Goal: Use online tool/utility: Utilize a website feature to perform a specific function

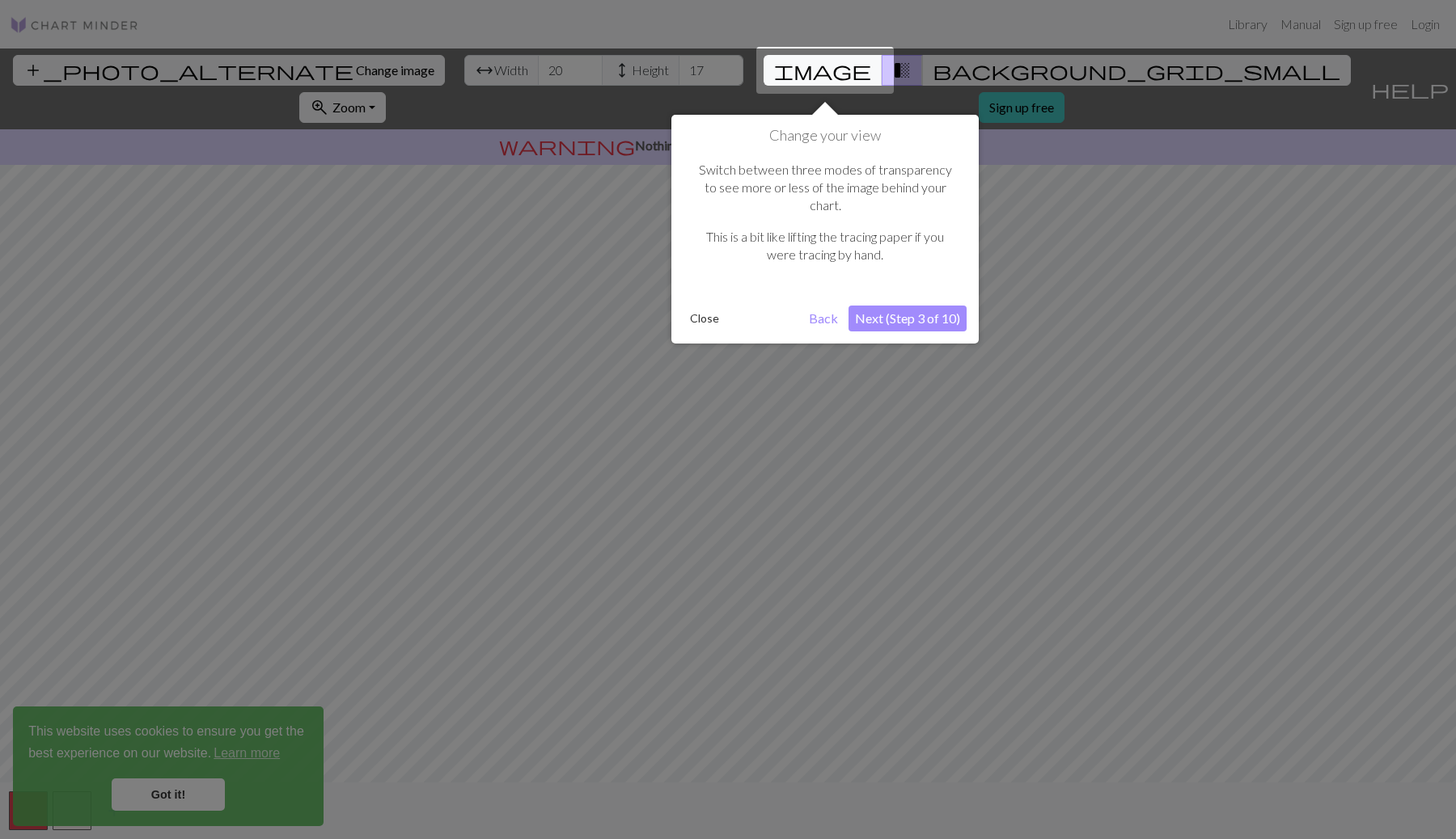
click at [887, 306] on button "Next (Step 3 of 10)" at bounding box center [908, 318] width 118 height 26
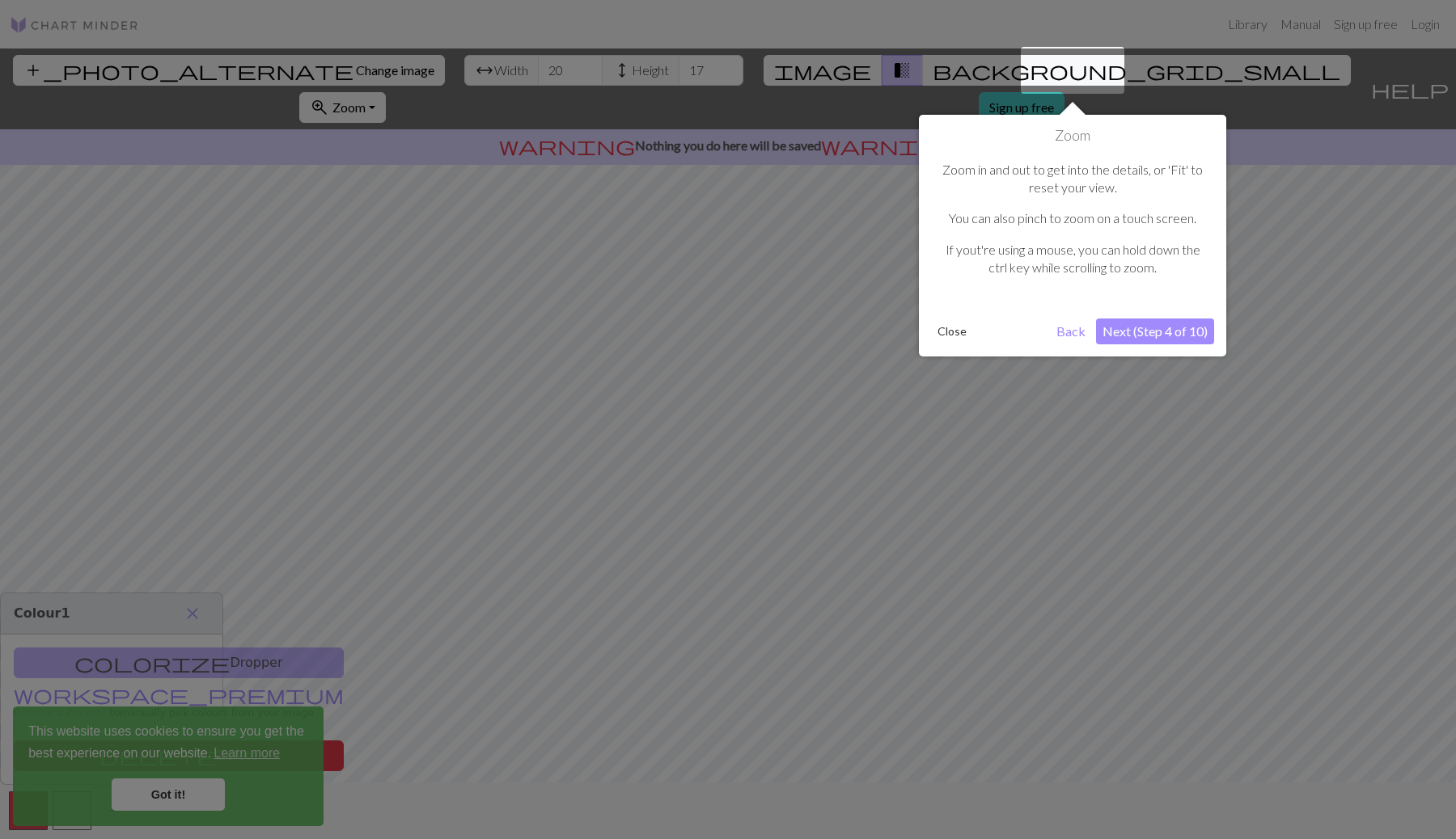
click at [957, 329] on button "Close" at bounding box center [952, 331] width 42 height 24
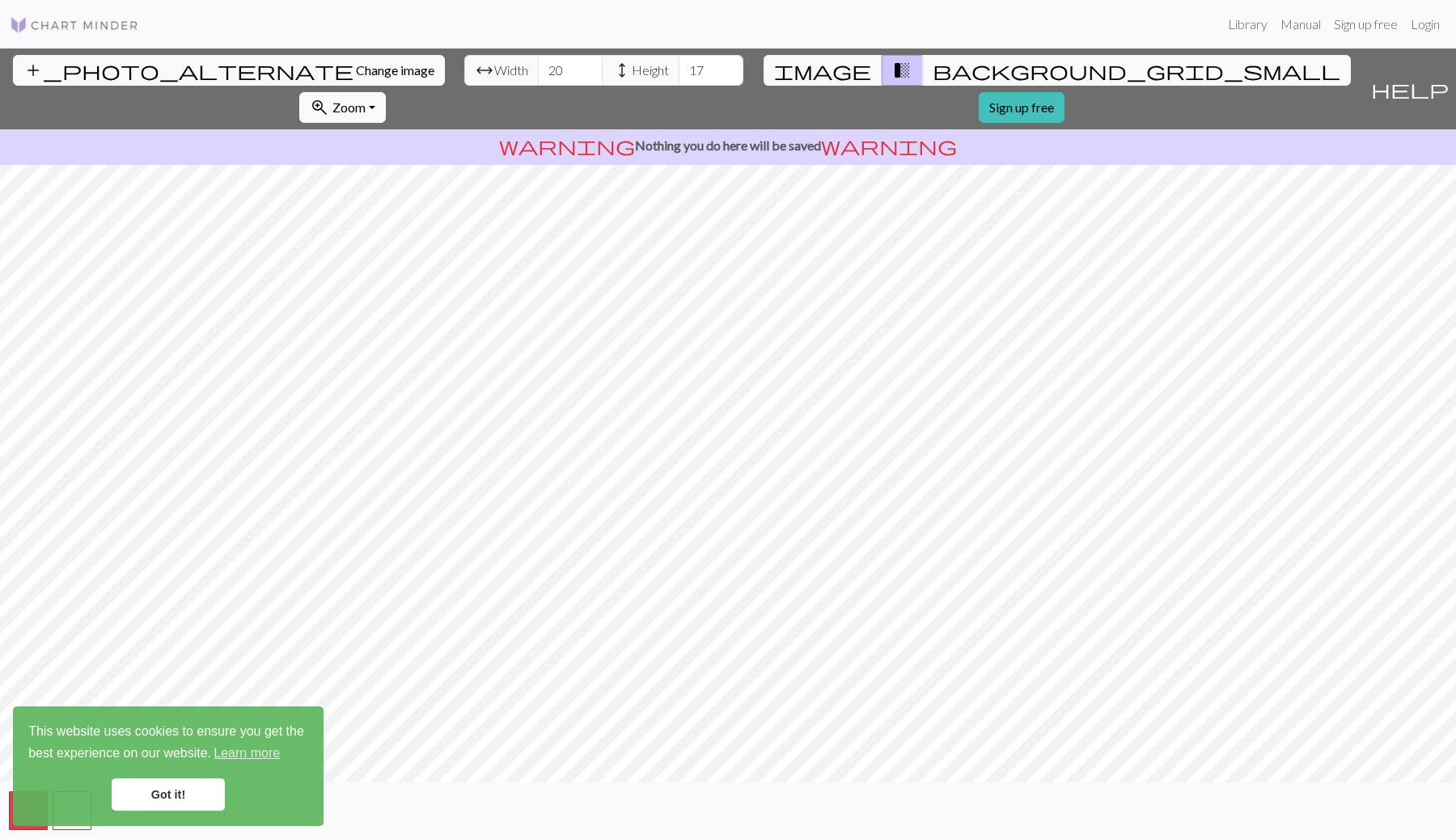
click at [304, 94] on div "add_photo_alternate Change image arrow_range Width 20 height Height 17 image tr…" at bounding box center [728, 444] width 1456 height 791
click at [1061, 789] on div "add_photo_alternate Change image arrow_range Width 20 height Height 17 image tr…" at bounding box center [728, 444] width 1456 height 791
click at [933, 62] on span "background_grid_small" at bounding box center [1136, 70] width 407 height 23
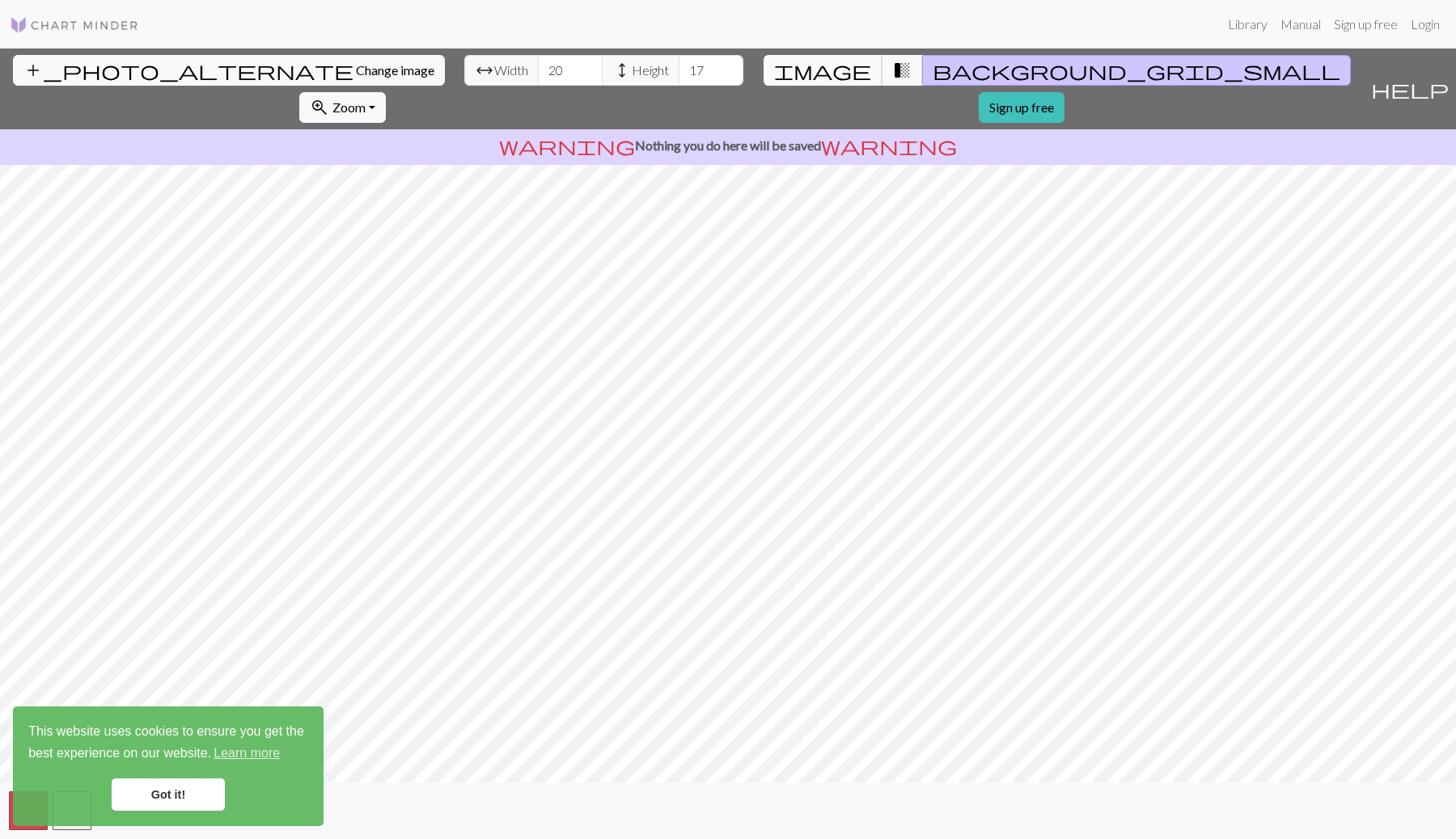
click at [786, 68] on span "image" at bounding box center [822, 70] width 97 height 23
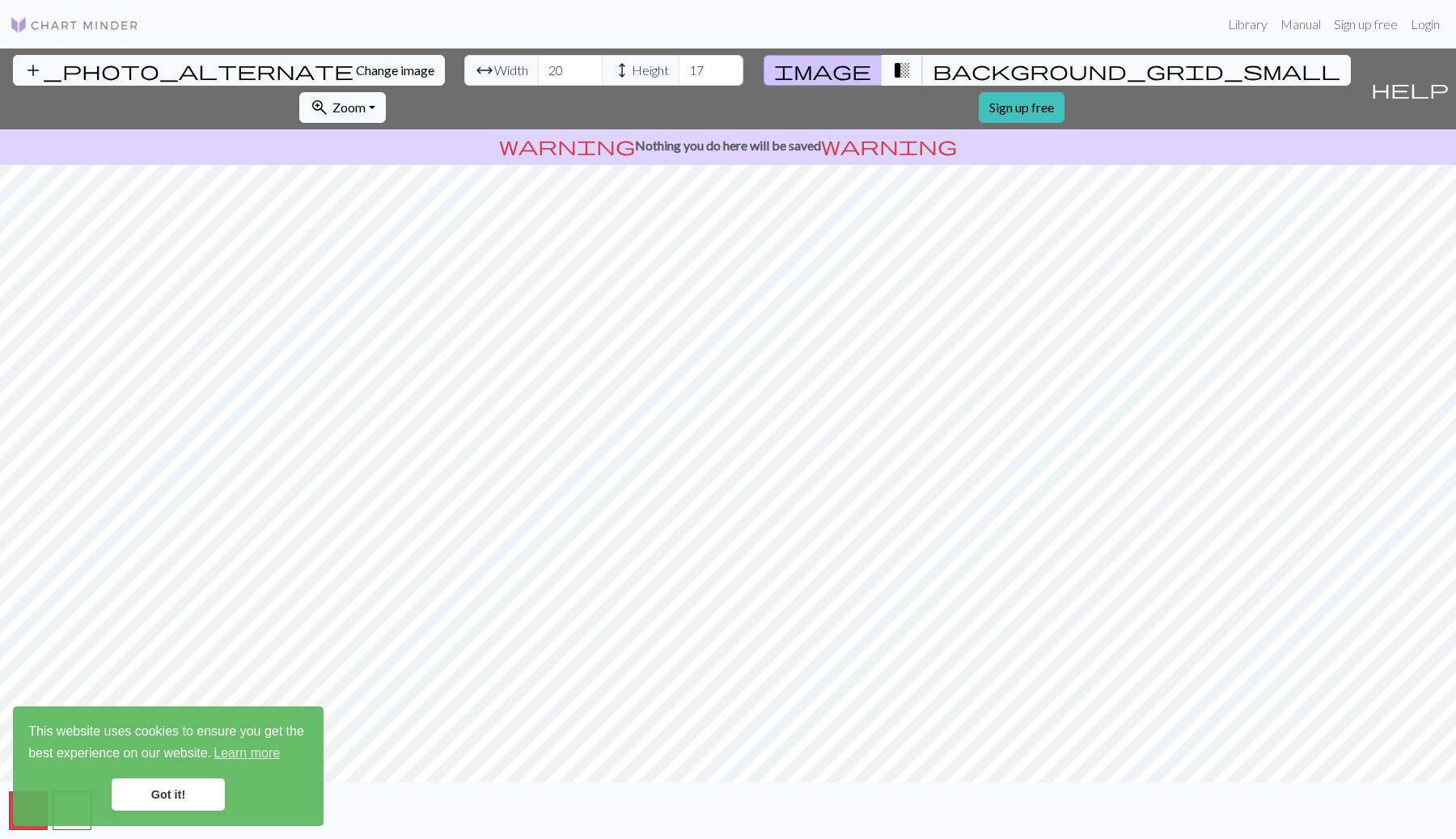
click at [892, 72] on span "transition_fade" at bounding box center [901, 70] width 19 height 23
click at [779, 68] on span "image" at bounding box center [822, 70] width 97 height 23
click at [538, 75] on input "20" at bounding box center [571, 70] width 65 height 30
click at [538, 60] on input "20" at bounding box center [571, 70] width 65 height 30
click at [538, 66] on input "21" at bounding box center [571, 70] width 65 height 30
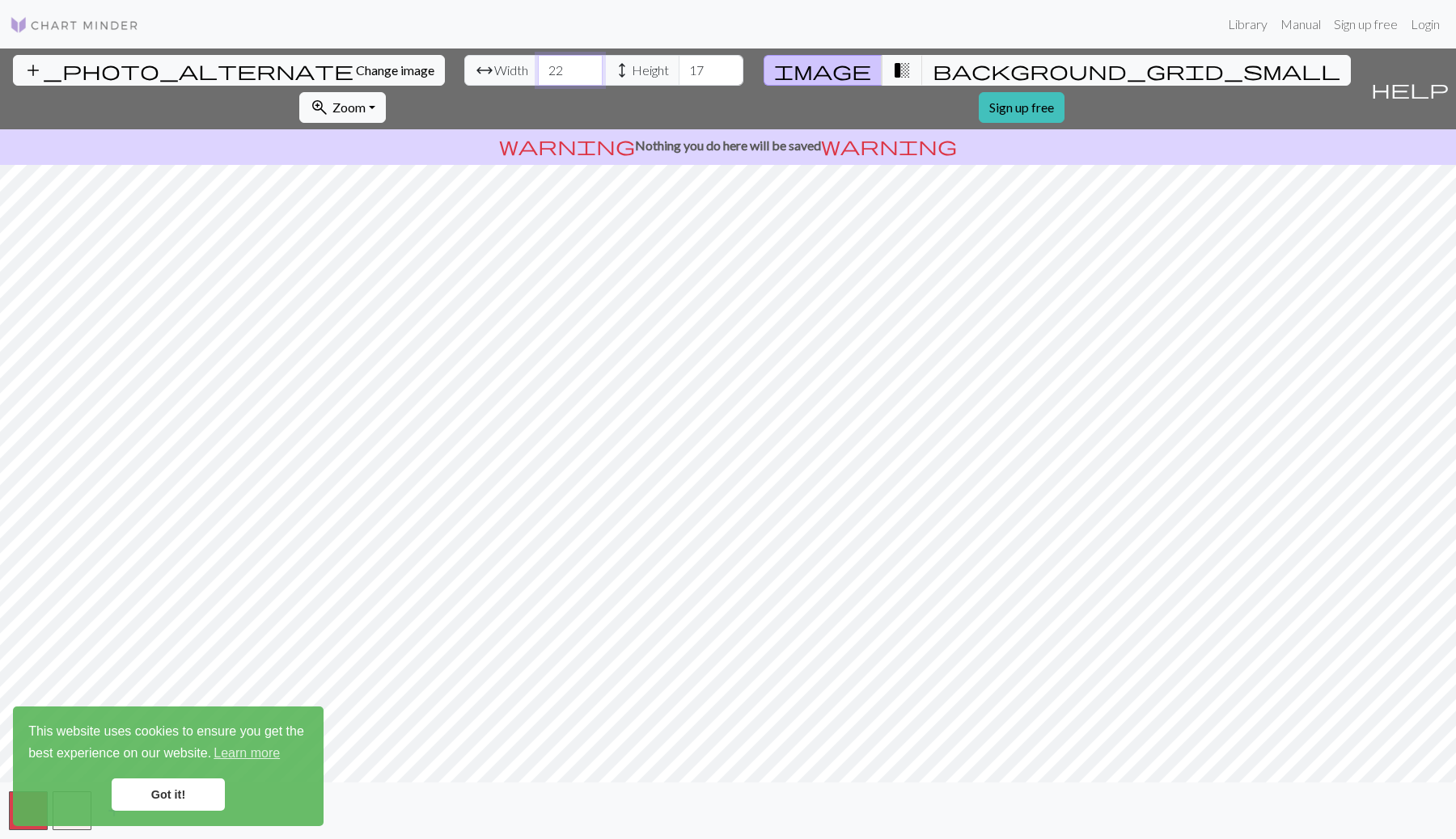
click at [538, 66] on input "22" at bounding box center [571, 70] width 65 height 30
click at [538, 66] on input "23" at bounding box center [571, 70] width 65 height 30
click at [538, 66] on input "24" at bounding box center [571, 70] width 65 height 30
click at [538, 66] on input "25" at bounding box center [571, 70] width 65 height 30
click at [538, 66] on input "26" at bounding box center [571, 70] width 65 height 30
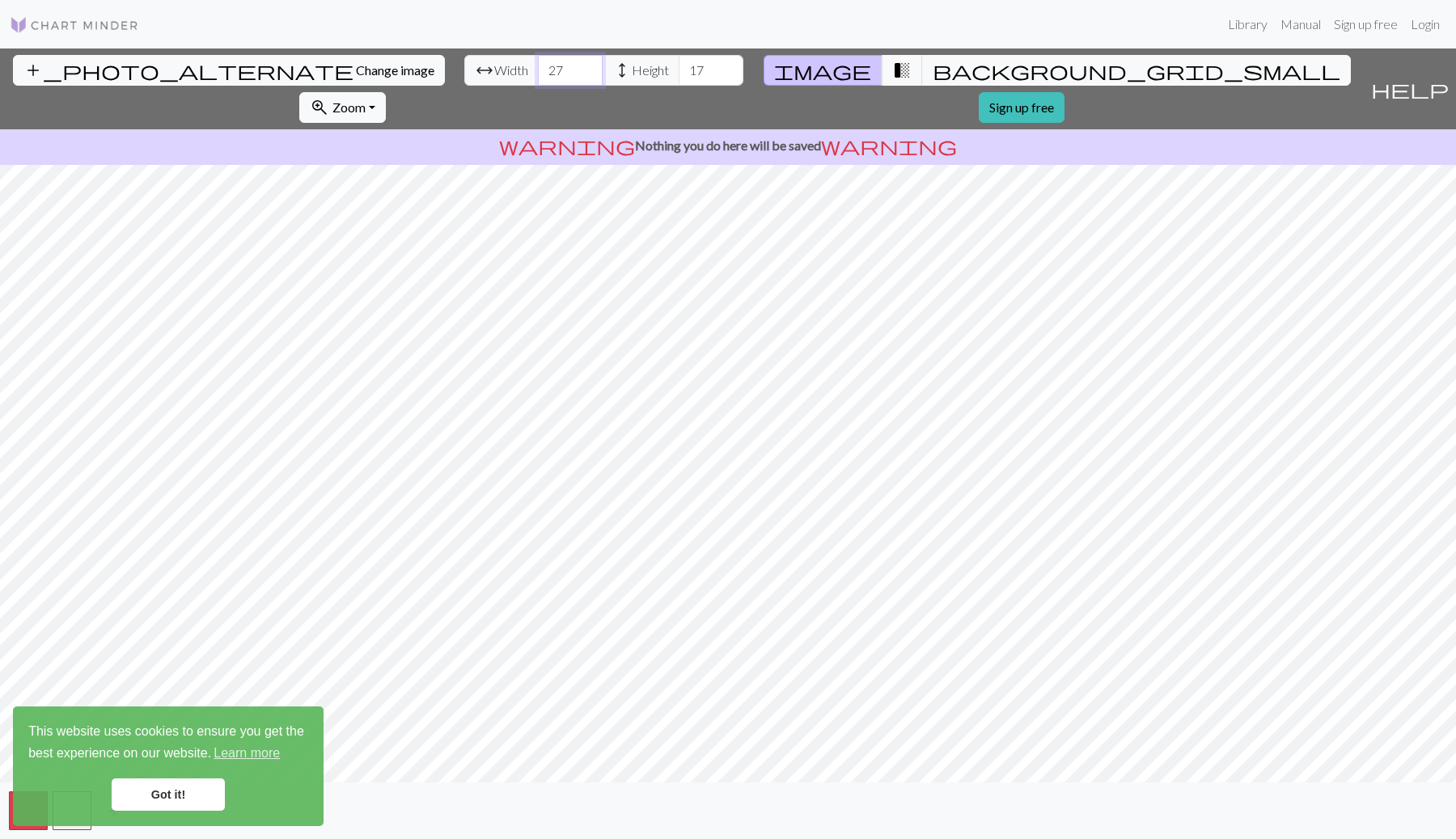
type input "27"
click at [538, 66] on input "27" at bounding box center [571, 70] width 65 height 30
click at [679, 67] on input "18" at bounding box center [711, 70] width 65 height 30
click at [679, 67] on input "19" at bounding box center [711, 70] width 65 height 30
type input "20"
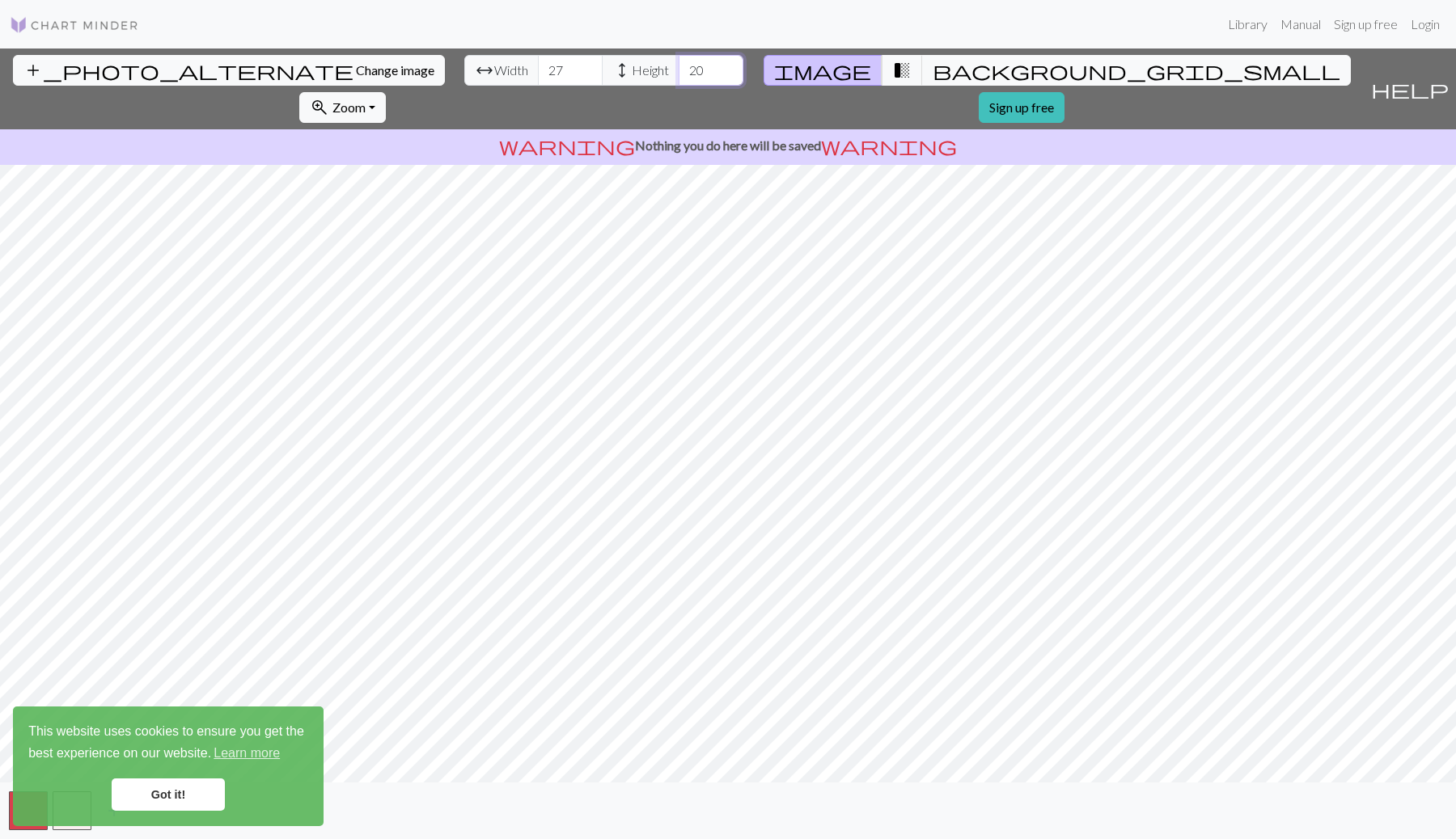
click at [679, 67] on input "20" at bounding box center [711, 70] width 65 height 30
click at [538, 66] on input "28" at bounding box center [571, 70] width 65 height 30
click at [538, 68] on input "29" at bounding box center [571, 70] width 65 height 30
click at [538, 73] on input "28" at bounding box center [571, 70] width 65 height 30
click at [538, 73] on input "27" at bounding box center [571, 70] width 65 height 30
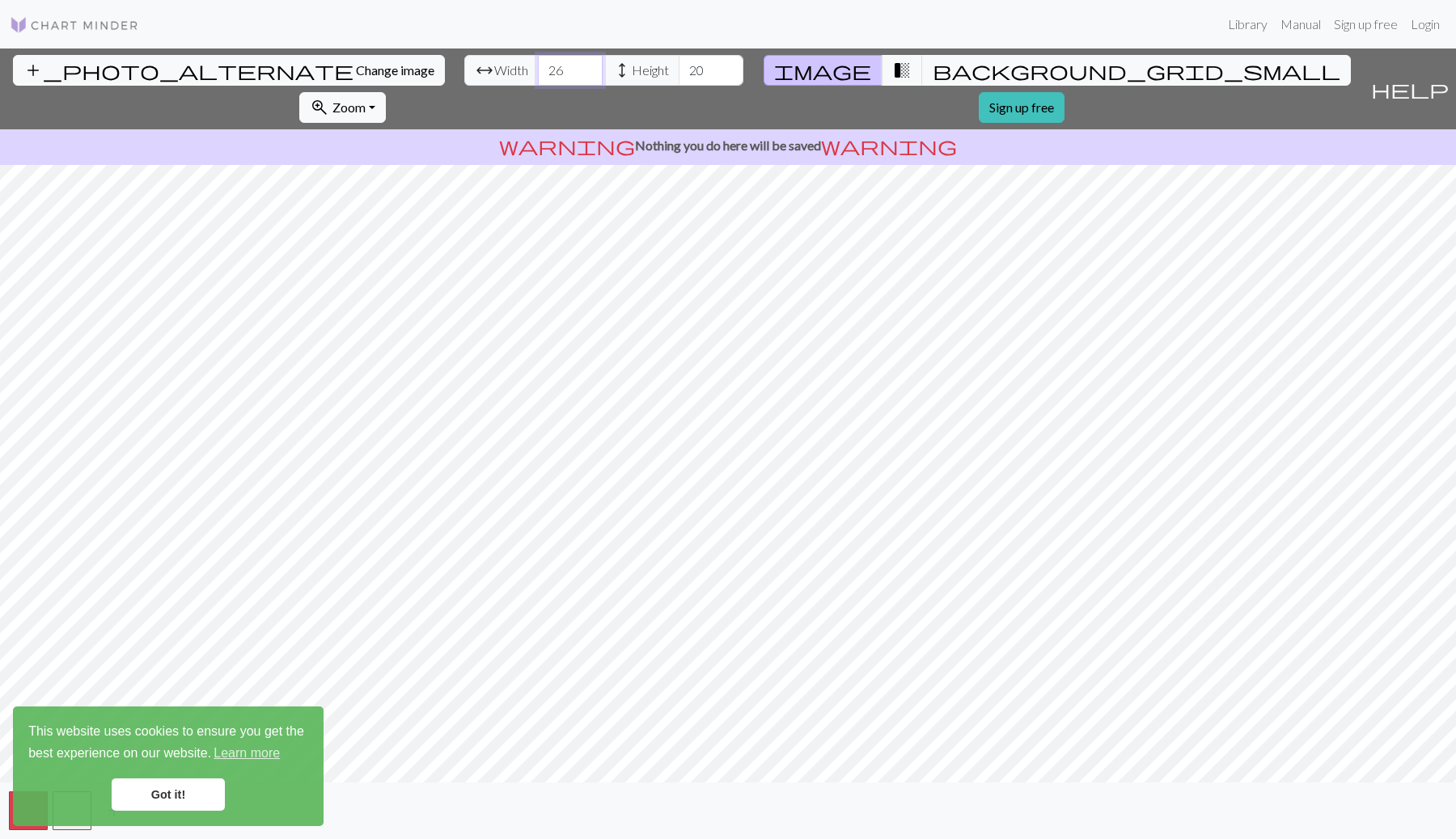
click at [538, 73] on input "26" at bounding box center [571, 70] width 65 height 30
click at [538, 73] on input "25" at bounding box center [571, 70] width 65 height 30
click at [538, 73] on input "24" at bounding box center [571, 70] width 65 height 30
click at [538, 73] on input "23" at bounding box center [571, 70] width 65 height 30
type input "22"
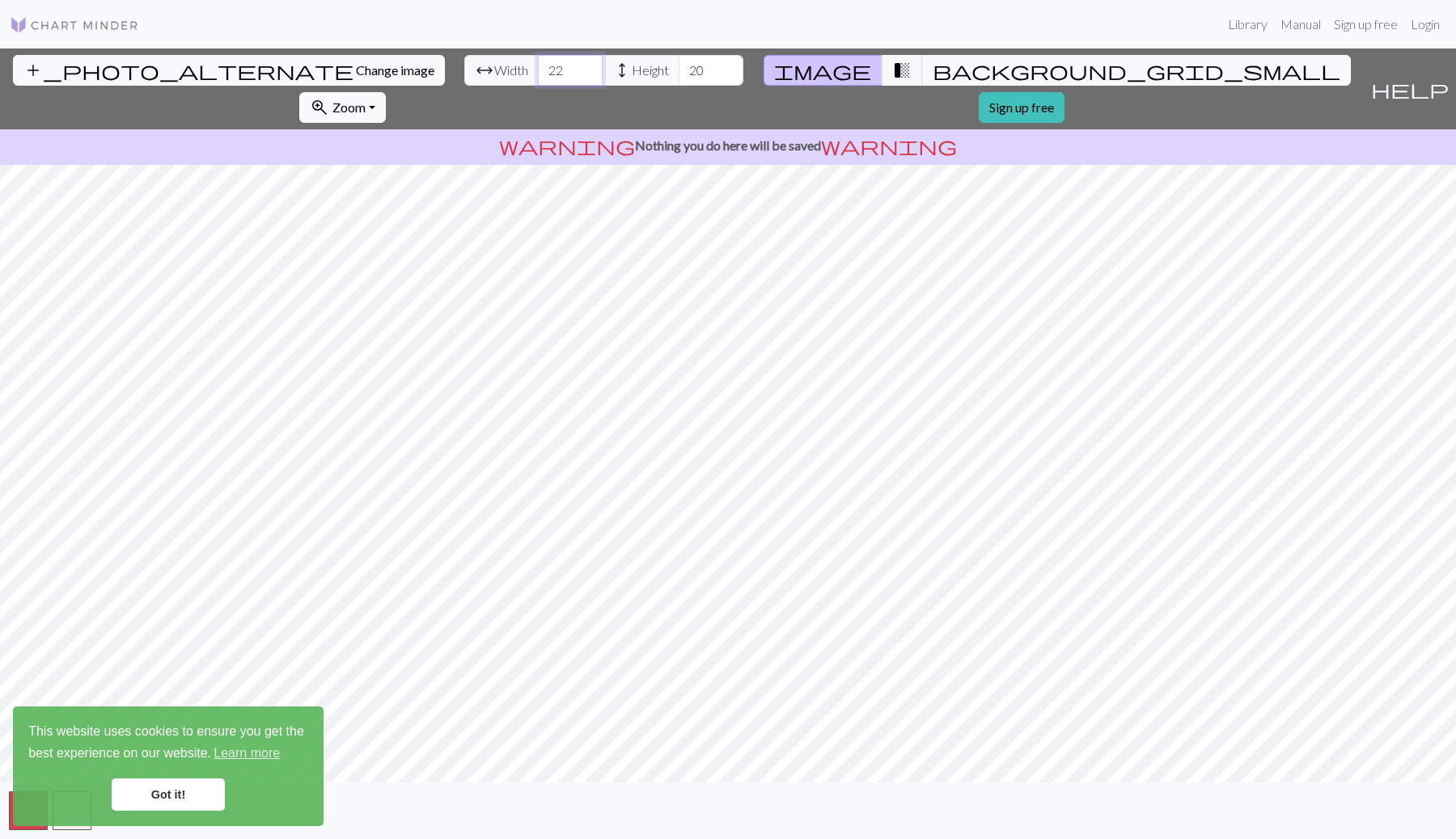
click at [538, 73] on input "22" at bounding box center [571, 70] width 65 height 30
type input "19"
click at [679, 74] on input "19" at bounding box center [711, 70] width 65 height 30
click at [538, 74] on input "21" at bounding box center [571, 70] width 65 height 30
click at [538, 74] on input "20" at bounding box center [571, 70] width 65 height 30
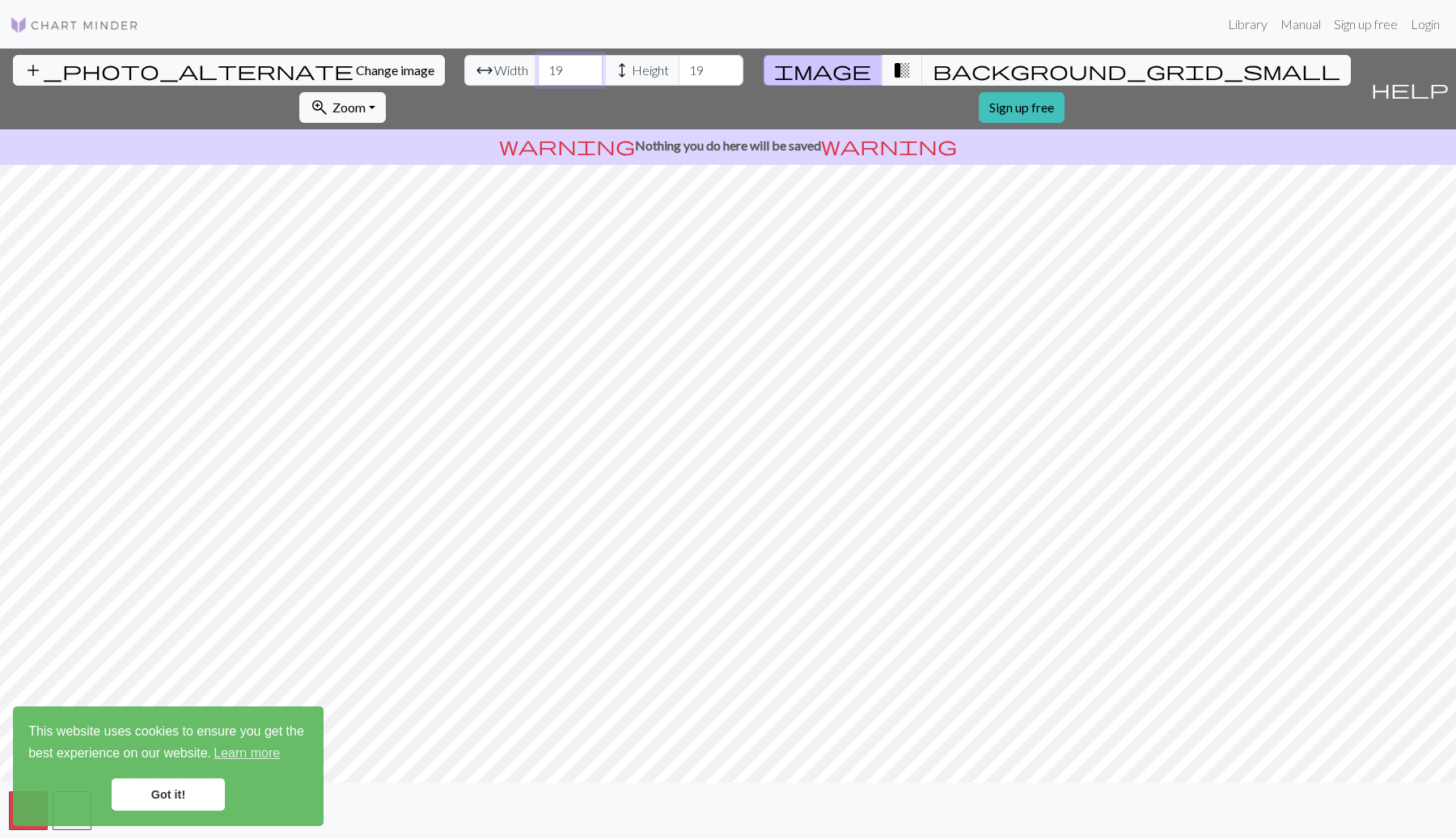
type input "19"
click at [538, 74] on input "19" at bounding box center [571, 70] width 65 height 30
click at [679, 75] on input "18" at bounding box center [711, 70] width 65 height 30
type input "17"
click at [679, 75] on input "17" at bounding box center [711, 70] width 65 height 30
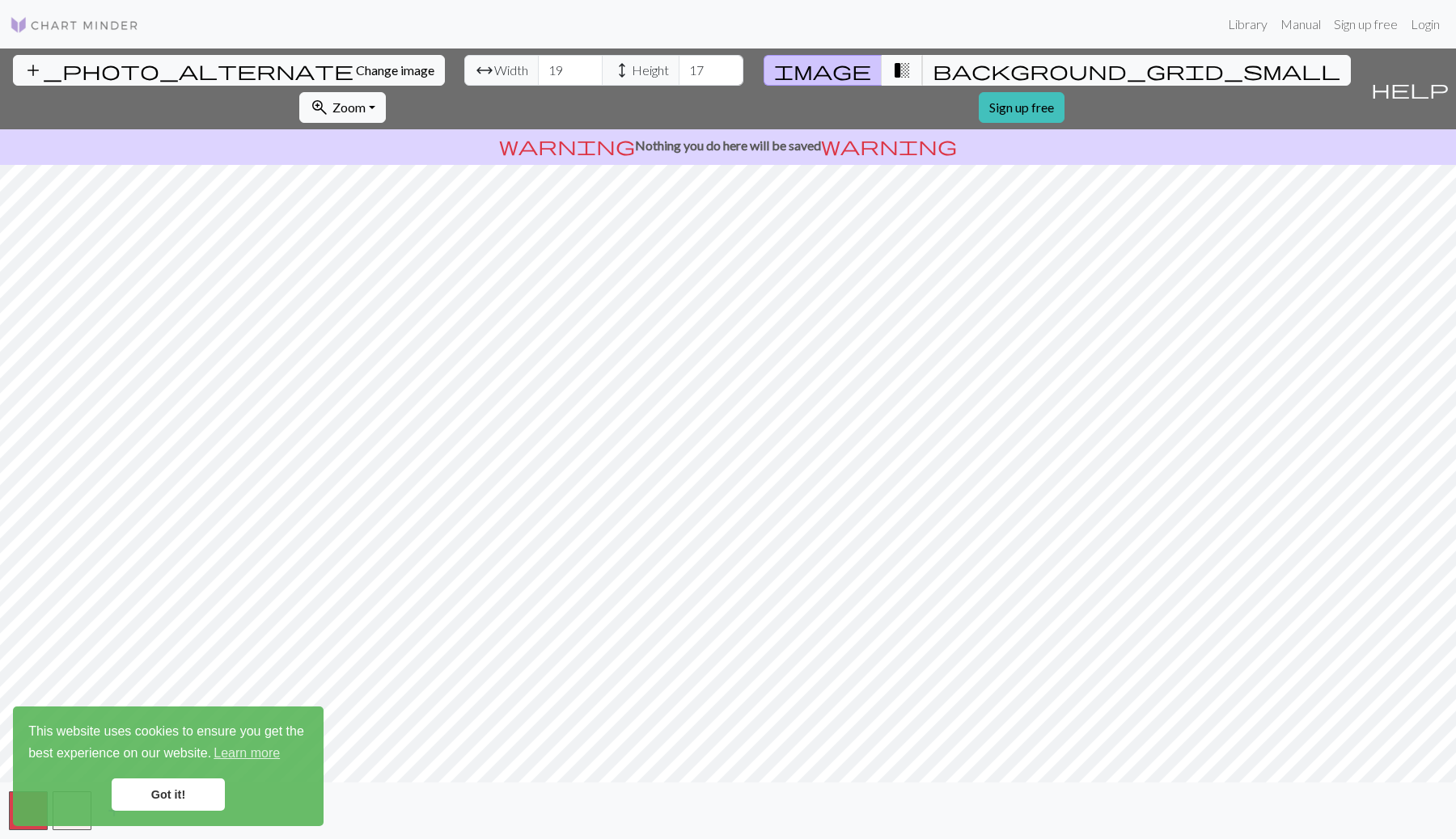
click at [892, 69] on span "transition_fade" at bounding box center [901, 70] width 19 height 23
click at [538, 66] on input "20" at bounding box center [571, 70] width 65 height 30
click at [538, 65] on input "21" at bounding box center [571, 70] width 65 height 30
click at [538, 65] on input "22" at bounding box center [571, 70] width 65 height 30
click at [538, 65] on input "23" at bounding box center [571, 70] width 65 height 30
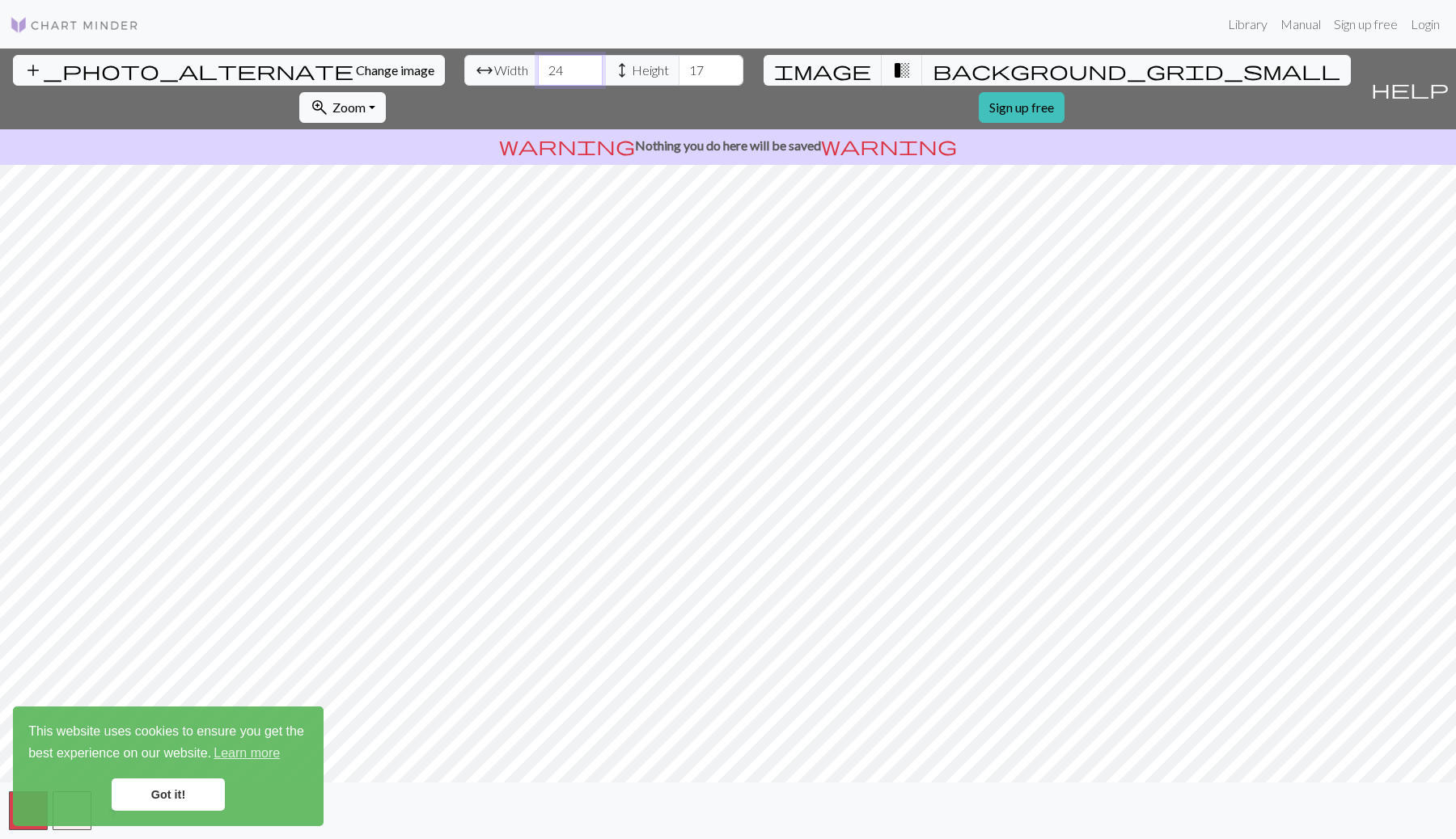
click at [538, 65] on input "24" at bounding box center [571, 70] width 65 height 30
click at [538, 65] on input "25" at bounding box center [571, 70] width 65 height 30
click at [538, 65] on input "26" at bounding box center [571, 70] width 65 height 30
click at [538, 65] on input "27" at bounding box center [571, 70] width 65 height 30
type input "28"
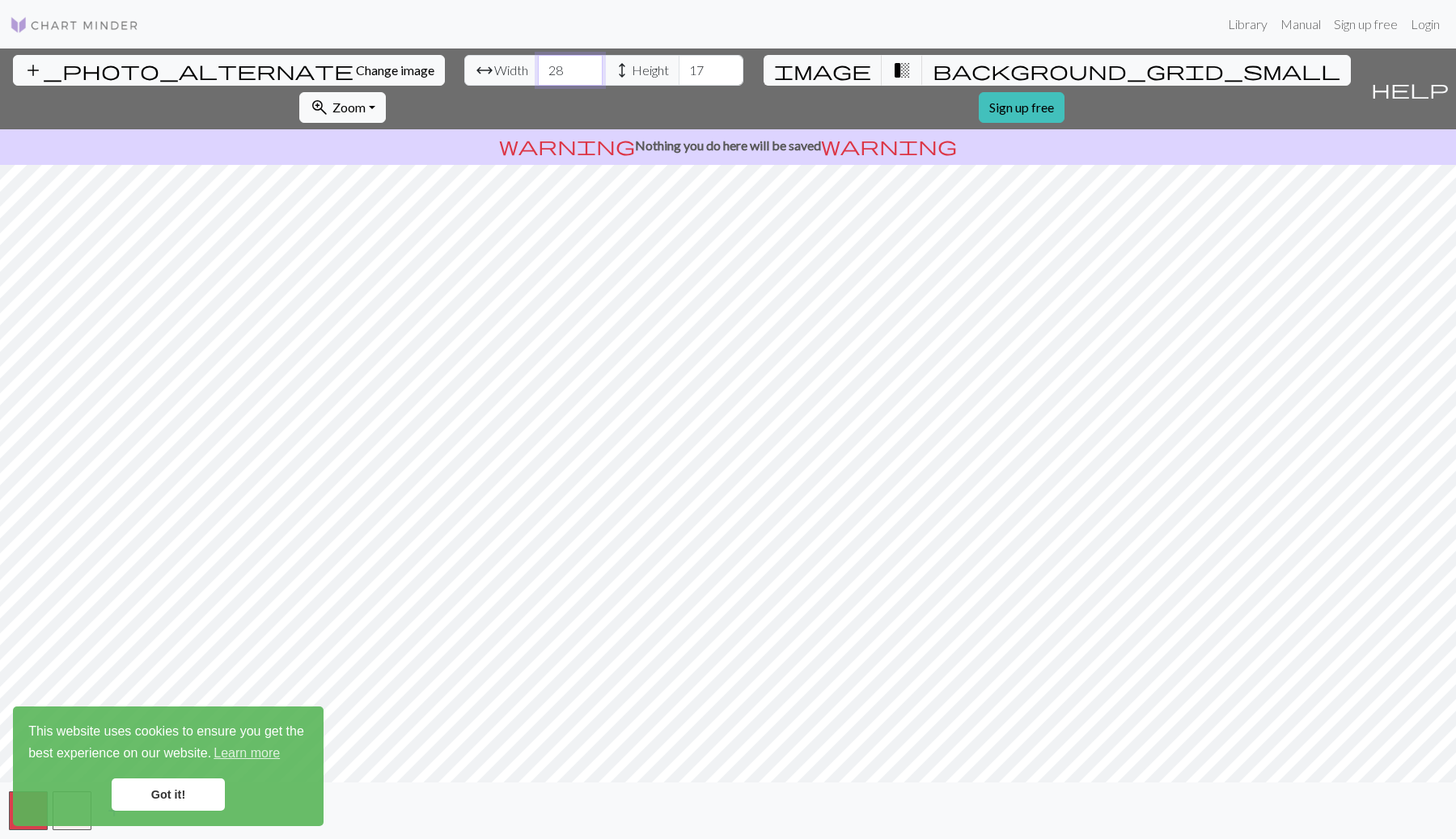
click at [538, 65] on input "28" at bounding box center [571, 70] width 65 height 30
click at [679, 66] on input "18" at bounding box center [711, 70] width 65 height 30
click at [679, 66] on input "19" at bounding box center [711, 70] width 65 height 30
click at [679, 66] on input "20" at bounding box center [711, 70] width 65 height 30
click at [679, 66] on input "21" at bounding box center [711, 70] width 65 height 30
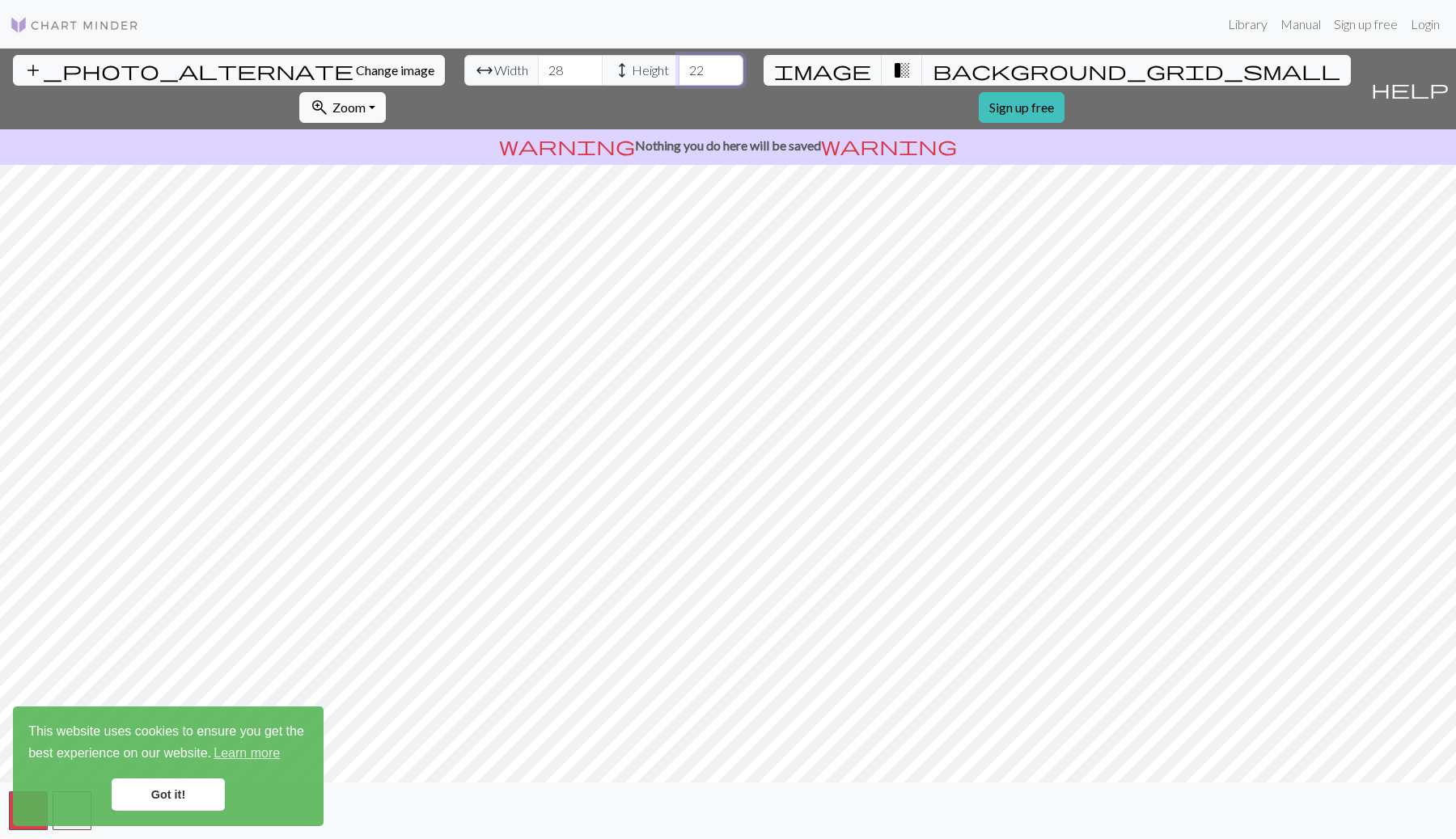
click at [679, 66] on input "22" at bounding box center [711, 70] width 65 height 30
click at [679, 66] on input "23" at bounding box center [711, 70] width 65 height 30
click at [679, 66] on input "24" at bounding box center [711, 70] width 65 height 30
click at [679, 66] on input "25" at bounding box center [711, 70] width 65 height 30
click at [679, 66] on input "26" at bounding box center [711, 70] width 65 height 30
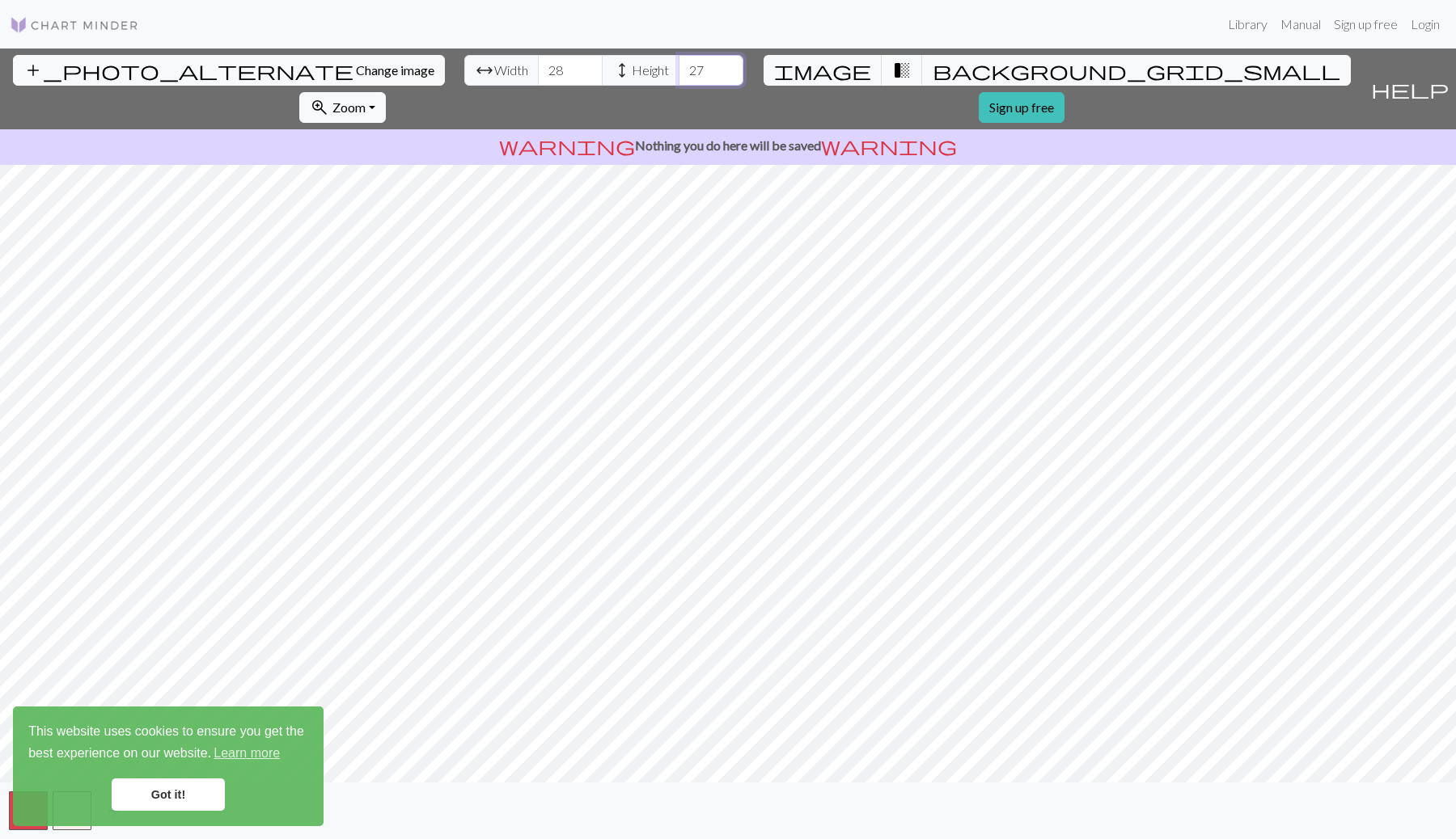
click at [679, 66] on input "27" at bounding box center [711, 70] width 65 height 30
click at [679, 66] on input "28" at bounding box center [711, 70] width 65 height 30
click at [679, 66] on input "29" at bounding box center [711, 70] width 65 height 30
click at [679, 66] on input "30" at bounding box center [711, 70] width 65 height 30
click at [679, 66] on input "31" at bounding box center [711, 70] width 65 height 30
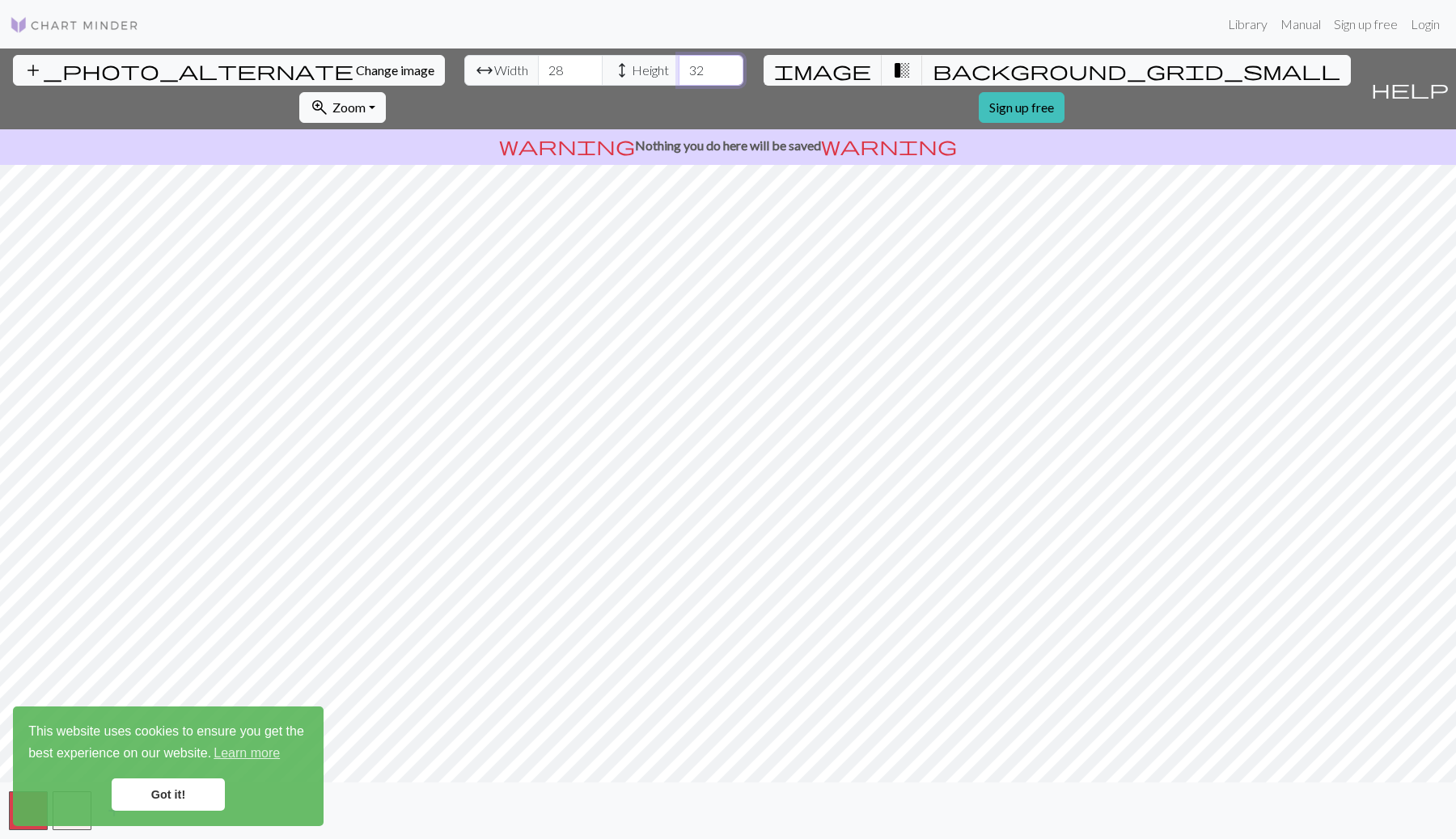
click at [679, 66] on input "32" at bounding box center [711, 70] width 65 height 30
click at [679, 66] on input "33" at bounding box center [711, 70] width 65 height 30
click at [679, 66] on input "34" at bounding box center [711, 70] width 65 height 30
click at [679, 66] on input "35" at bounding box center [711, 70] width 65 height 30
click at [679, 66] on input "36" at bounding box center [711, 70] width 65 height 30
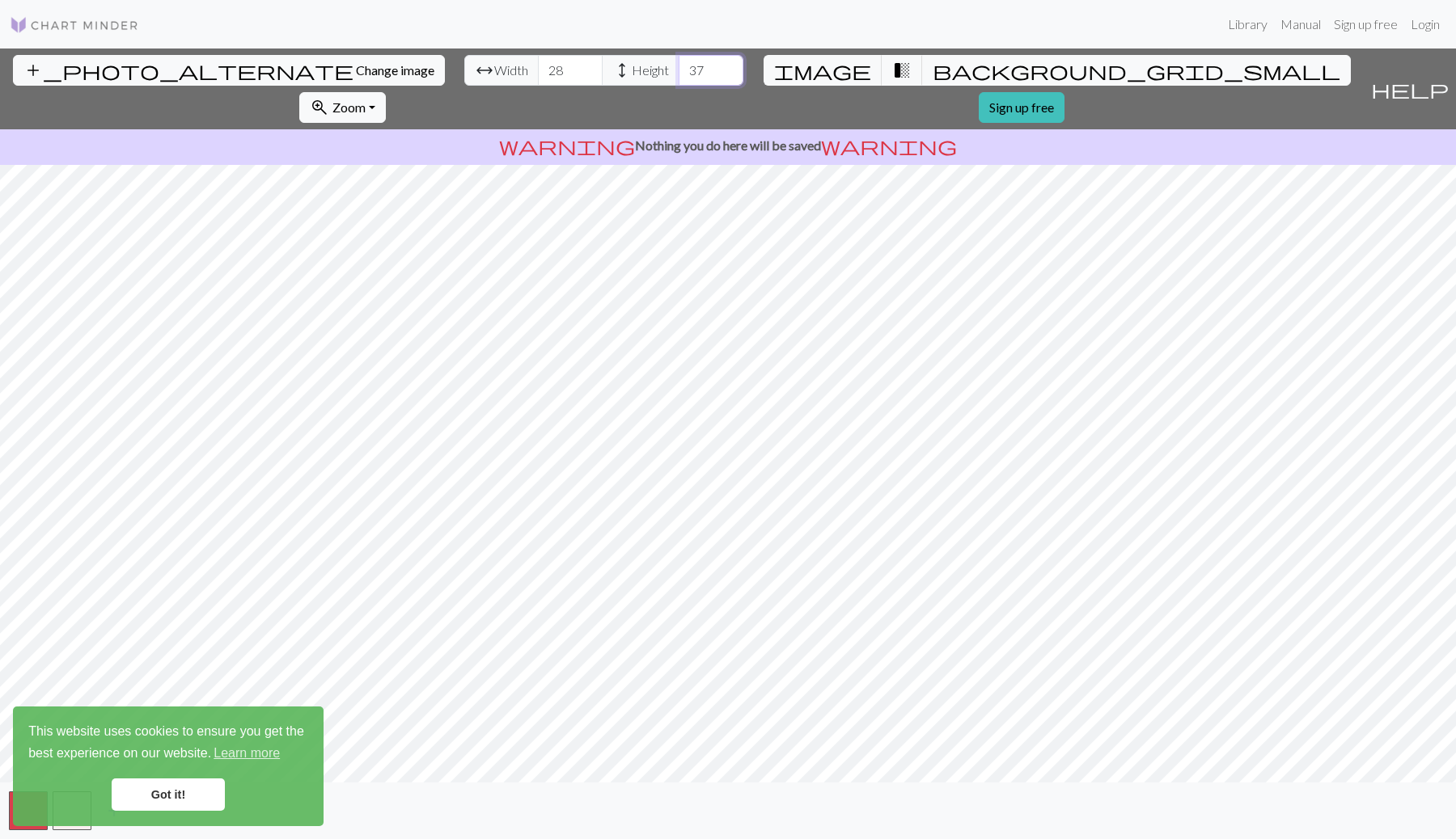
click at [679, 66] on input "37" at bounding box center [711, 70] width 65 height 30
click at [679, 66] on input "38" at bounding box center [711, 70] width 65 height 30
click at [679, 66] on input "39" at bounding box center [711, 70] width 65 height 30
click at [679, 66] on input "40" at bounding box center [711, 70] width 65 height 30
click at [679, 66] on input "41" at bounding box center [711, 70] width 65 height 30
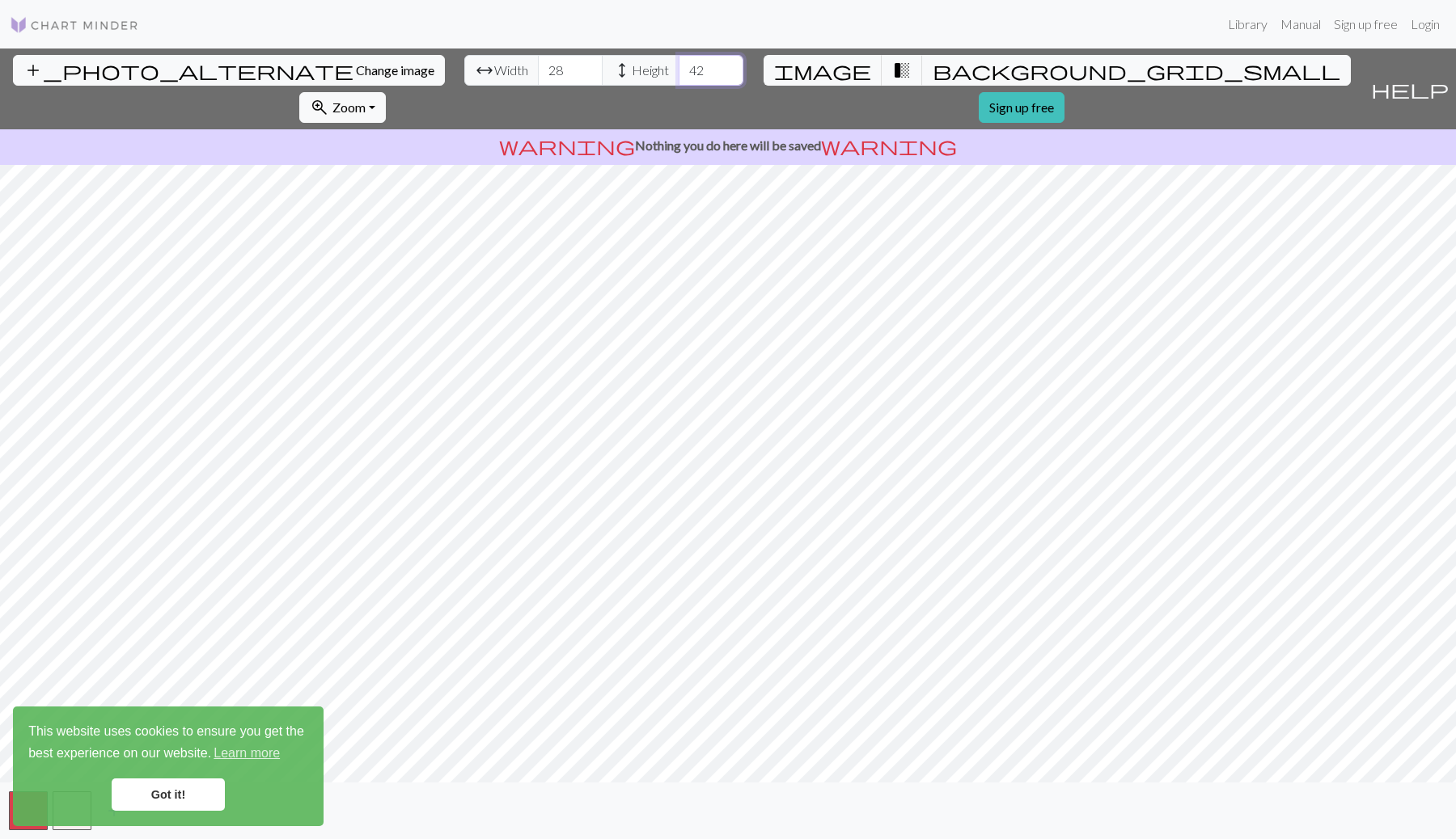
click at [679, 66] on input "42" at bounding box center [711, 70] width 65 height 30
click at [679, 66] on input "43" at bounding box center [711, 70] width 65 height 30
type input "44"
click at [679, 66] on input "44" at bounding box center [711, 70] width 65 height 30
click at [538, 66] on input "29" at bounding box center [571, 70] width 65 height 30
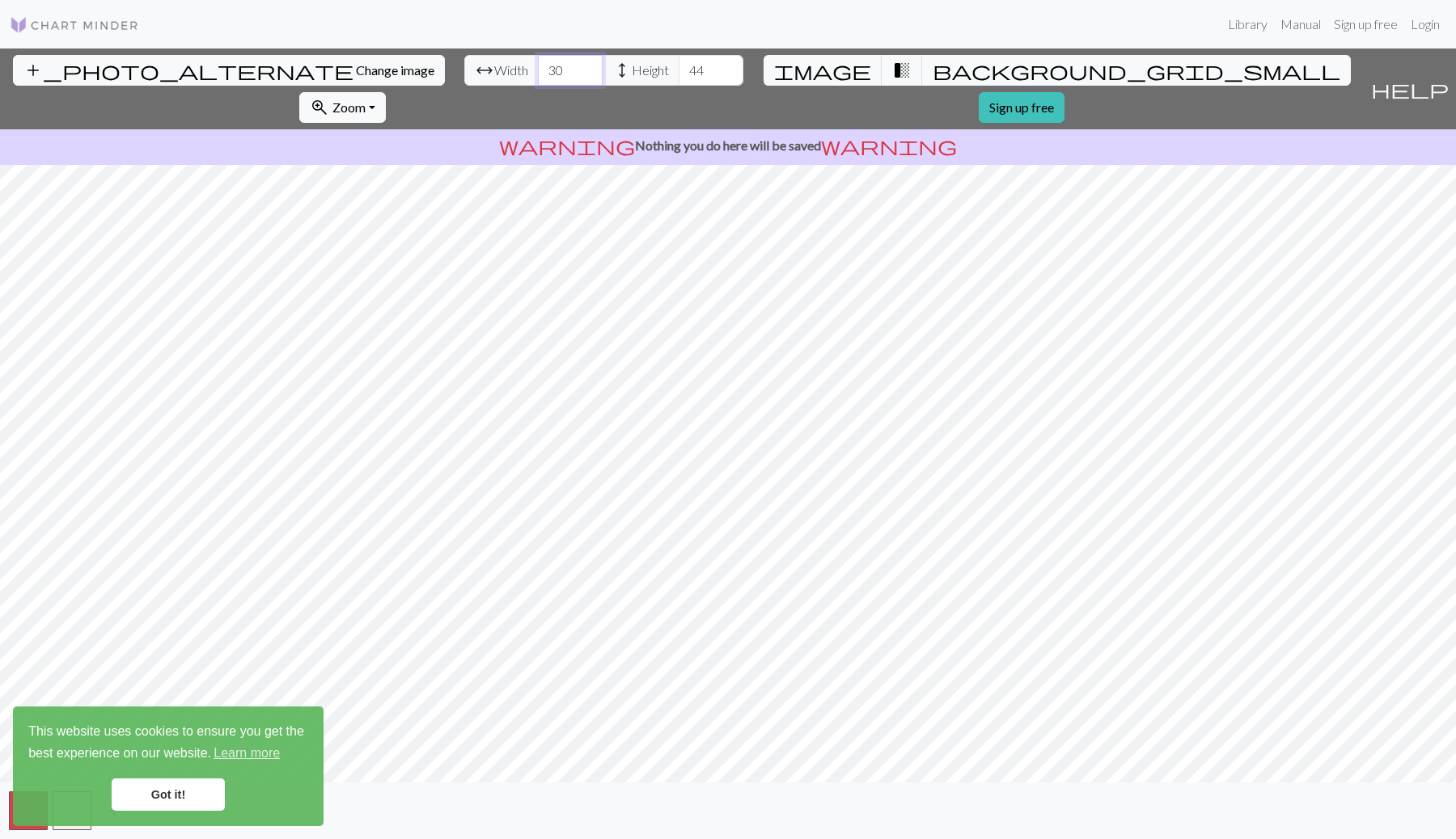
type input "30"
click at [538, 66] on input "30" at bounding box center [571, 70] width 65 height 30
click at [679, 72] on input "43" at bounding box center [711, 70] width 65 height 30
type input "42"
click at [679, 72] on input "42" at bounding box center [711, 70] width 65 height 30
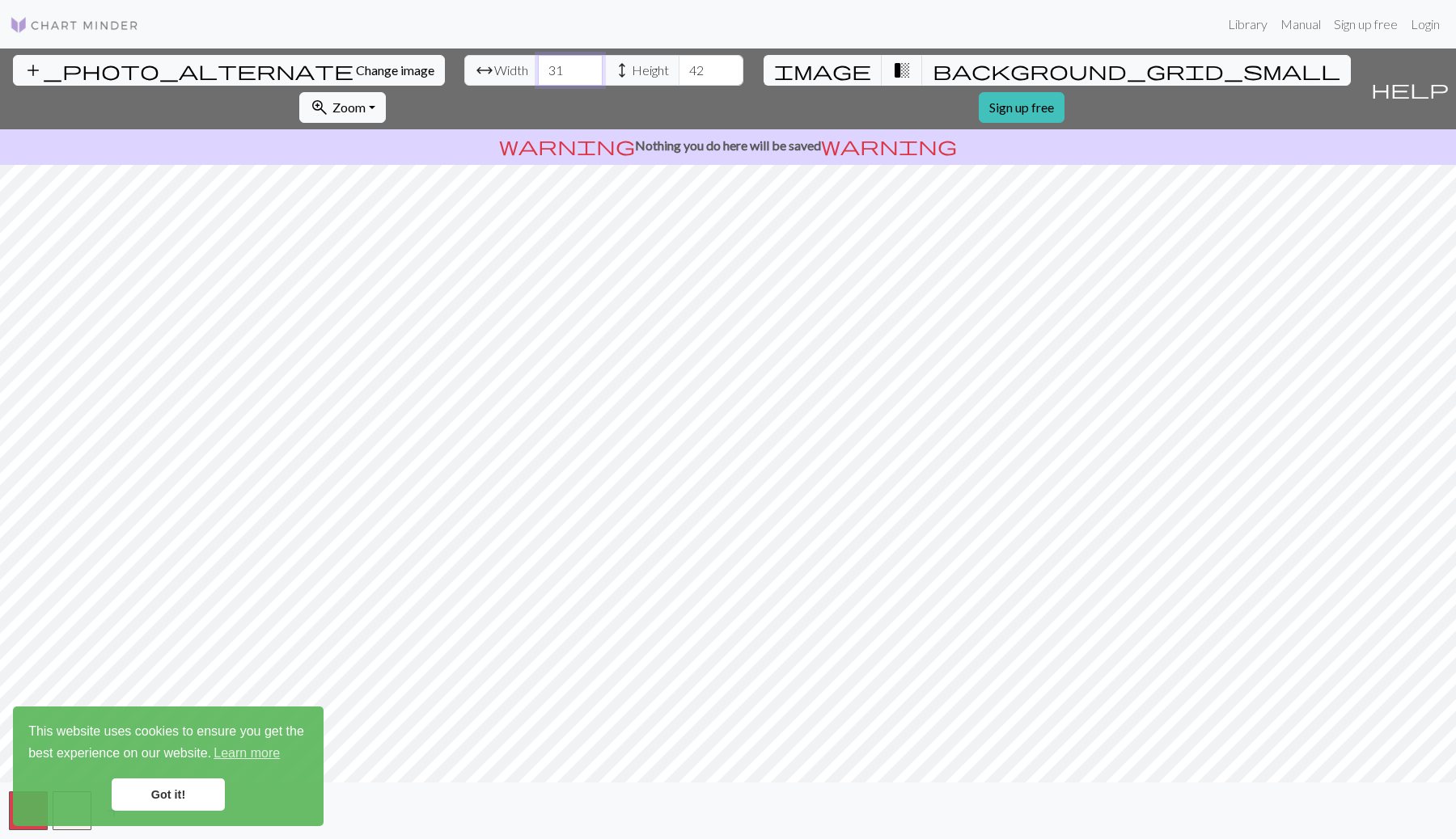
click at [538, 63] on input "31" at bounding box center [571, 70] width 65 height 30
click at [538, 63] on input "32" at bounding box center [571, 70] width 65 height 30
click at [538, 63] on input "33" at bounding box center [571, 70] width 65 height 30
click at [538, 63] on input "34" at bounding box center [571, 70] width 65 height 30
click at [538, 63] on input "35" at bounding box center [571, 70] width 65 height 30
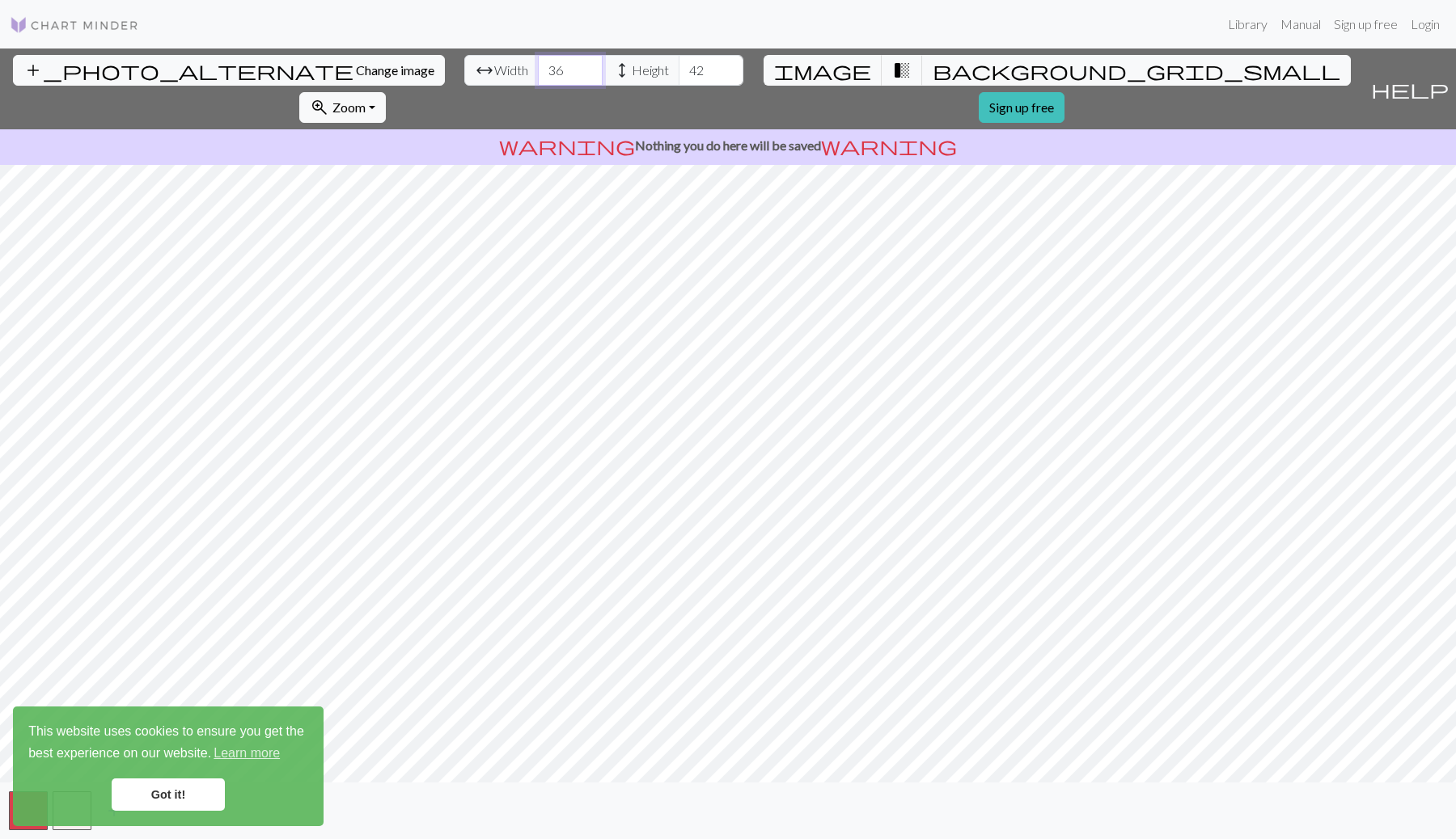
click at [538, 63] on input "36" at bounding box center [571, 70] width 65 height 30
click at [538, 63] on input "37" at bounding box center [571, 70] width 65 height 30
type input "38"
click at [538, 63] on input "38" at bounding box center [571, 70] width 65 height 30
click at [679, 61] on input "43" at bounding box center [711, 70] width 65 height 30
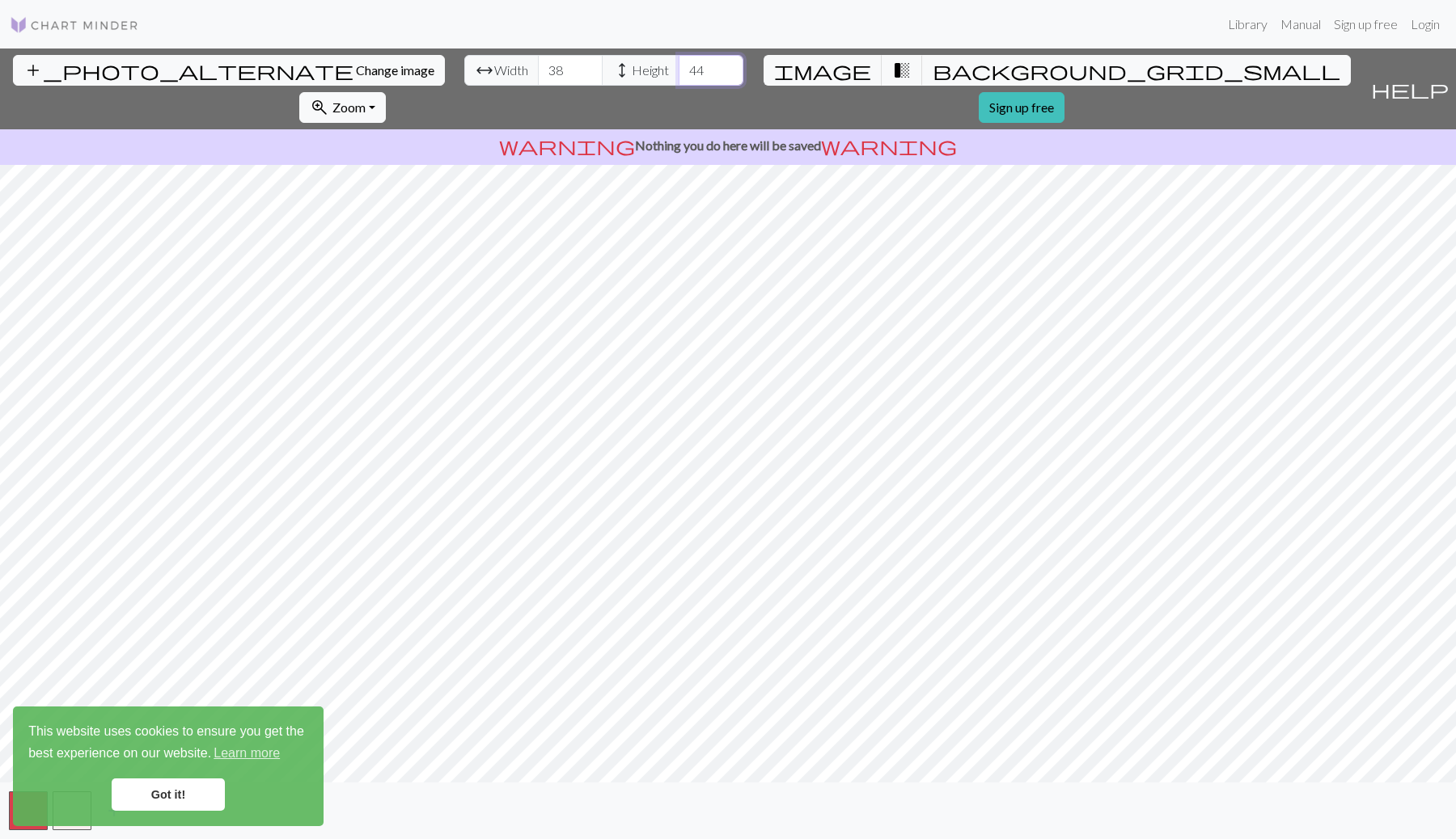
click at [679, 62] on input "44" at bounding box center [711, 70] width 65 height 30
type input "45"
click at [679, 62] on input "45" at bounding box center [711, 70] width 65 height 30
click at [538, 64] on input "39" at bounding box center [571, 70] width 65 height 30
click at [538, 64] on input "40" at bounding box center [571, 70] width 65 height 30
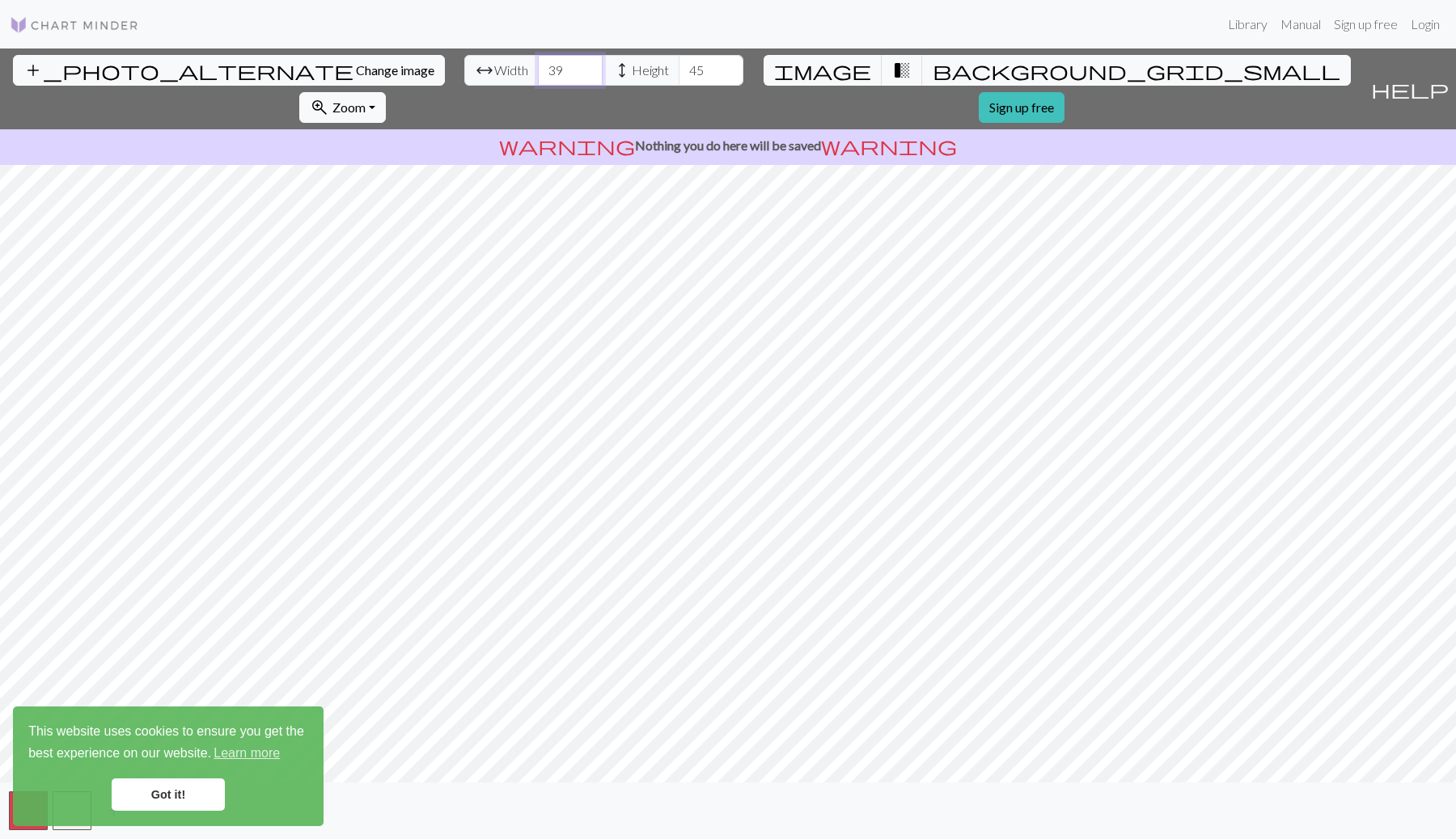
click at [538, 75] on input "39" at bounding box center [571, 70] width 65 height 30
type input "40"
click at [538, 64] on input "40" at bounding box center [571, 70] width 65 height 30
click at [679, 64] on input "46" at bounding box center [711, 70] width 65 height 30
click at [679, 64] on input "47" at bounding box center [711, 70] width 65 height 30
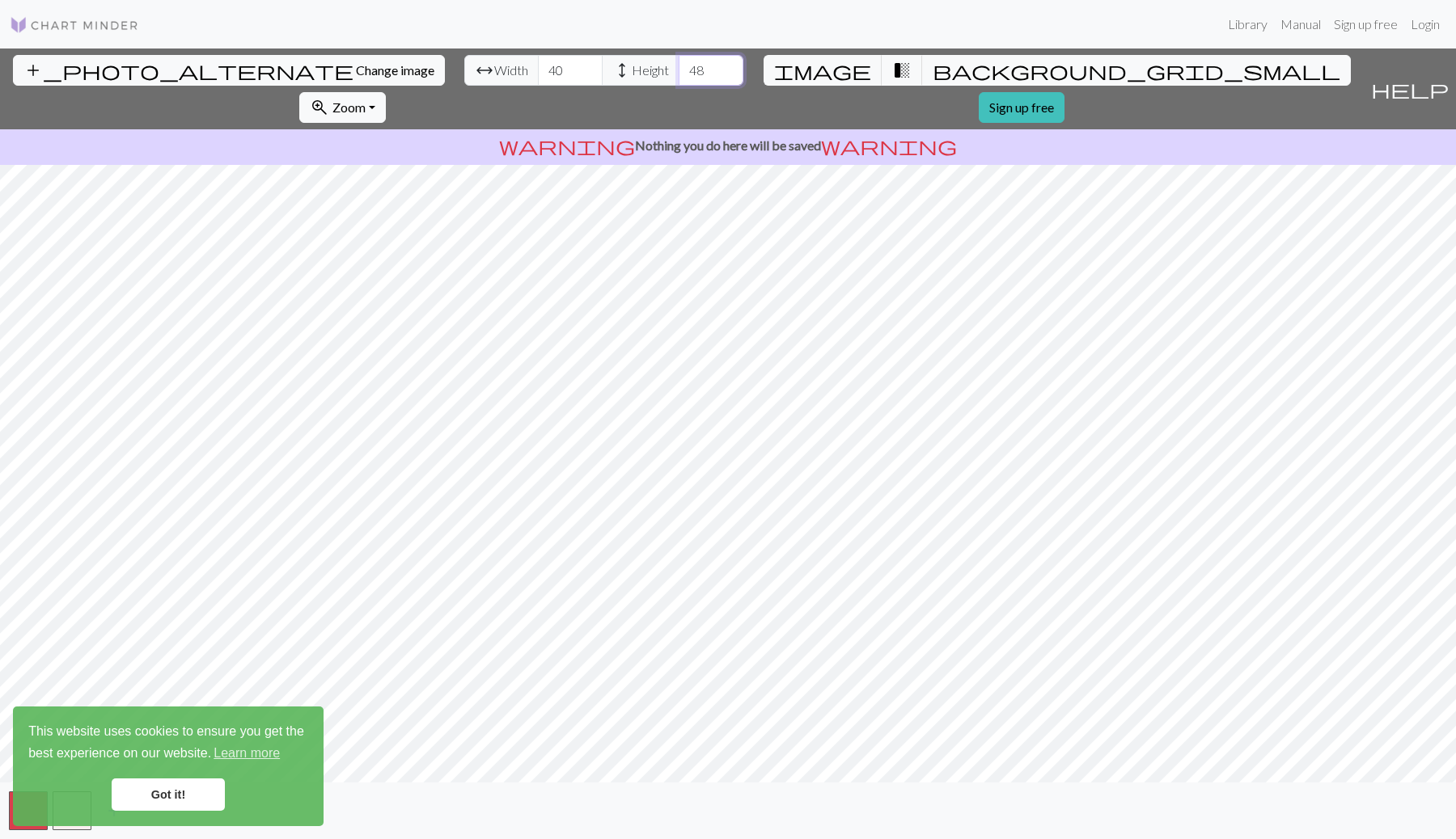
type input "48"
click at [679, 64] on input "48" at bounding box center [711, 70] width 65 height 30
click at [538, 65] on input "41" at bounding box center [571, 70] width 65 height 30
type input "42"
click at [538, 65] on input "42" at bounding box center [571, 70] width 65 height 30
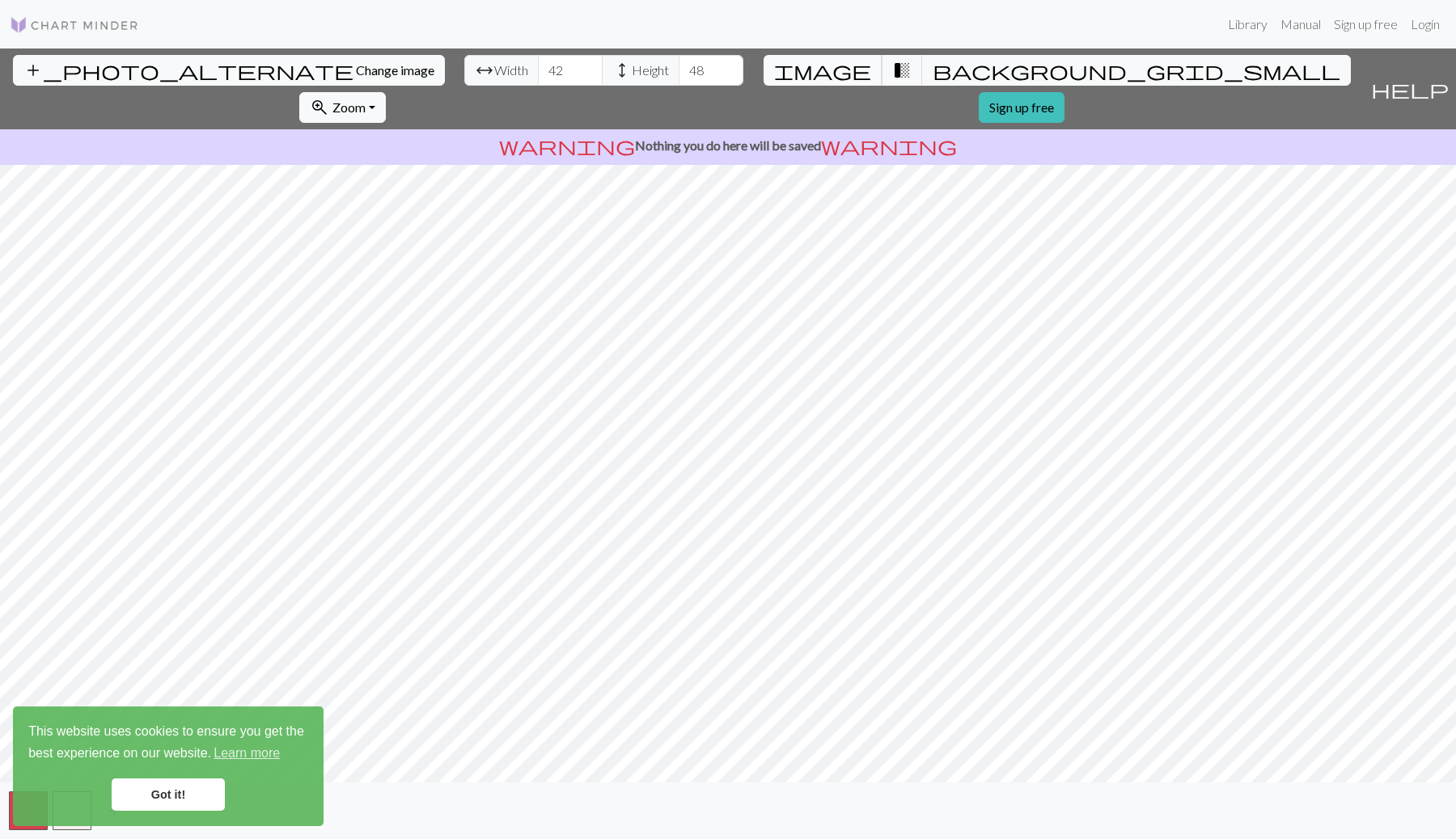
click at [788, 67] on span "image" at bounding box center [822, 70] width 97 height 23
click at [892, 67] on span "transition_fade" at bounding box center [901, 70] width 19 height 23
click at [933, 66] on span "background_grid_small" at bounding box center [1136, 70] width 407 height 23
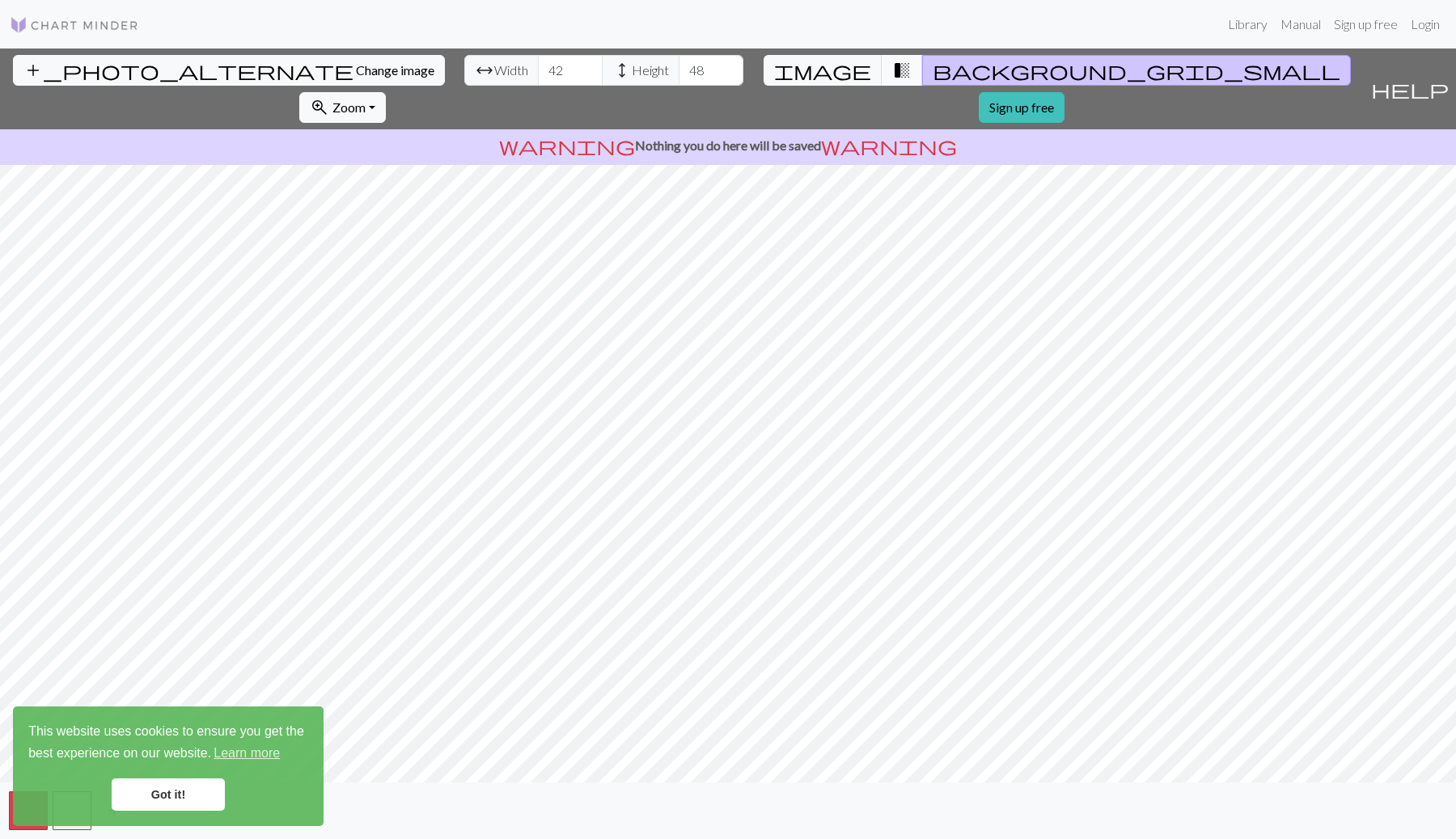
click at [892, 66] on span "transition_fade" at bounding box center [901, 70] width 19 height 23
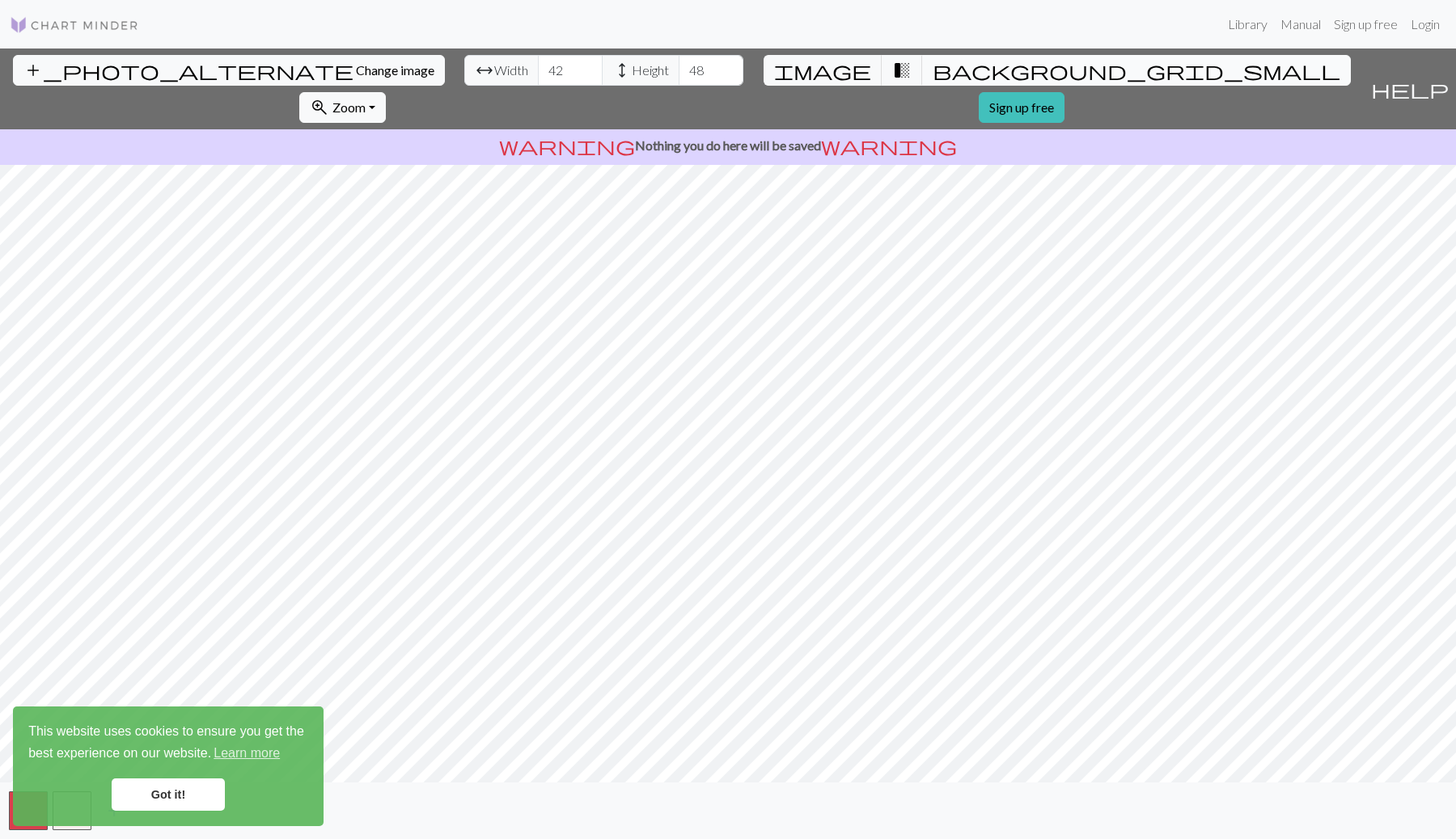
click at [933, 68] on span "background_grid_small" at bounding box center [1136, 70] width 407 height 23
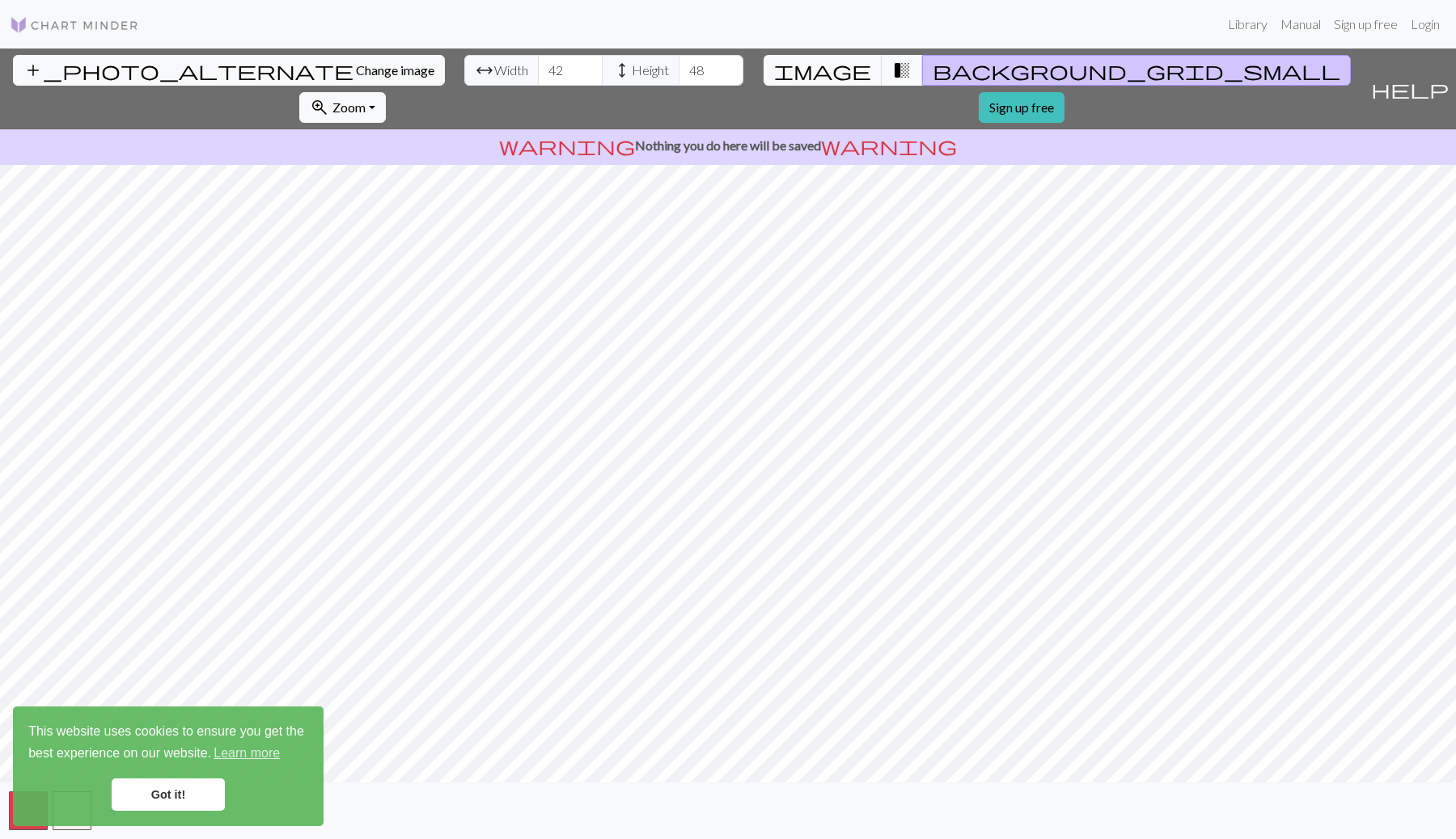
click at [892, 68] on span "transition_fade" at bounding box center [901, 70] width 19 height 23
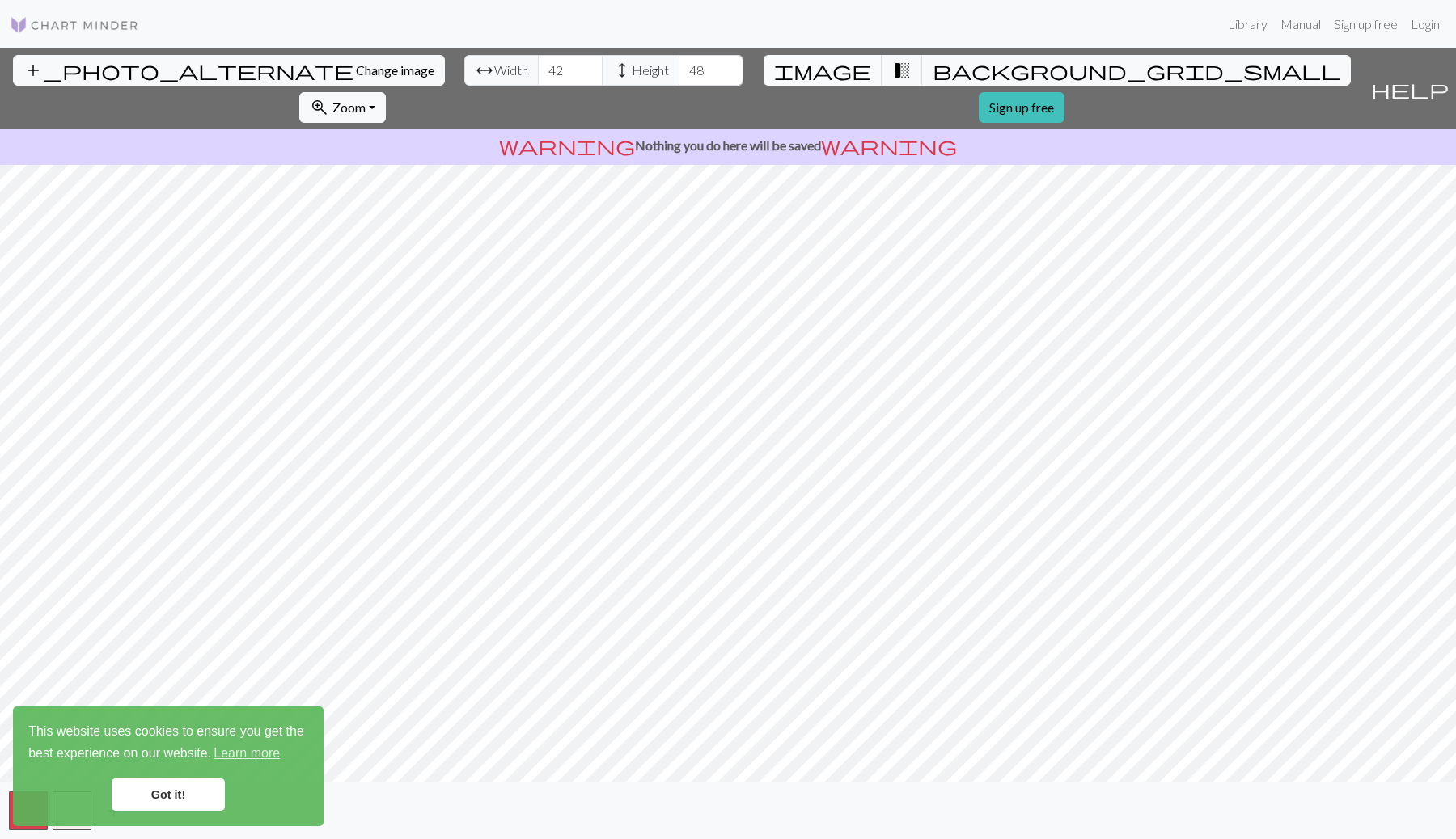
click at [790, 66] on span "image" at bounding box center [822, 70] width 97 height 23
click at [892, 67] on span "transition_fade" at bounding box center [901, 70] width 19 height 23
click at [788, 63] on span "image" at bounding box center [822, 70] width 97 height 23
click at [882, 65] on button "transition_fade" at bounding box center [902, 70] width 42 height 30
click at [784, 65] on span "image" at bounding box center [822, 70] width 97 height 23
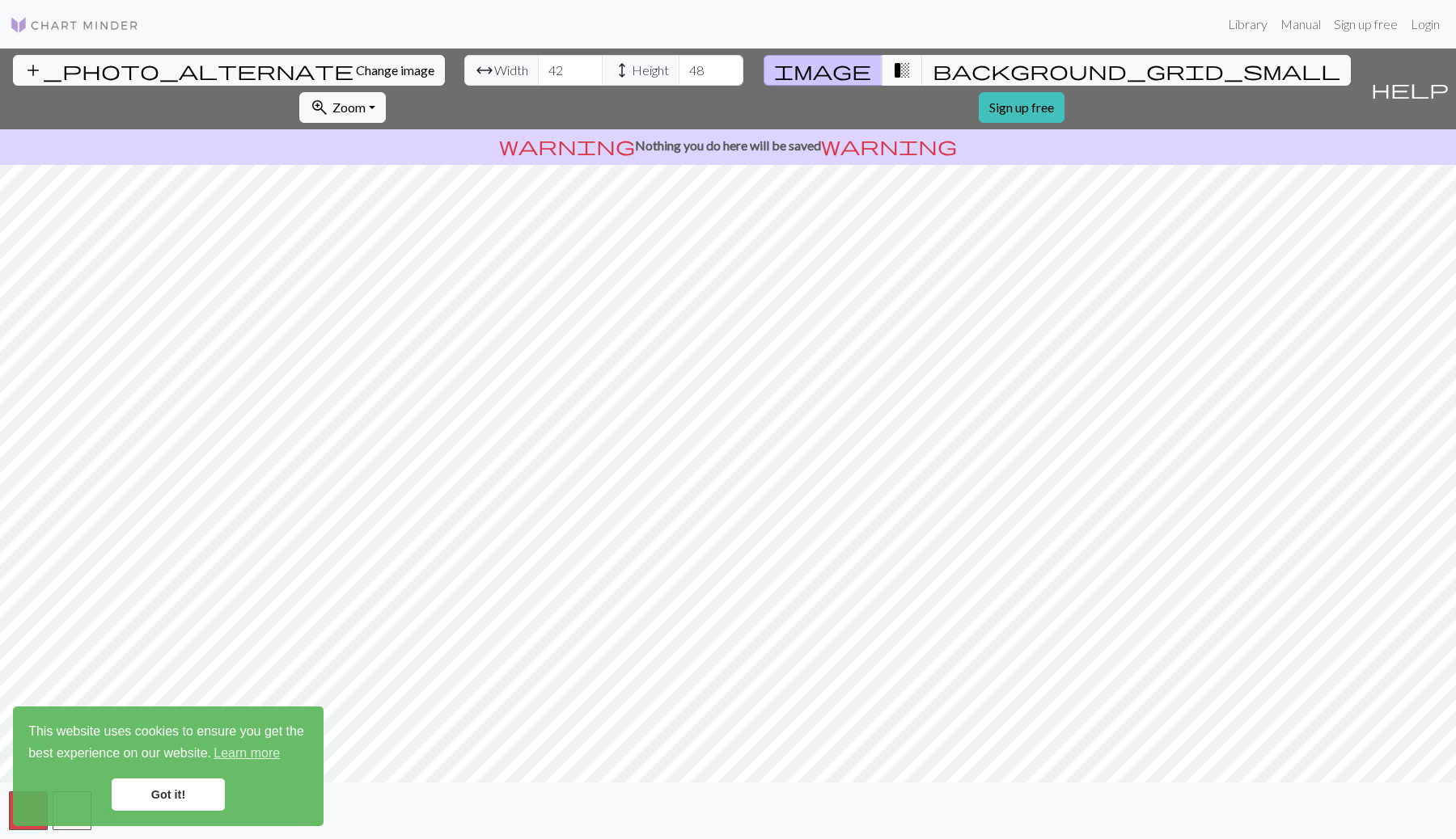
click at [800, 66] on button "image" at bounding box center [823, 70] width 119 height 30
click at [892, 67] on span "transition_fade" at bounding box center [901, 70] width 19 height 23
click at [135, 791] on link "Got it!" at bounding box center [168, 795] width 114 height 32
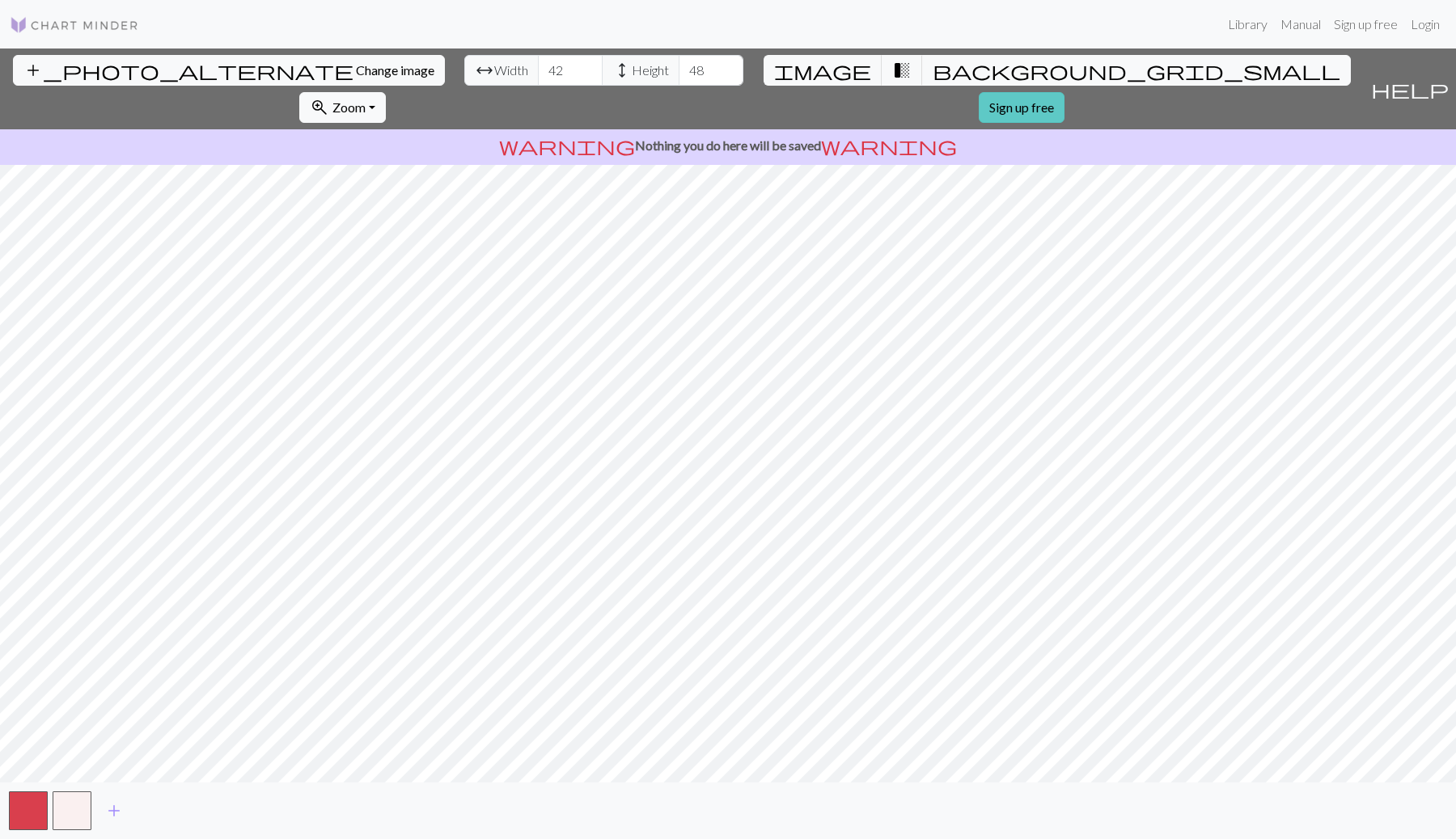
click at [1065, 92] on link "Sign up free" at bounding box center [1021, 107] width 86 height 30
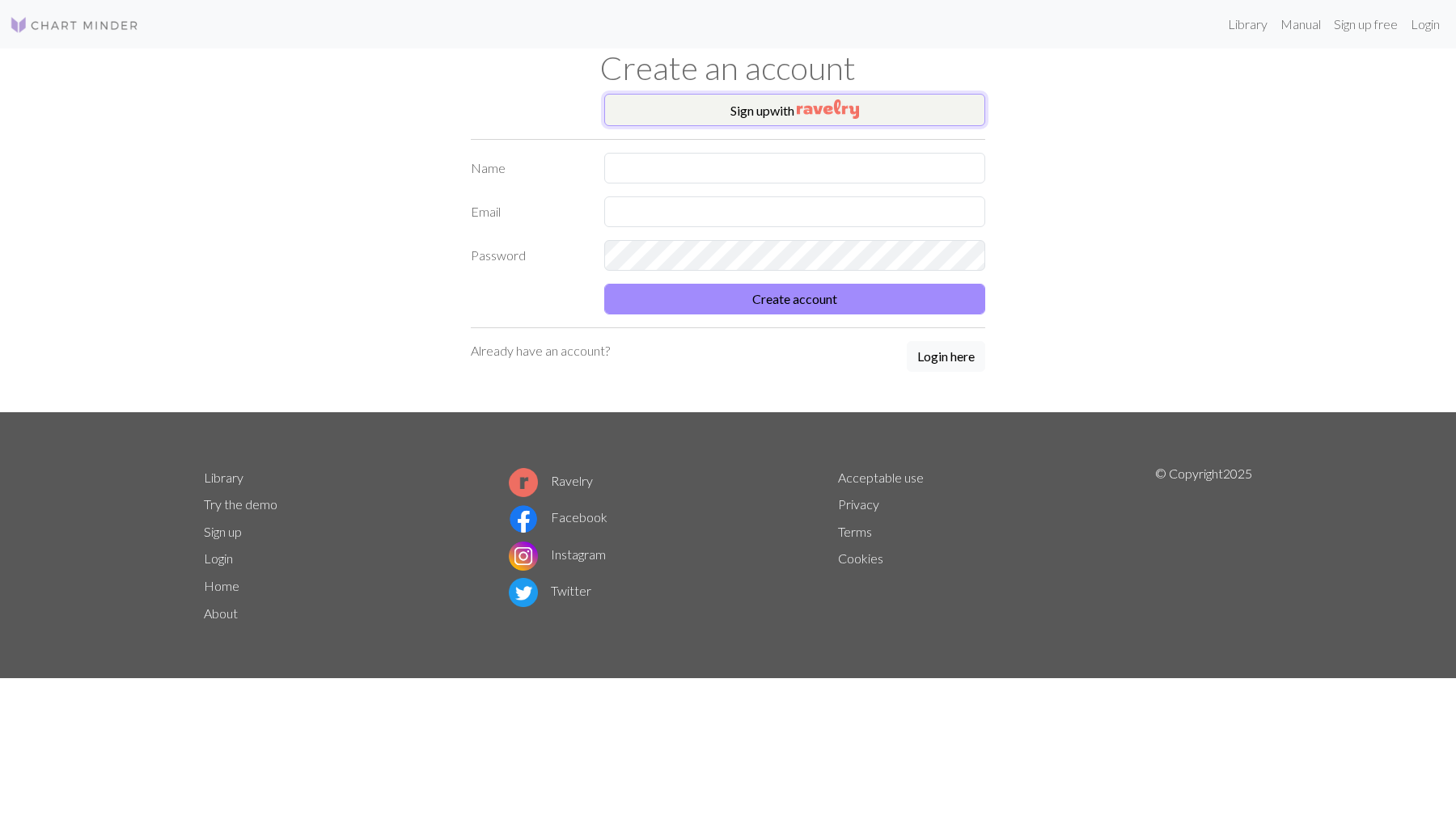
click at [721, 120] on button "Sign up with" at bounding box center [794, 110] width 381 height 32
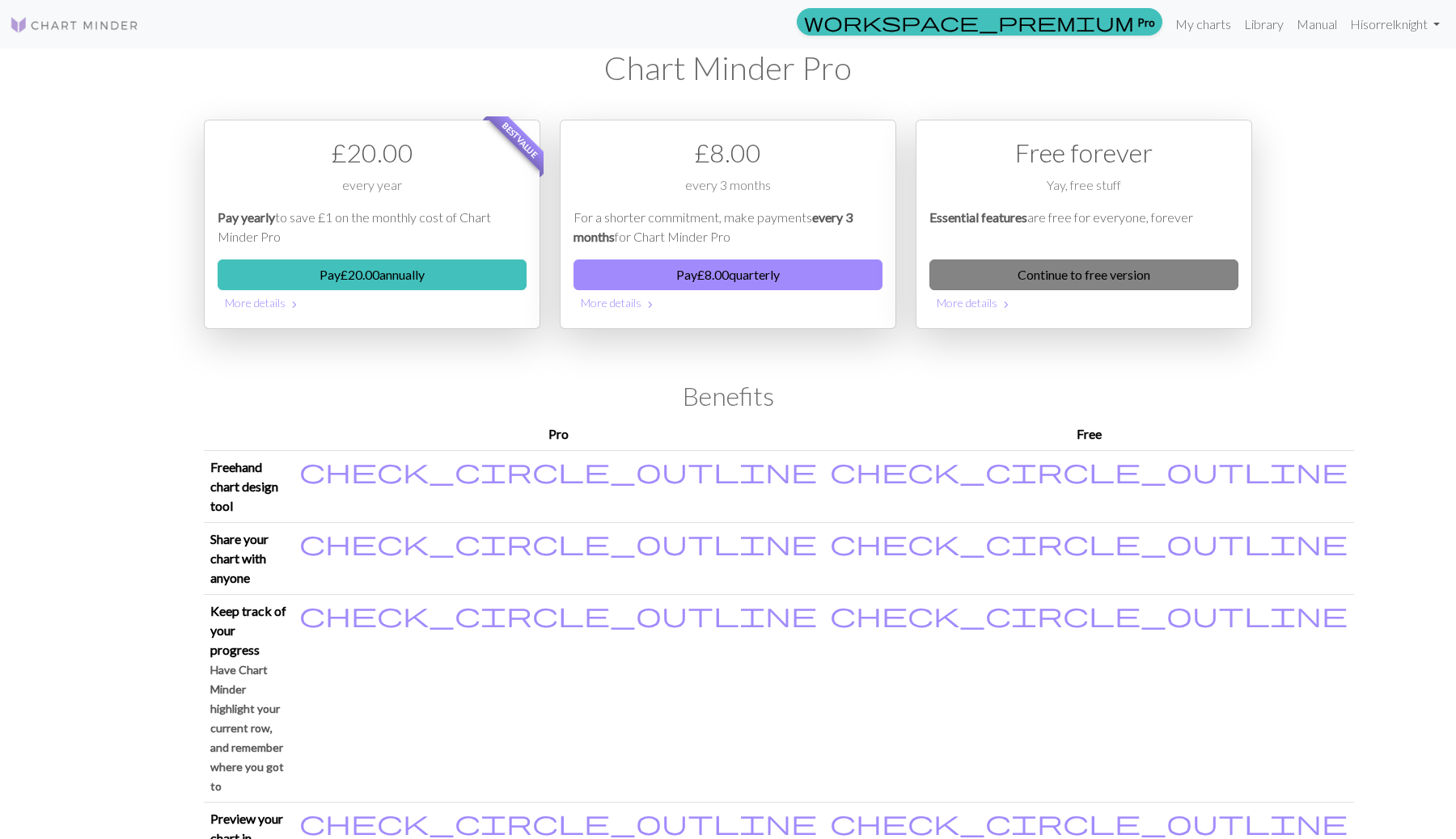
click at [1101, 277] on link "Continue to free version" at bounding box center [1084, 274] width 309 height 30
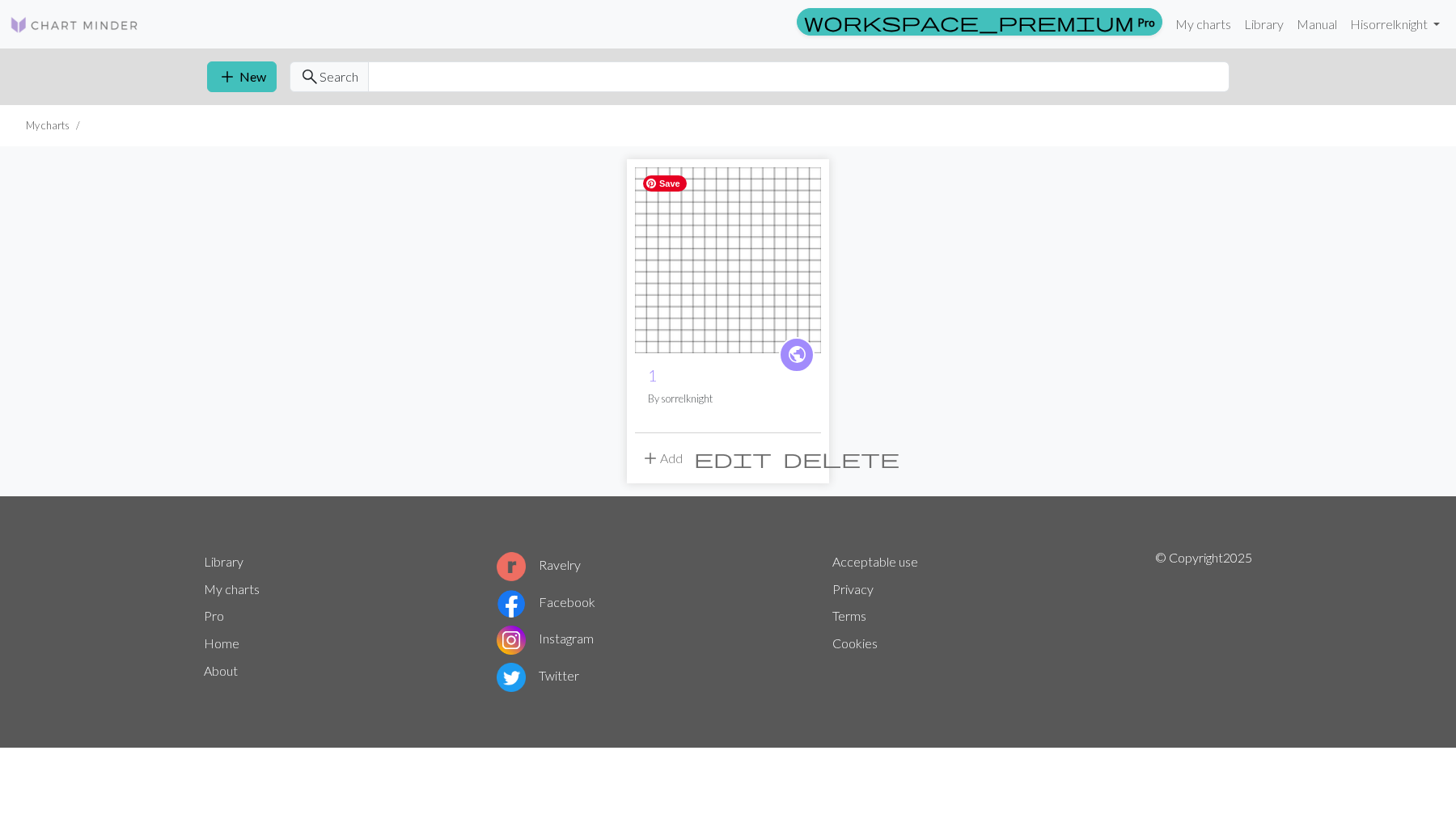
click at [740, 225] on img at bounding box center [728, 259] width 186 height 186
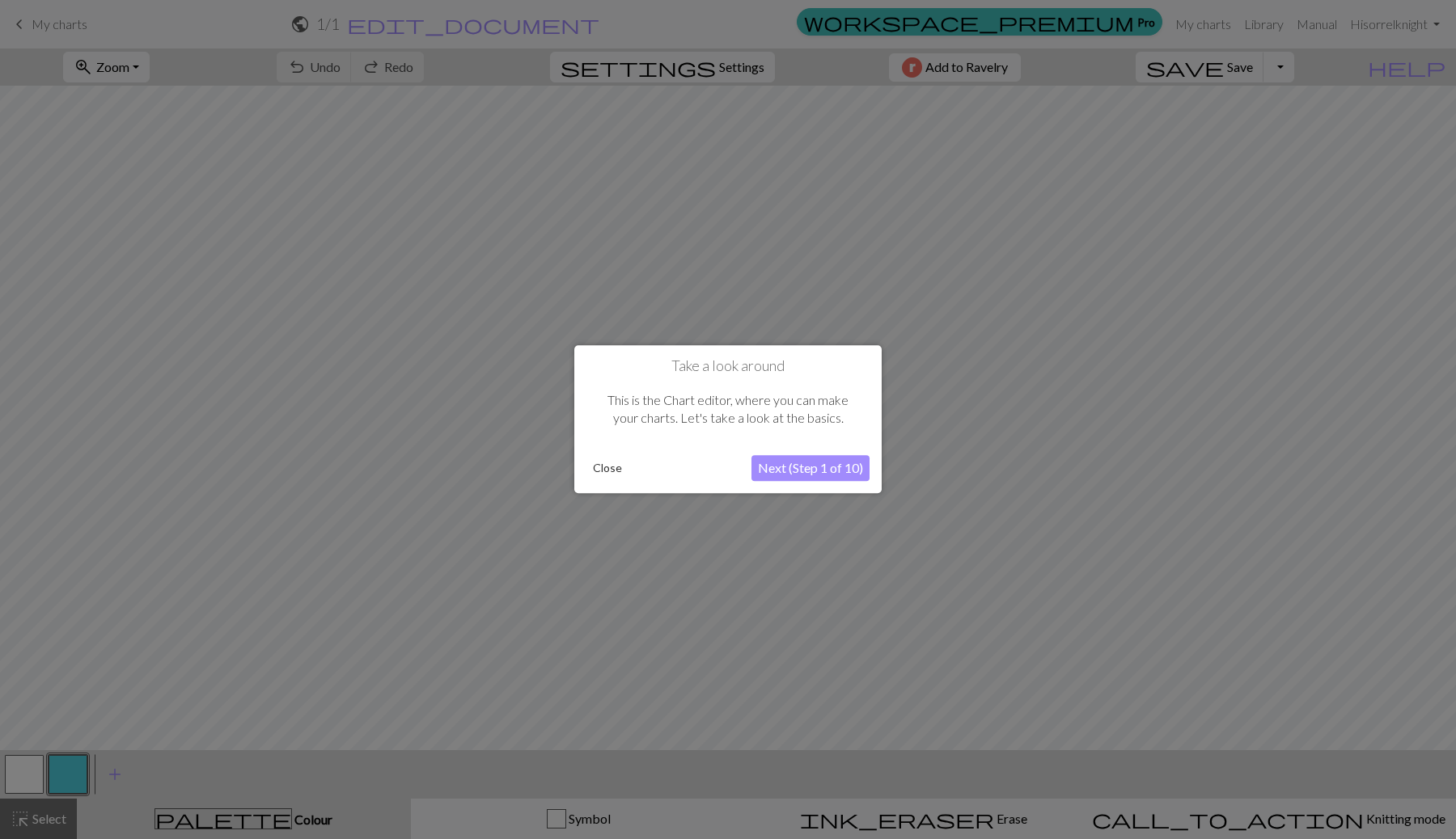
click at [610, 470] on button "Close" at bounding box center [608, 469] width 42 height 24
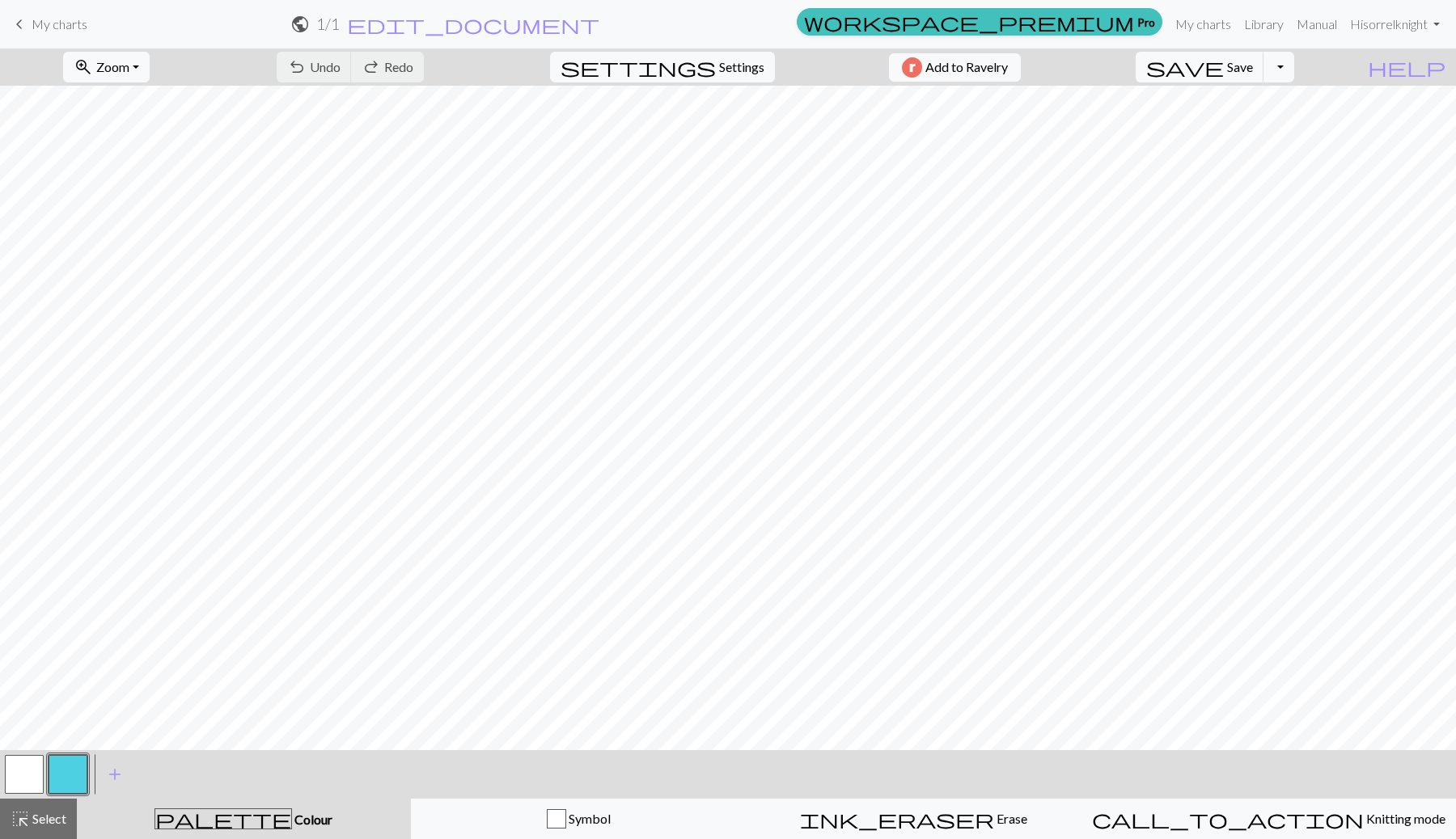
click at [44, 23] on span "My charts" at bounding box center [59, 24] width 55 height 16
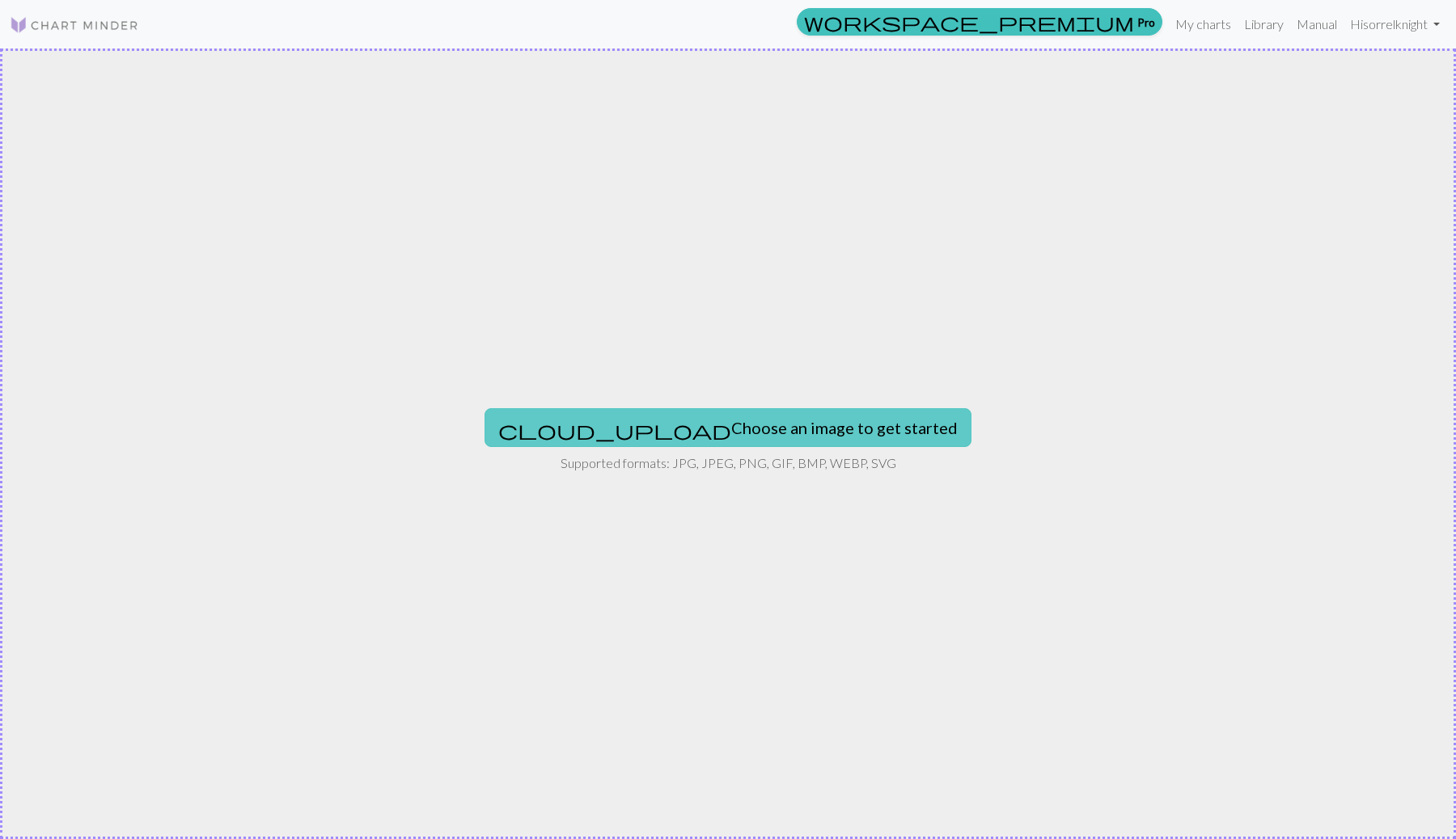
click at [724, 412] on button "cloud_upload Choose an image to get started" at bounding box center [728, 427] width 487 height 39
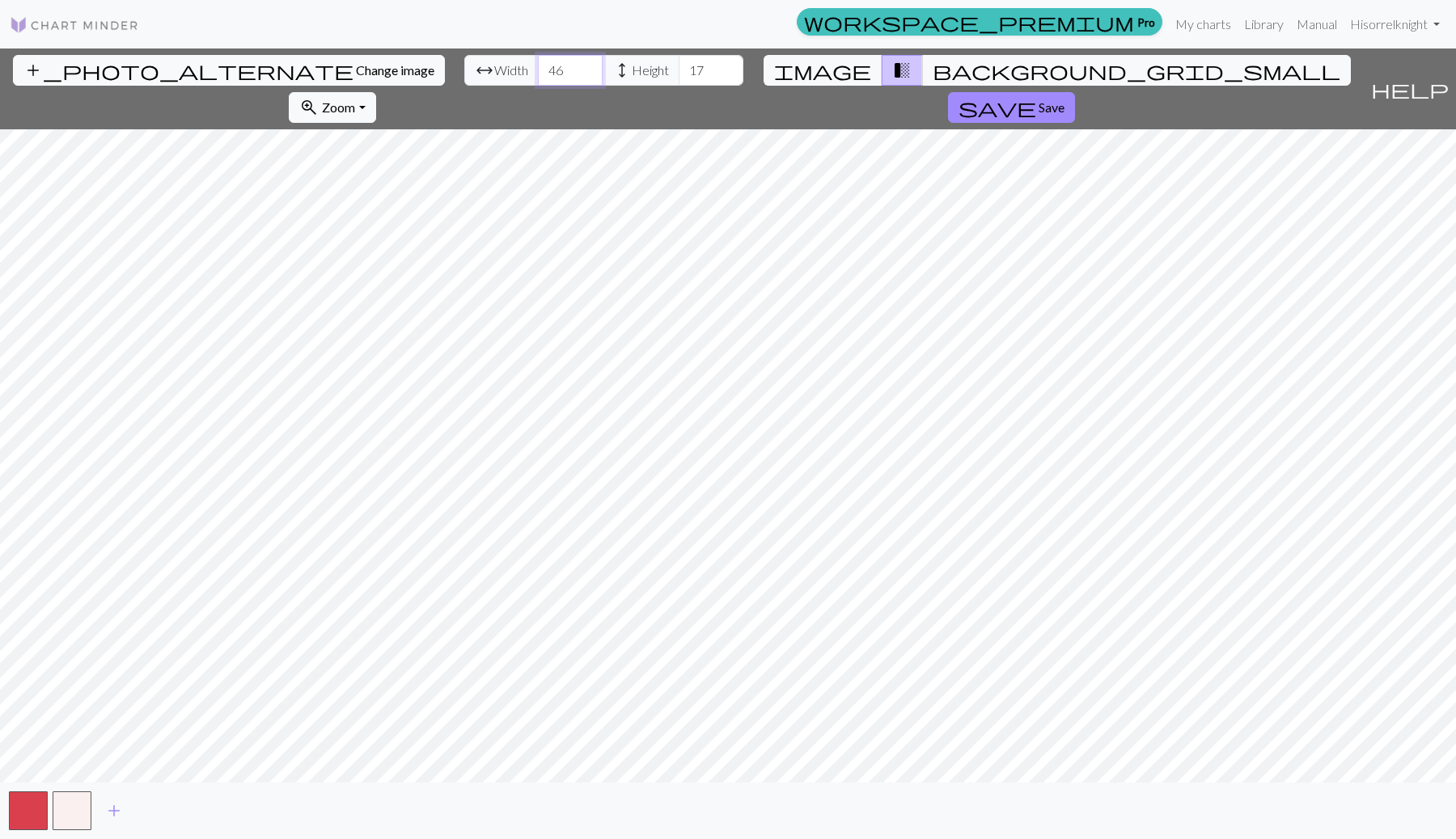
type input "46"
click at [538, 66] on input "46" at bounding box center [571, 70] width 65 height 30
click at [679, 61] on input "37" at bounding box center [711, 70] width 65 height 30
click at [679, 61] on input "38" at bounding box center [711, 70] width 65 height 30
click at [679, 61] on input "39" at bounding box center [711, 70] width 65 height 30
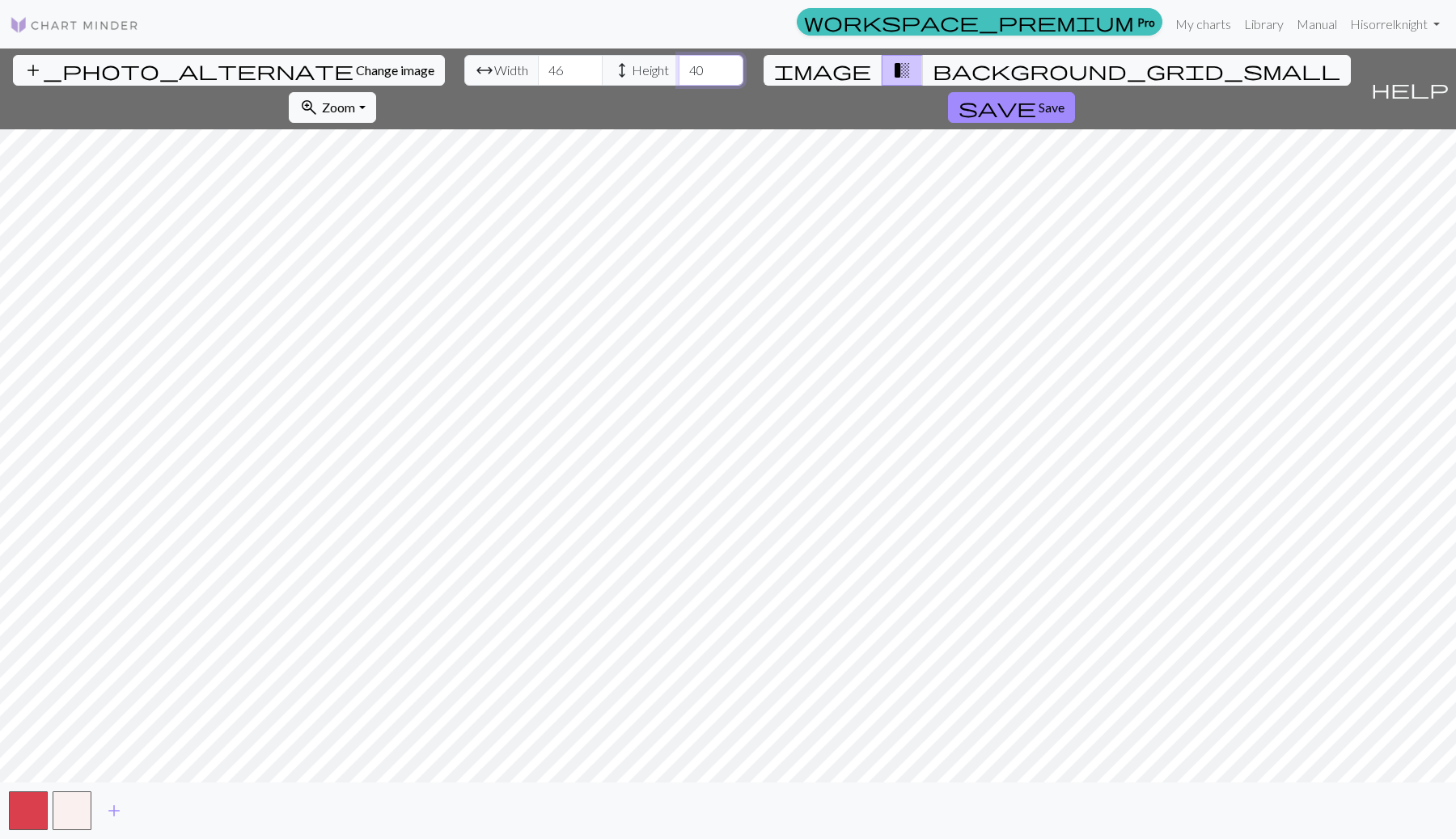
type input "40"
click at [679, 61] on input "40" at bounding box center [711, 70] width 65 height 30
click at [801, 72] on span "image" at bounding box center [822, 70] width 97 height 23
click at [892, 76] on span "transition_fade" at bounding box center [901, 70] width 19 height 23
click at [786, 90] on div "add_photo_alternate Change image arrow_range Width 46 height Height 40 image tr…" at bounding box center [681, 90] width 1364 height 81
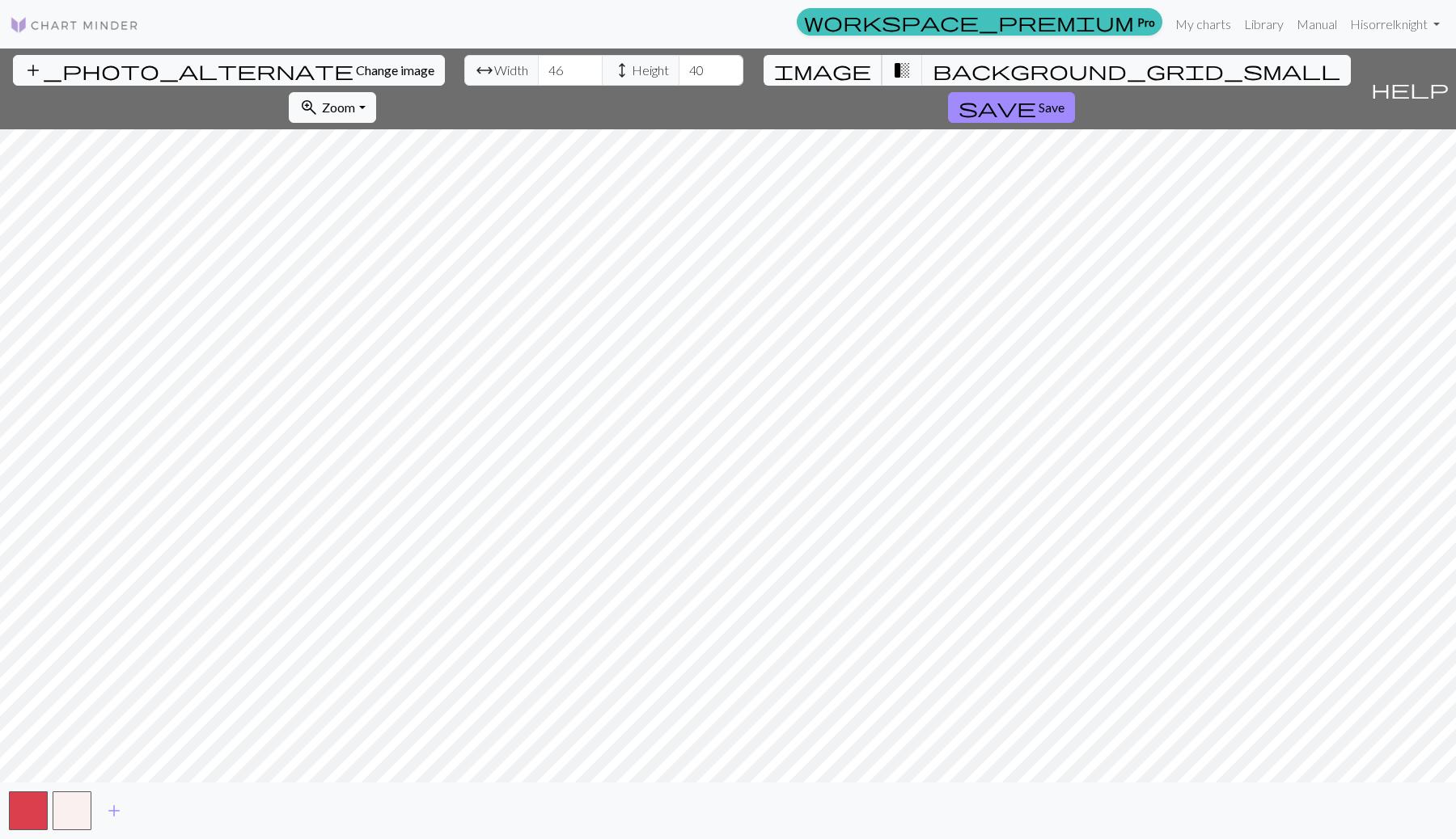
click at [786, 81] on button "image" at bounding box center [823, 70] width 119 height 30
click at [892, 76] on span "transition_fade" at bounding box center [901, 70] width 19 height 23
click at [538, 66] on input "47" at bounding box center [571, 70] width 65 height 30
click at [538, 76] on input "46" at bounding box center [571, 70] width 65 height 30
click at [538, 76] on input "45" at bounding box center [571, 70] width 65 height 30
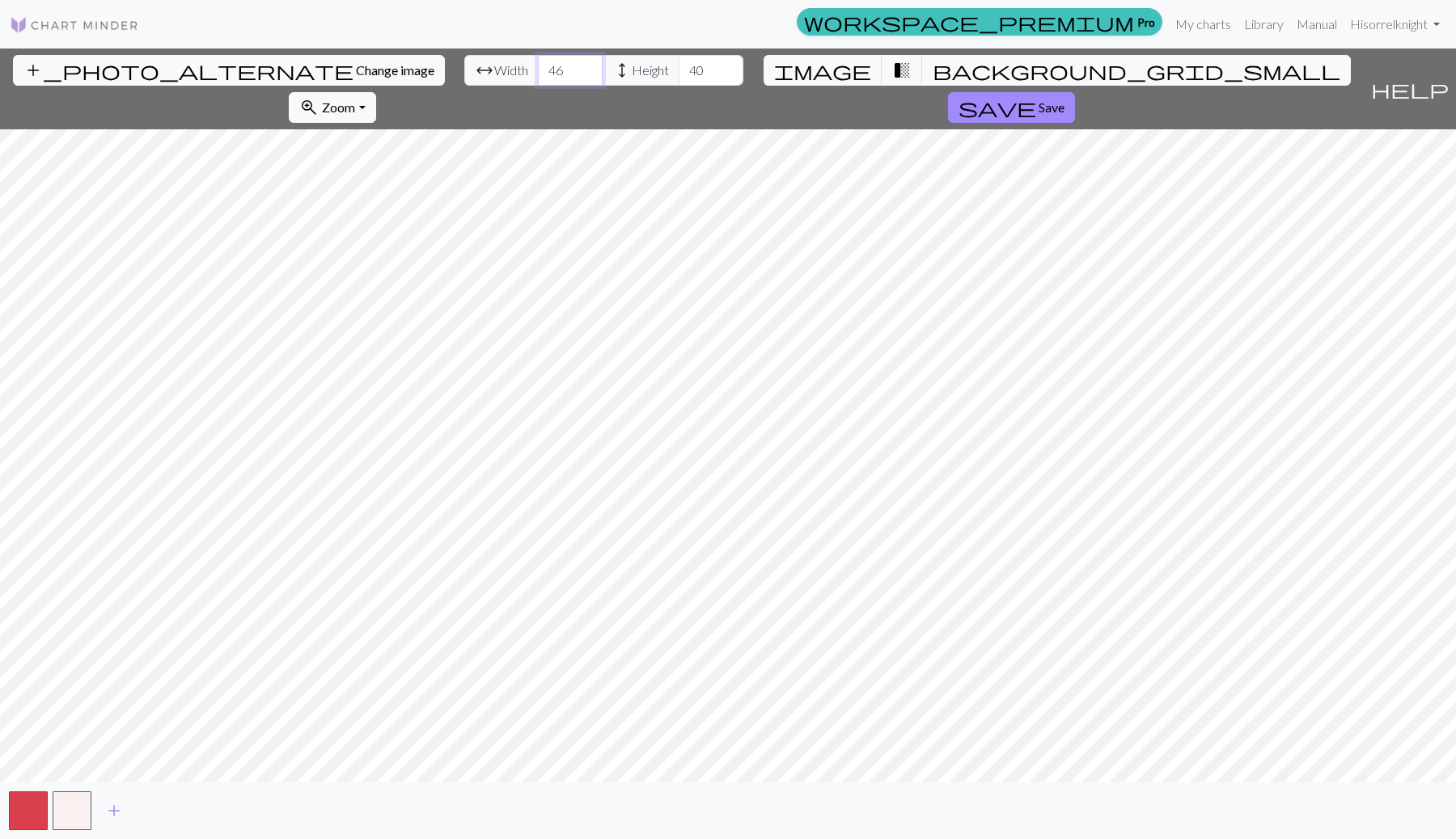
click at [538, 66] on input "46" at bounding box center [571, 70] width 65 height 30
type input "45"
click at [538, 78] on input "45" at bounding box center [571, 70] width 65 height 30
click at [679, 66] on input "41" at bounding box center [711, 70] width 65 height 30
click at [679, 66] on input "42" at bounding box center [711, 70] width 65 height 30
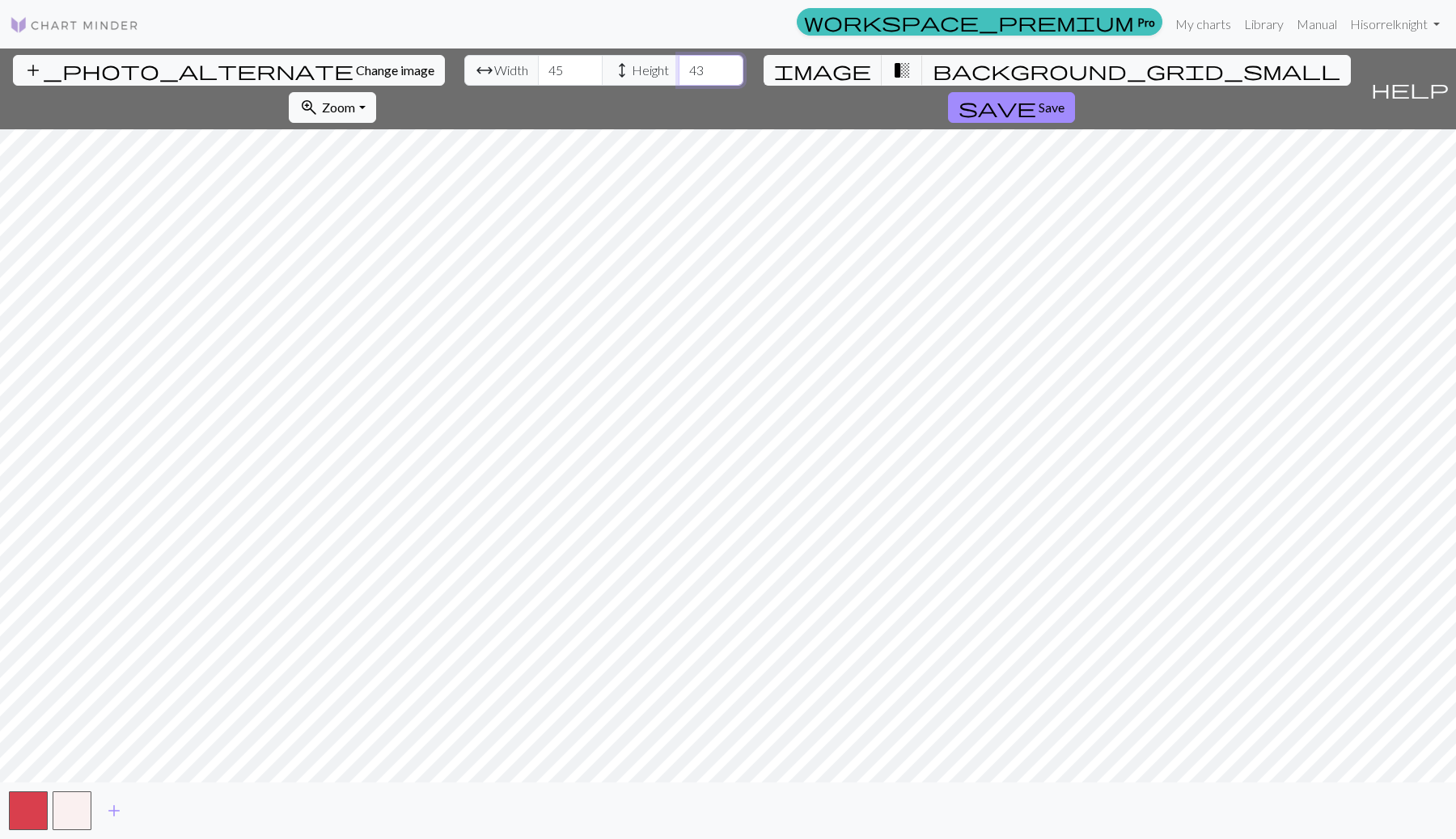
click at [679, 67] on input "43" at bounding box center [711, 70] width 65 height 30
click at [679, 78] on input "42" at bounding box center [711, 70] width 65 height 30
click at [679, 64] on input "43" at bounding box center [711, 70] width 65 height 30
click at [679, 64] on input "44" at bounding box center [711, 70] width 65 height 30
click at [679, 64] on input "45" at bounding box center [711, 70] width 65 height 30
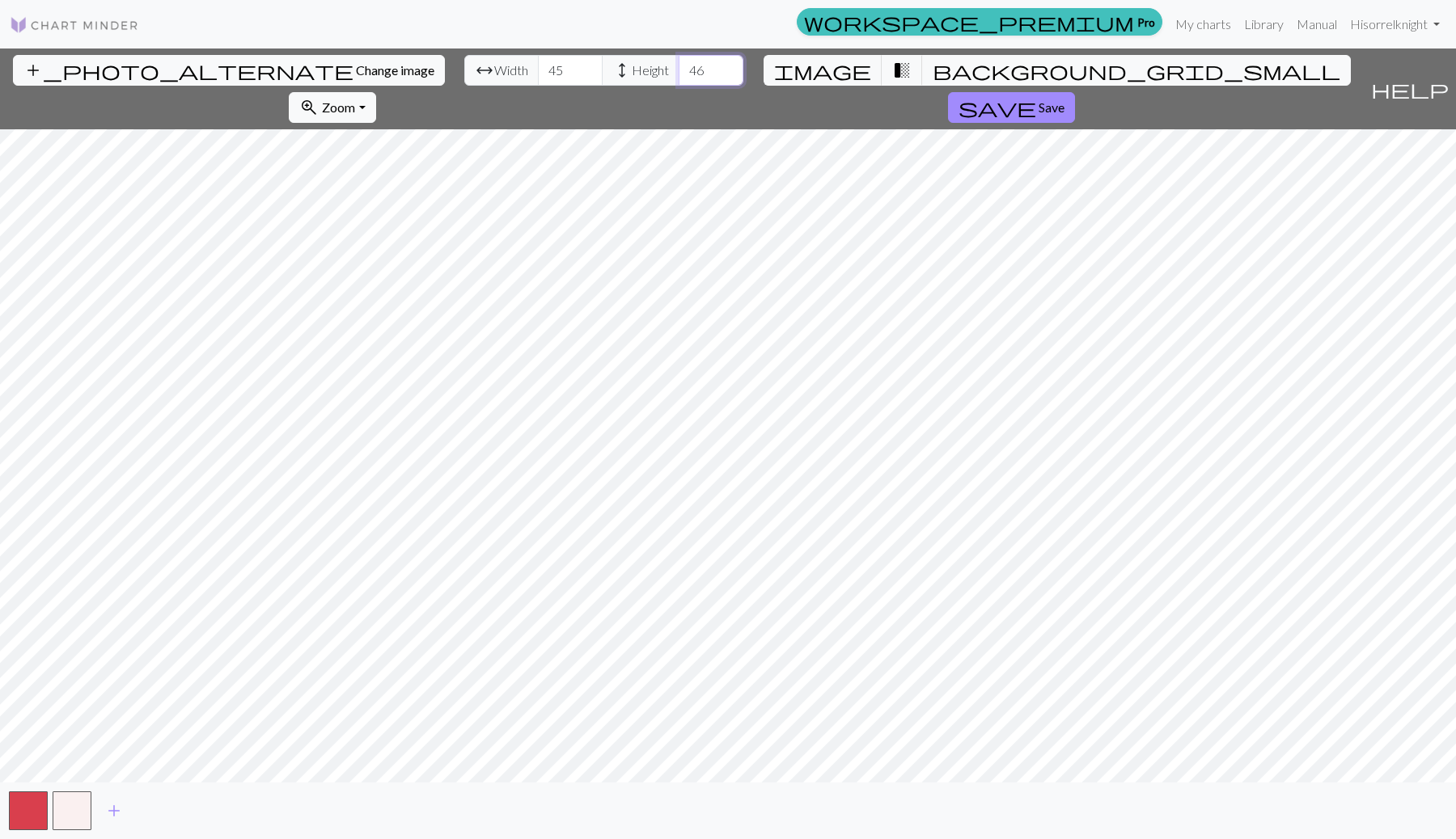
click at [679, 64] on input "46" at bounding box center [711, 70] width 65 height 30
click at [679, 78] on input "45" at bounding box center [711, 70] width 65 height 30
type input "46"
click at [679, 64] on input "46" at bounding box center [711, 70] width 65 height 30
click at [538, 66] on input "46" at bounding box center [571, 70] width 65 height 30
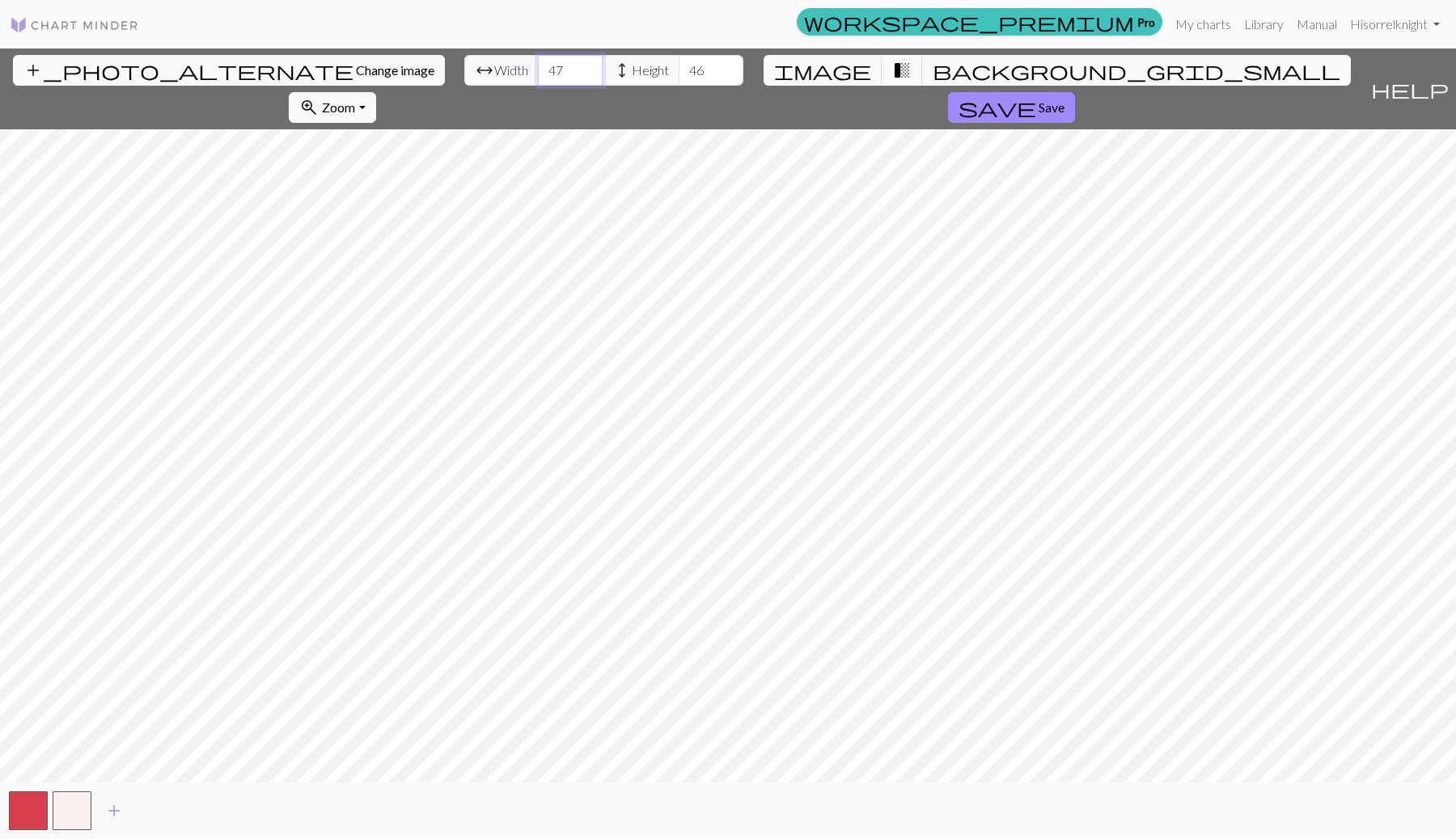
click at [538, 66] on input "47" at bounding box center [571, 70] width 65 height 30
click at [538, 66] on input "48" at bounding box center [571, 70] width 65 height 30
click at [538, 75] on input "47" at bounding box center [571, 70] width 65 height 30
type input "46"
click at [538, 75] on input "46" at bounding box center [571, 70] width 65 height 30
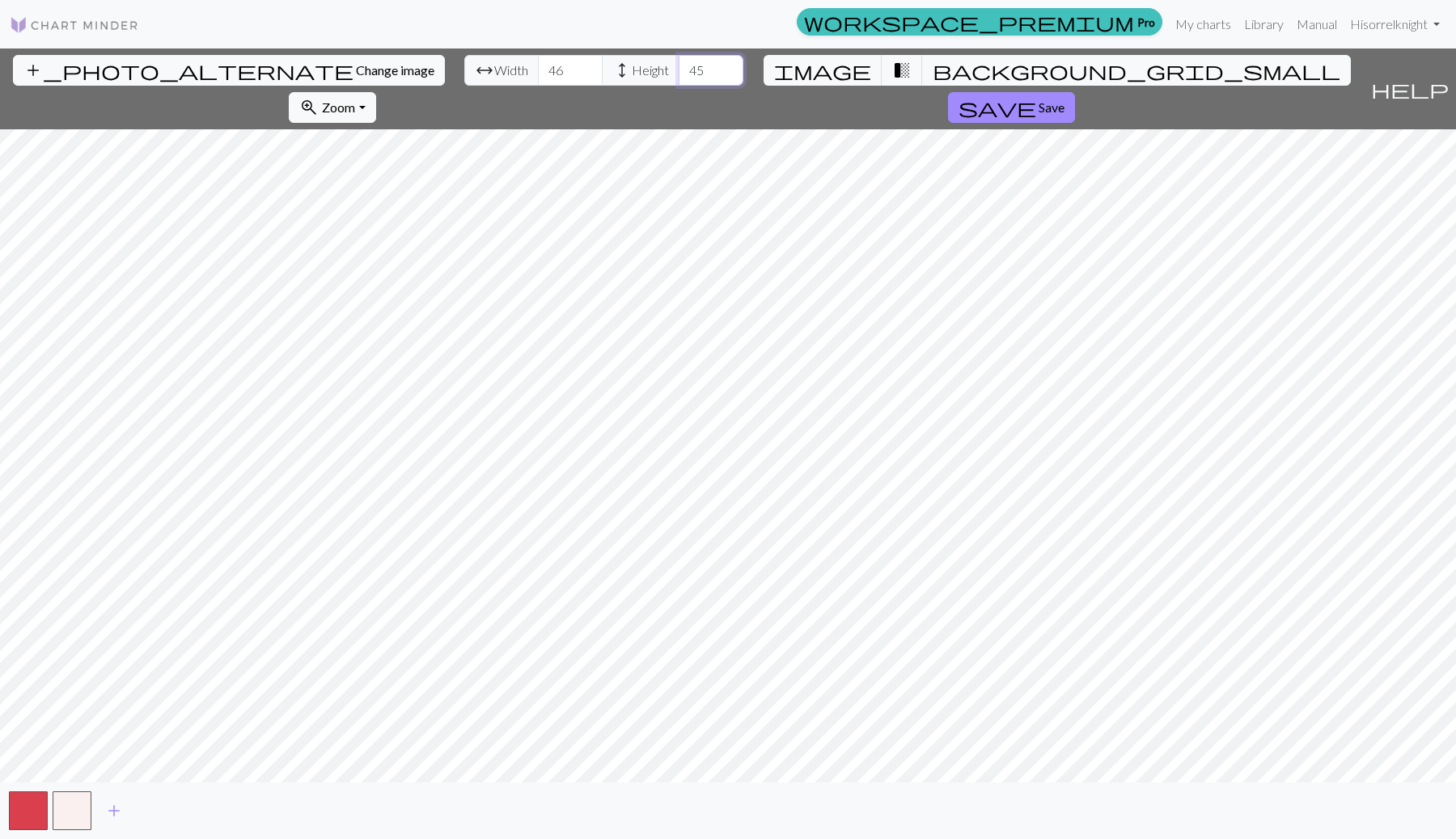
click at [679, 78] on input "45" at bounding box center [711, 70] width 65 height 30
click at [679, 78] on input "44" at bounding box center [711, 70] width 65 height 30
click at [679, 65] on input "45" at bounding box center [711, 70] width 65 height 30
click at [679, 65] on input "46" at bounding box center [711, 70] width 65 height 30
click at [679, 65] on input "47" at bounding box center [711, 70] width 65 height 30
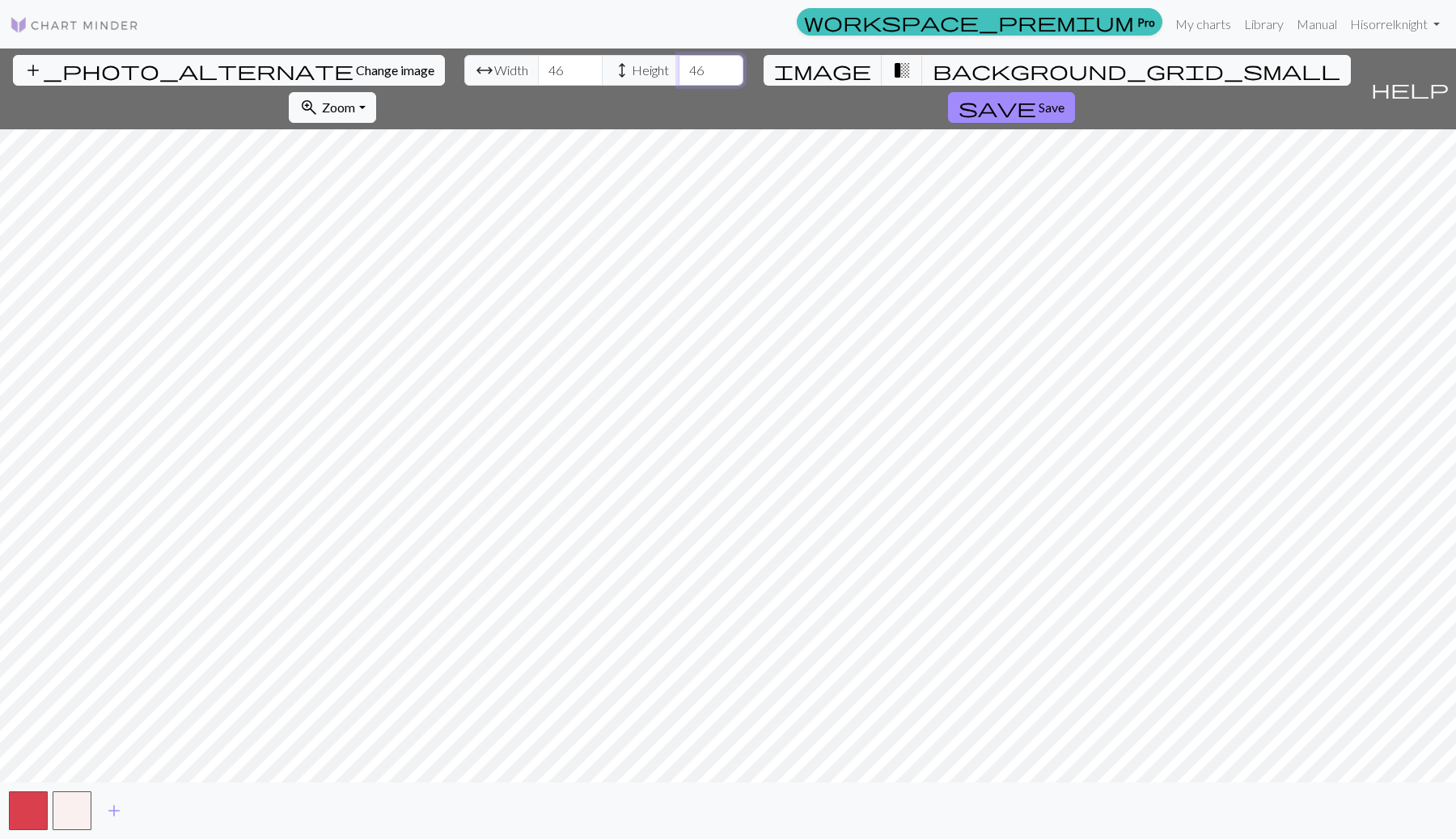
click at [679, 78] on input "46" at bounding box center [711, 70] width 65 height 30
click at [679, 79] on input "45" at bounding box center [711, 70] width 65 height 30
type input "44"
click at [679, 79] on input "44" at bounding box center [711, 70] width 65 height 30
click at [800, 74] on span "image" at bounding box center [822, 70] width 97 height 23
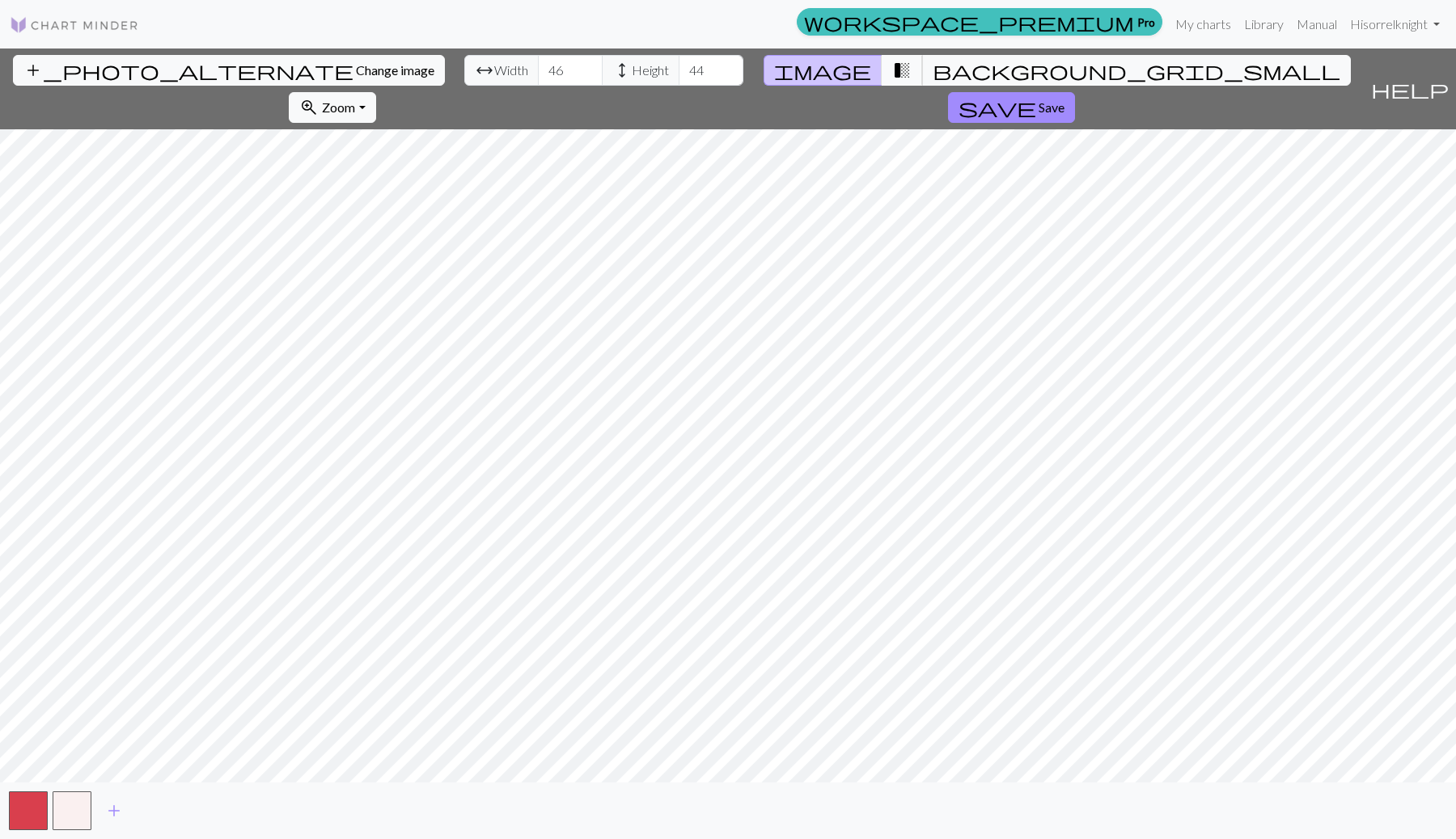
click at [882, 72] on button "transition_fade" at bounding box center [902, 70] width 42 height 30
click at [792, 66] on span "image" at bounding box center [822, 70] width 97 height 23
click at [812, 72] on button "image" at bounding box center [823, 70] width 119 height 30
click at [882, 74] on button "transition_fade" at bounding box center [902, 70] width 42 height 30
click at [799, 69] on span "image" at bounding box center [822, 70] width 97 height 23
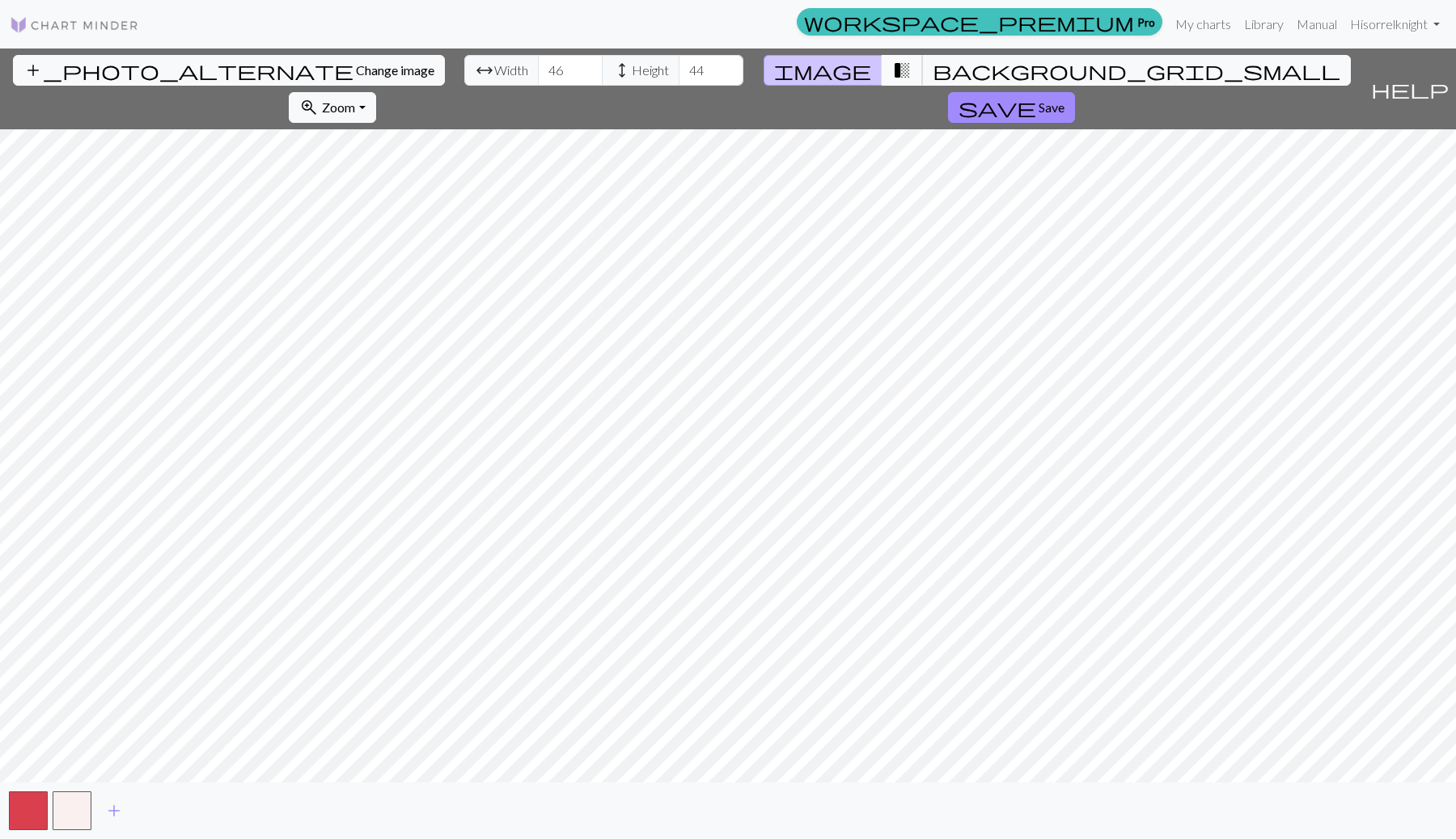
click at [882, 71] on button "transition_fade" at bounding box center [902, 70] width 42 height 30
click at [538, 66] on input "47" at bounding box center [571, 70] width 65 height 30
click at [538, 66] on input "48" at bounding box center [571, 70] width 65 height 30
click at [538, 78] on input "47" at bounding box center [571, 70] width 65 height 30
click at [538, 62] on input "48" at bounding box center [571, 70] width 65 height 30
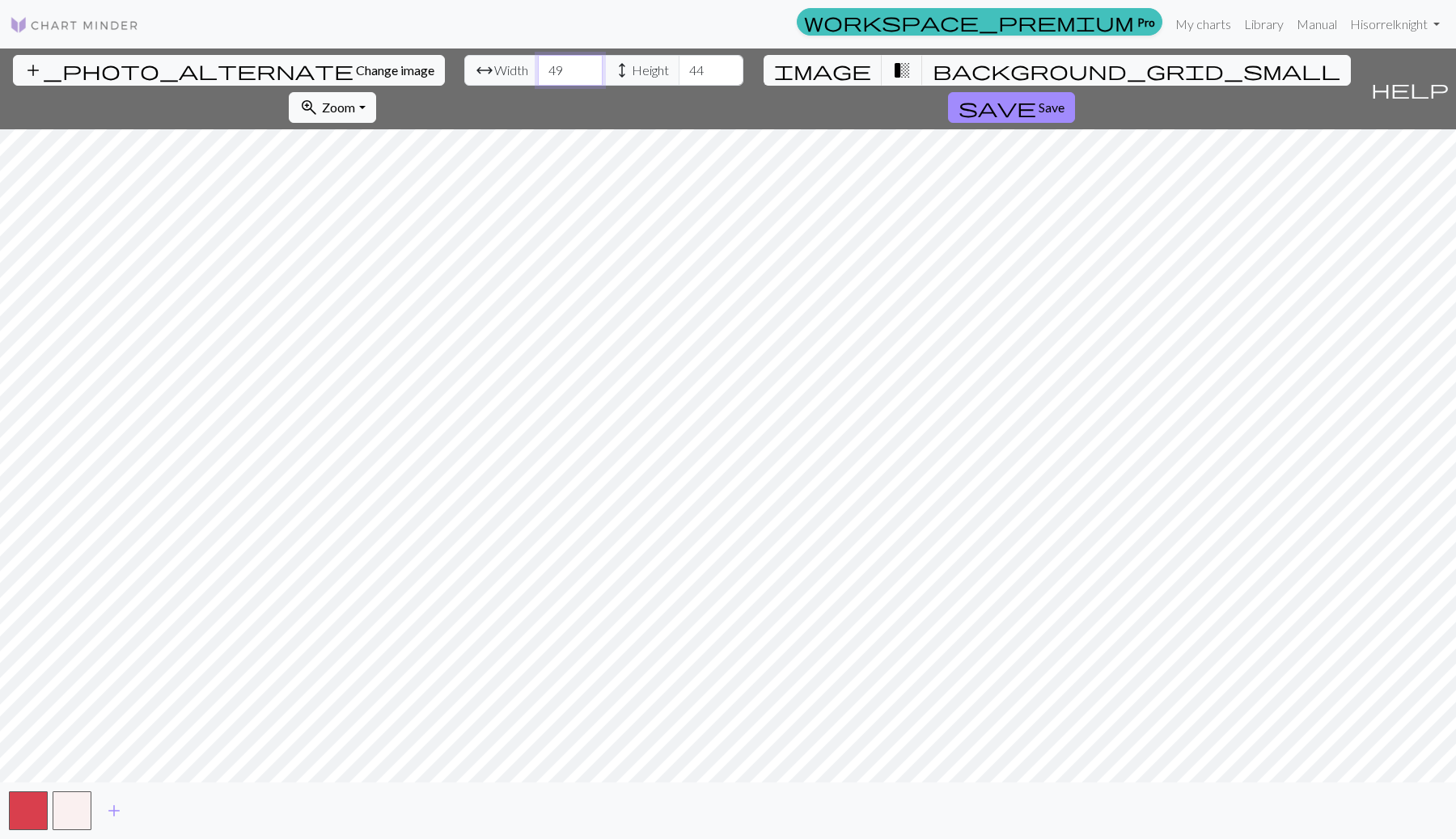
click at [538, 62] on input "49" at bounding box center [571, 70] width 65 height 30
click at [538, 62] on input "50" at bounding box center [571, 70] width 65 height 30
type input "51"
click at [538, 62] on input "51" at bounding box center [571, 70] width 65 height 30
click at [679, 68] on input "45" at bounding box center [711, 70] width 65 height 30
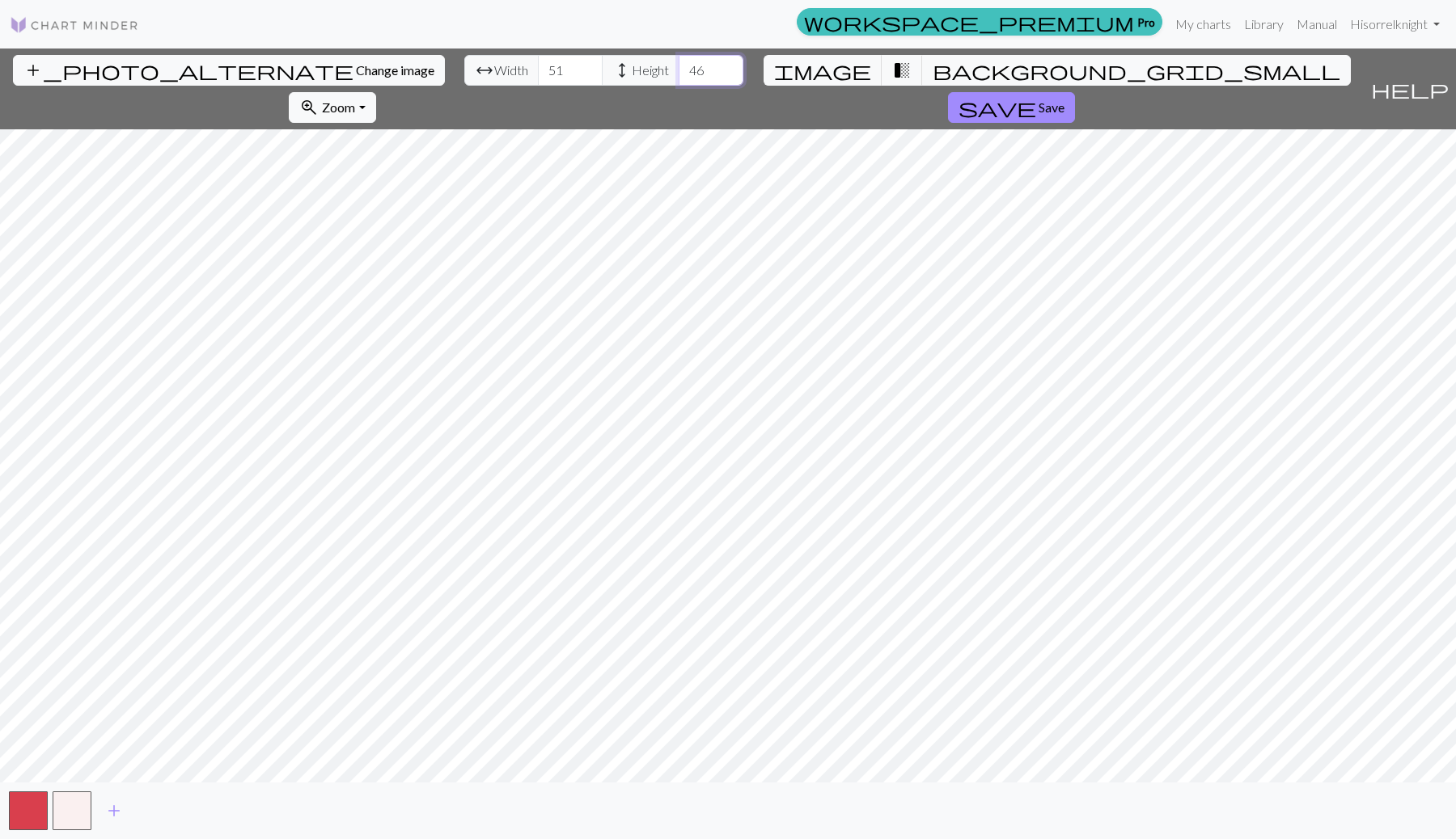
click at [679, 68] on input "46" at bounding box center [711, 70] width 65 height 30
click at [679, 68] on input "47" at bounding box center [711, 70] width 65 height 30
click at [679, 68] on input "48" at bounding box center [711, 70] width 65 height 30
type input "49"
click at [679, 68] on input "49" at bounding box center [711, 70] width 65 height 30
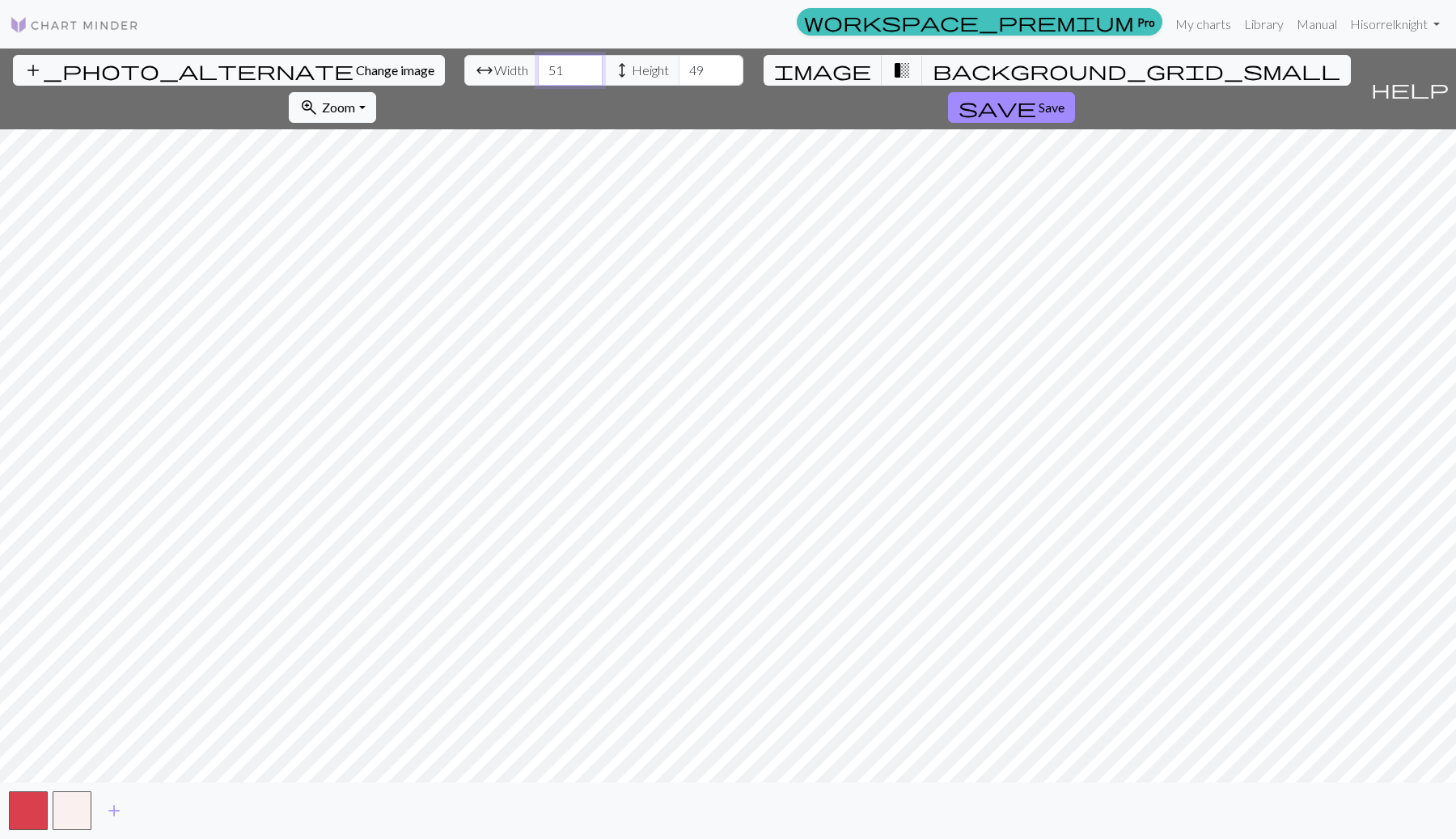
click at [538, 81] on input "51" at bounding box center [571, 70] width 65 height 30
click at [538, 75] on input "50" at bounding box center [571, 70] width 65 height 30
click at [538, 75] on input "49" at bounding box center [571, 70] width 65 height 30
click at [538, 75] on input "48" at bounding box center [571, 70] width 65 height 30
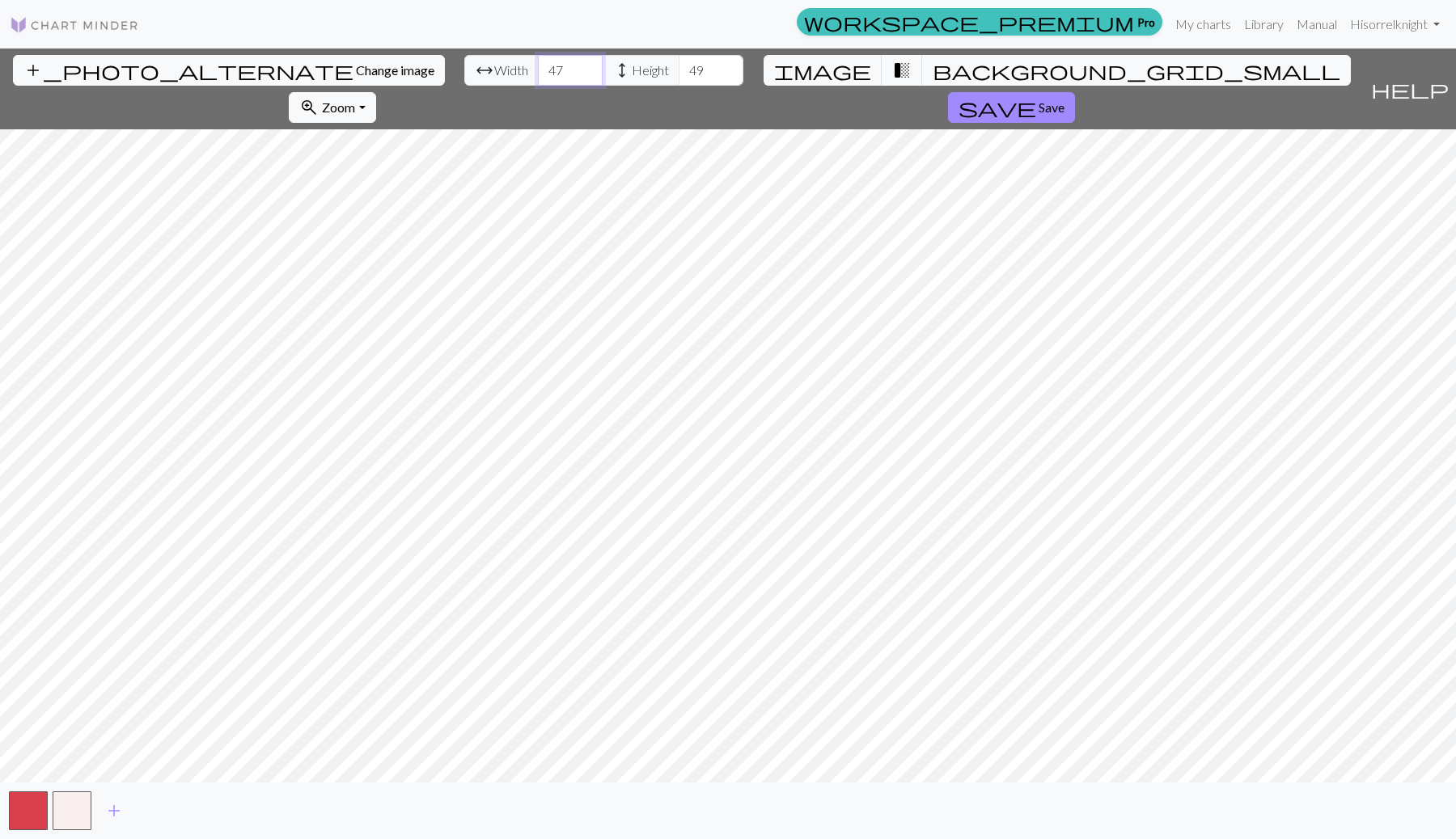
click at [538, 75] on input "47" at bounding box center [571, 70] width 65 height 30
click at [538, 75] on input "46" at bounding box center [571, 70] width 65 height 30
click at [538, 75] on input "45" at bounding box center [571, 70] width 65 height 30
click at [538, 75] on input "44" at bounding box center [571, 70] width 65 height 30
click at [538, 75] on input "43" at bounding box center [571, 70] width 65 height 30
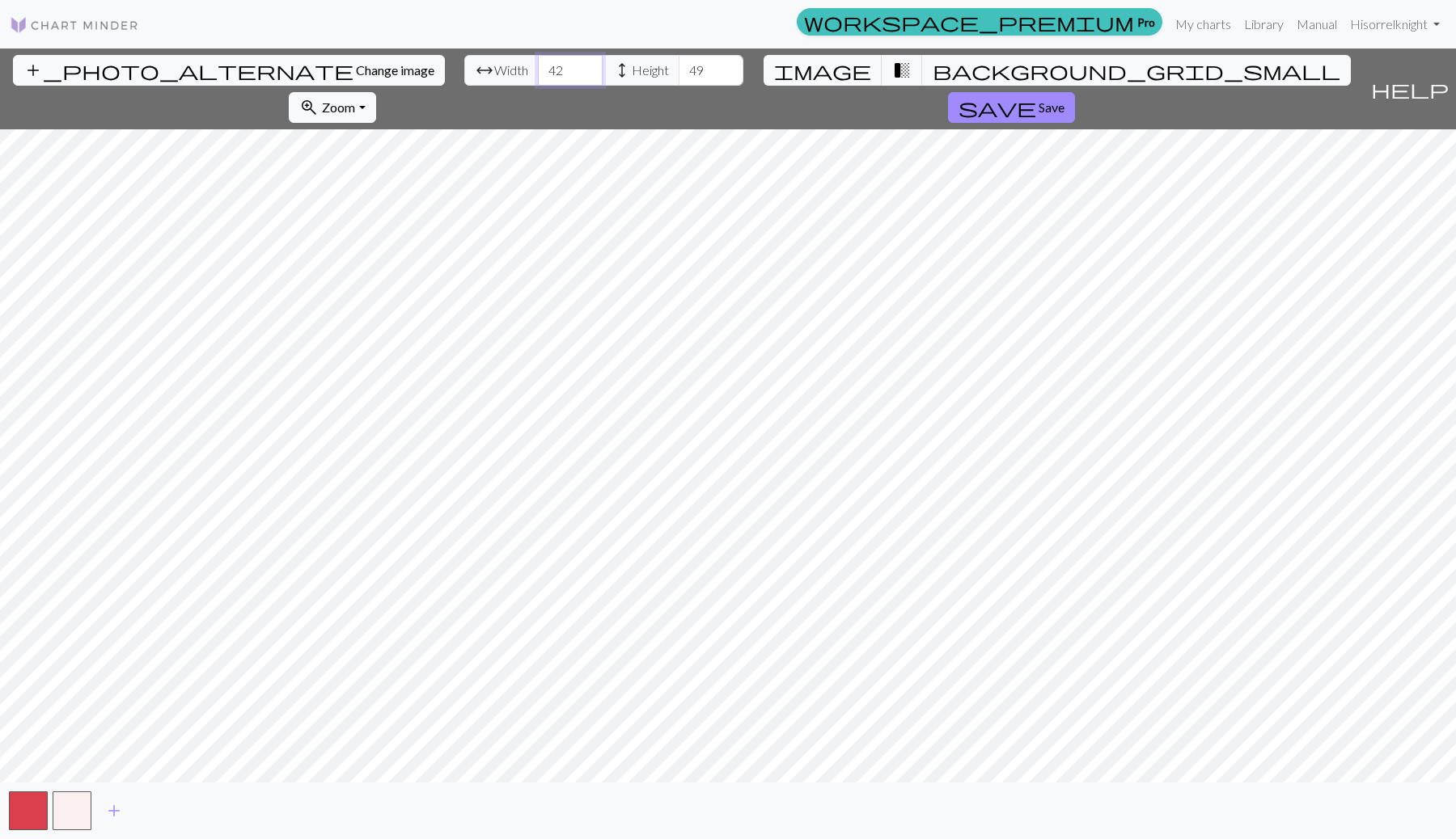
click at [538, 75] on input "42" at bounding box center [571, 70] width 65 height 30
click at [538, 75] on input "41" at bounding box center [571, 70] width 65 height 30
type input "40"
click at [538, 75] on input "40" at bounding box center [571, 70] width 65 height 30
click at [679, 75] on input "49" at bounding box center [711, 70] width 65 height 30
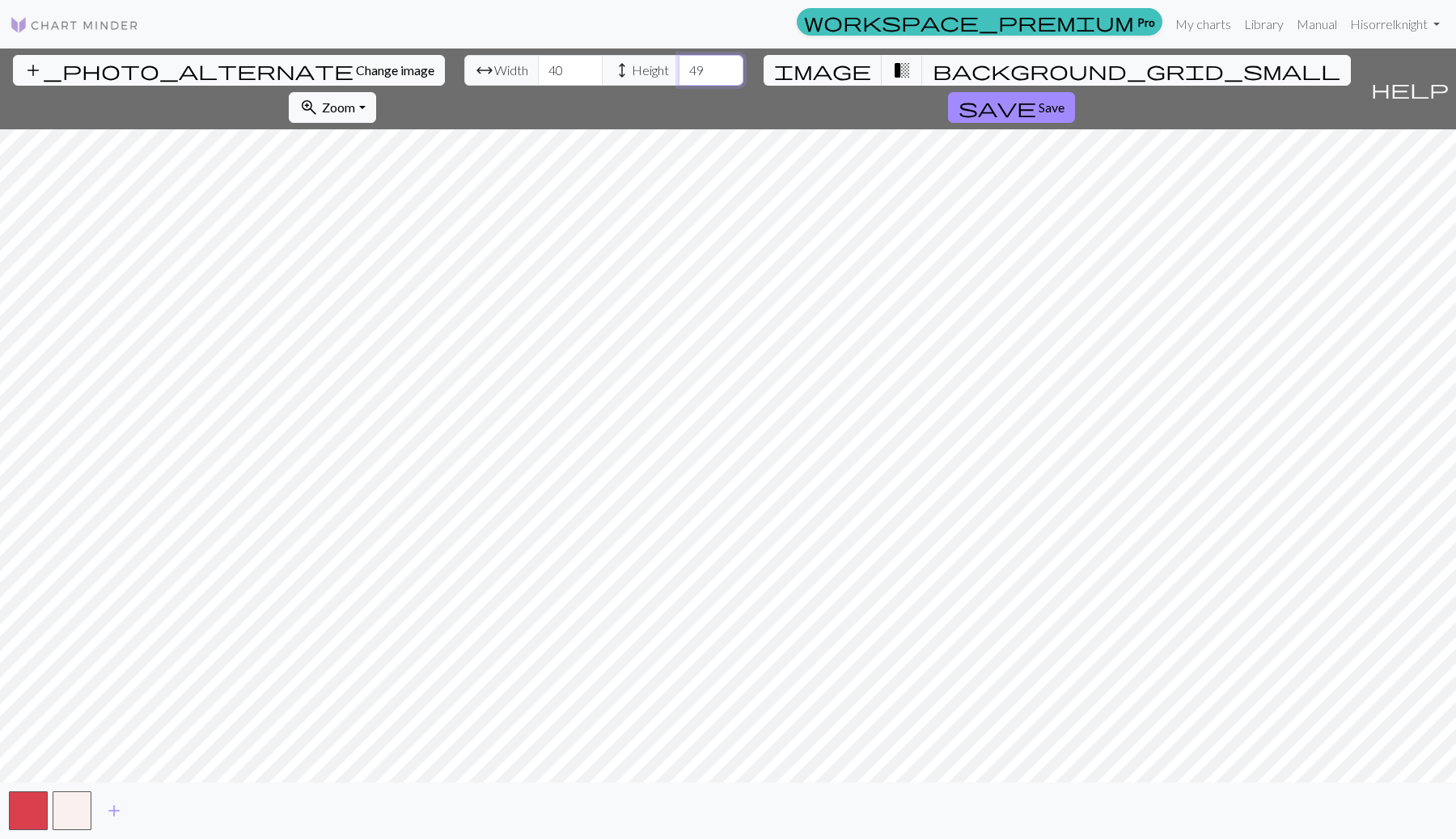
click at [679, 75] on input "49" at bounding box center [711, 70] width 65 height 30
click at [679, 75] on input "48" at bounding box center [711, 70] width 65 height 30
click at [679, 75] on input "47" at bounding box center [711, 70] width 65 height 30
click at [679, 75] on input "46" at bounding box center [711, 70] width 65 height 30
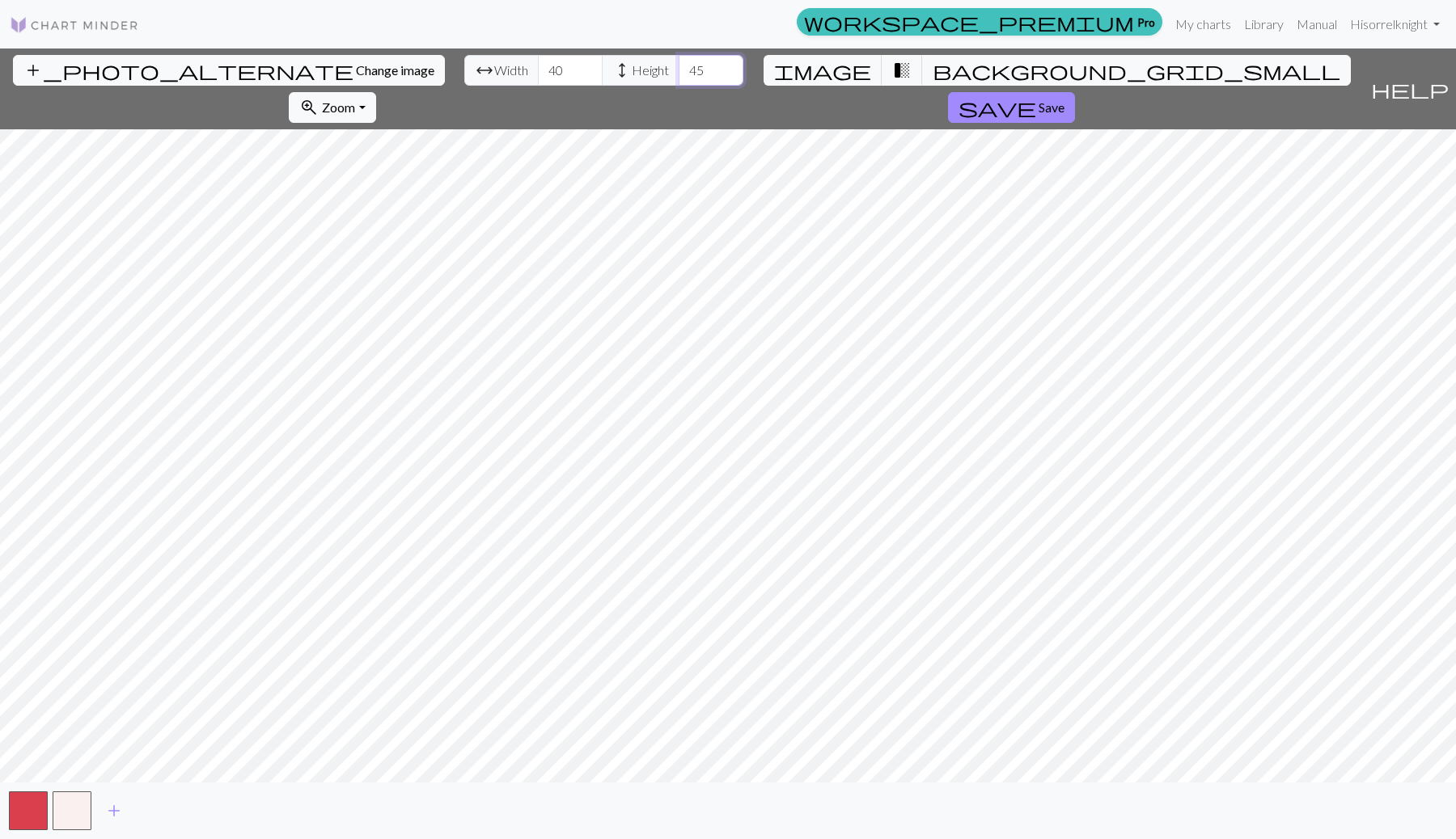
click at [679, 75] on input "45" at bounding box center [711, 70] width 65 height 30
click at [679, 75] on input "44" at bounding box center [711, 70] width 65 height 30
click at [679, 75] on input "43" at bounding box center [711, 70] width 65 height 30
click at [679, 75] on input "42" at bounding box center [711, 70] width 65 height 30
click at [679, 75] on input "41" at bounding box center [711, 70] width 65 height 30
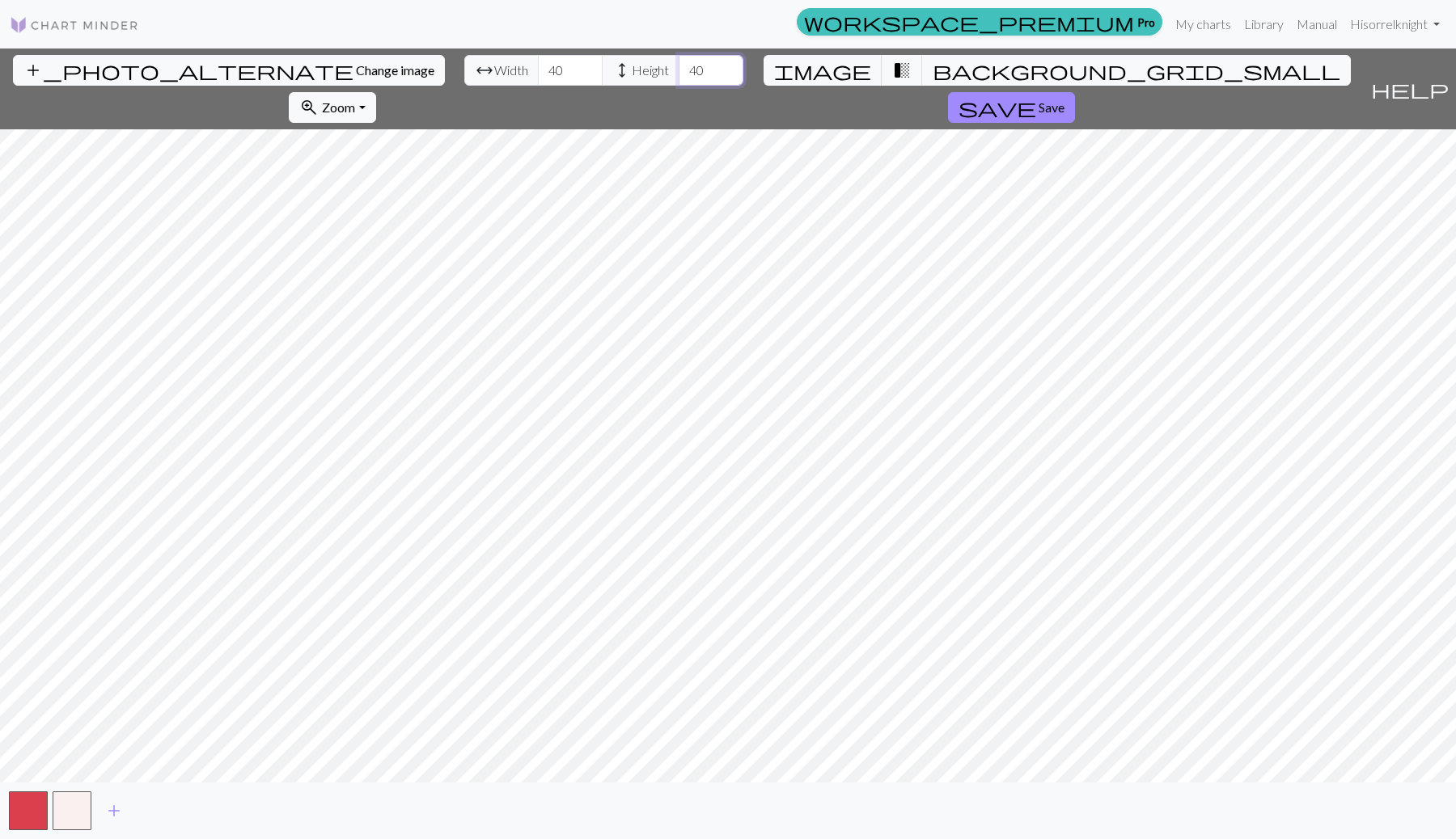
click at [679, 75] on input "40" at bounding box center [711, 70] width 65 height 30
click at [679, 75] on input "39" at bounding box center [711, 70] width 65 height 30
click at [679, 75] on input "38" at bounding box center [711, 70] width 65 height 30
click at [679, 65] on input "39" at bounding box center [711, 70] width 65 height 30
click at [679, 65] on input "40" at bounding box center [711, 70] width 65 height 30
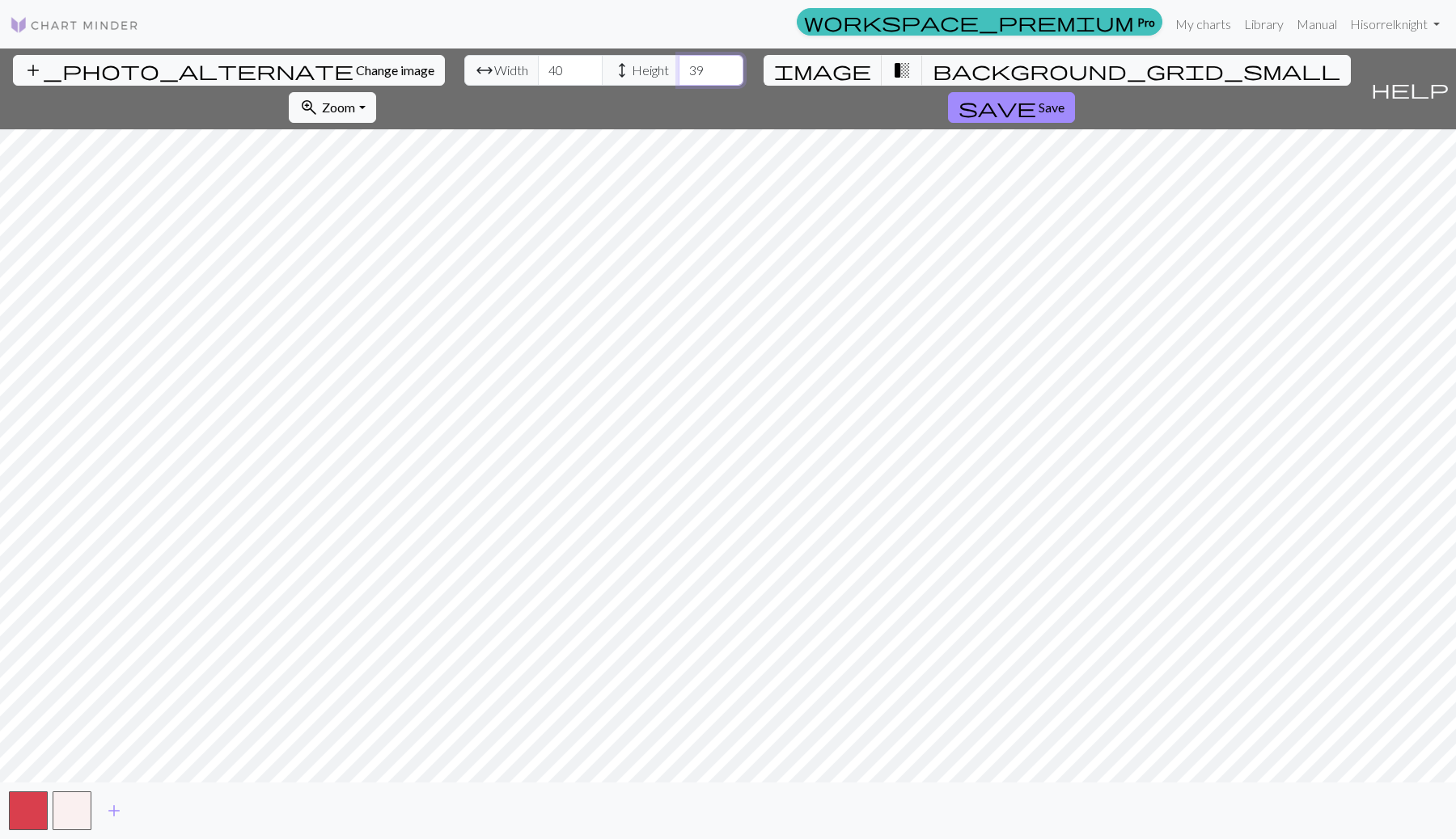
type input "39"
click at [679, 75] on input "39" at bounding box center [711, 70] width 65 height 30
click at [1075, 92] on button "save Save" at bounding box center [1012, 107] width 127 height 30
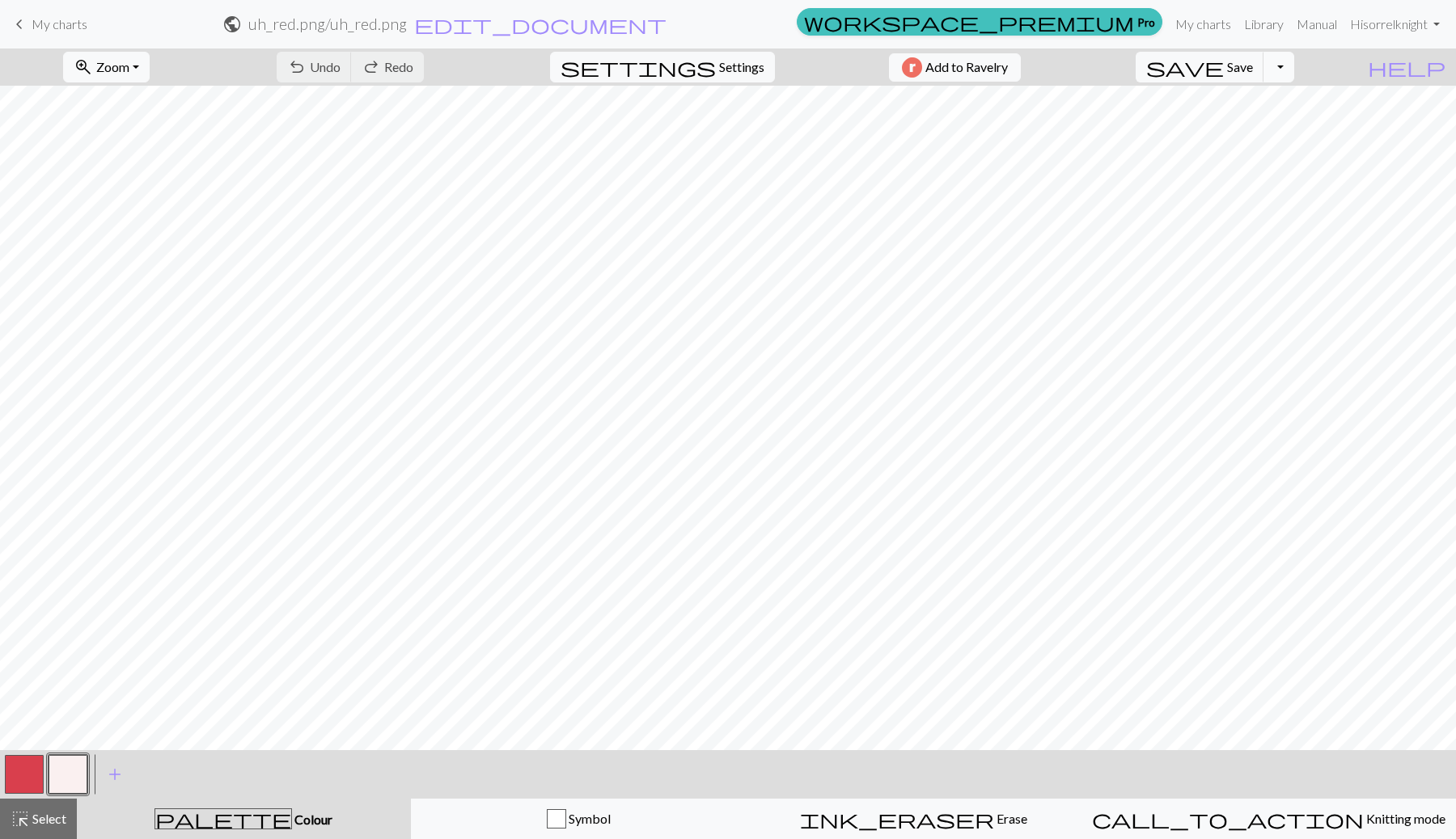
click at [1294, 73] on button "Toggle Dropdown" at bounding box center [1278, 66] width 30 height 30
click at [1257, 127] on button "save_alt Download" at bounding box center [1160, 128] width 267 height 26
click at [800, 24] on button "Close" at bounding box center [800, 27] width 39 height 45
click at [964, 66] on button "Add to Ravelry" at bounding box center [955, 67] width 132 height 29
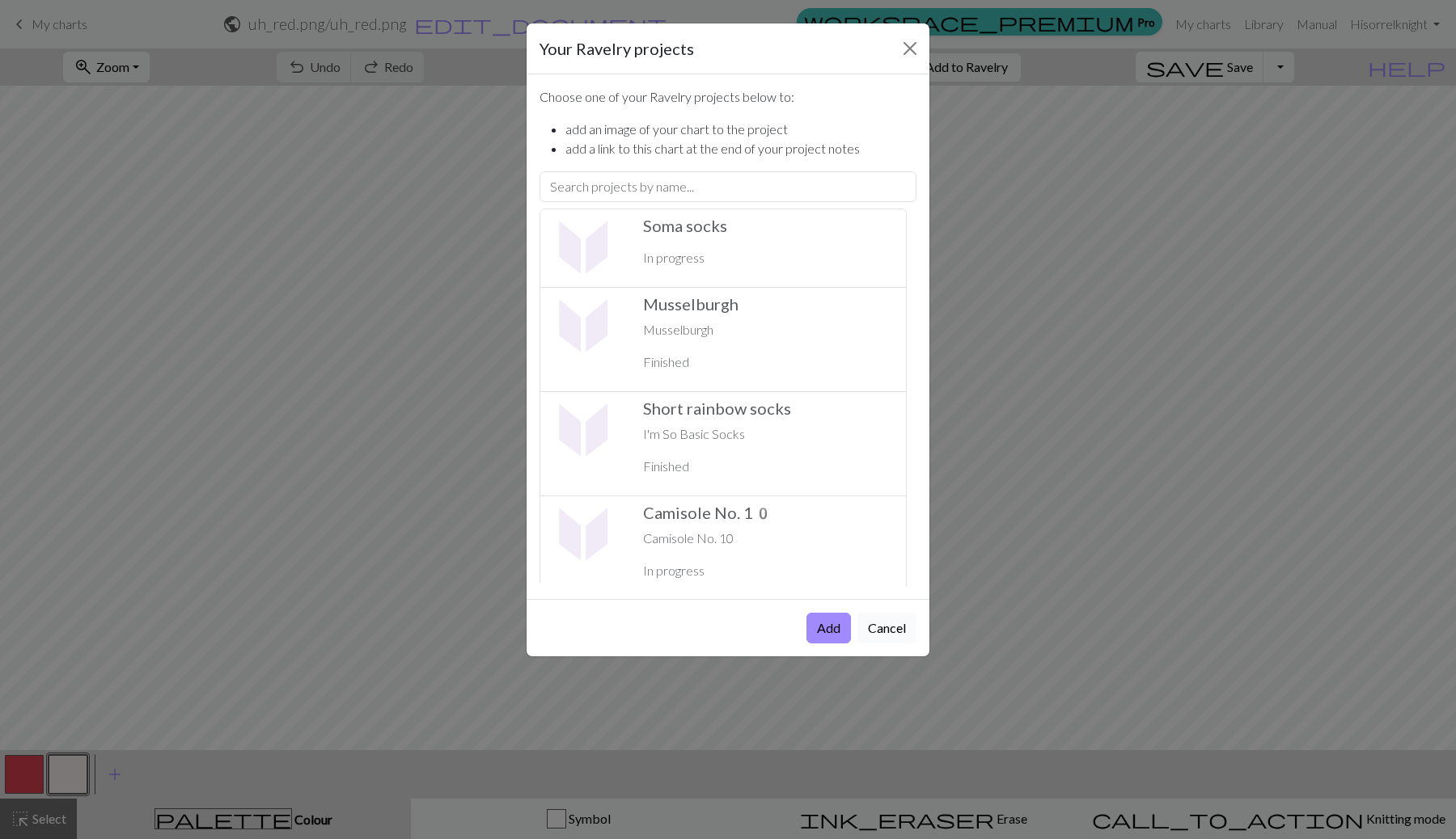
click at [884, 622] on button "Cancel" at bounding box center [887, 628] width 59 height 30
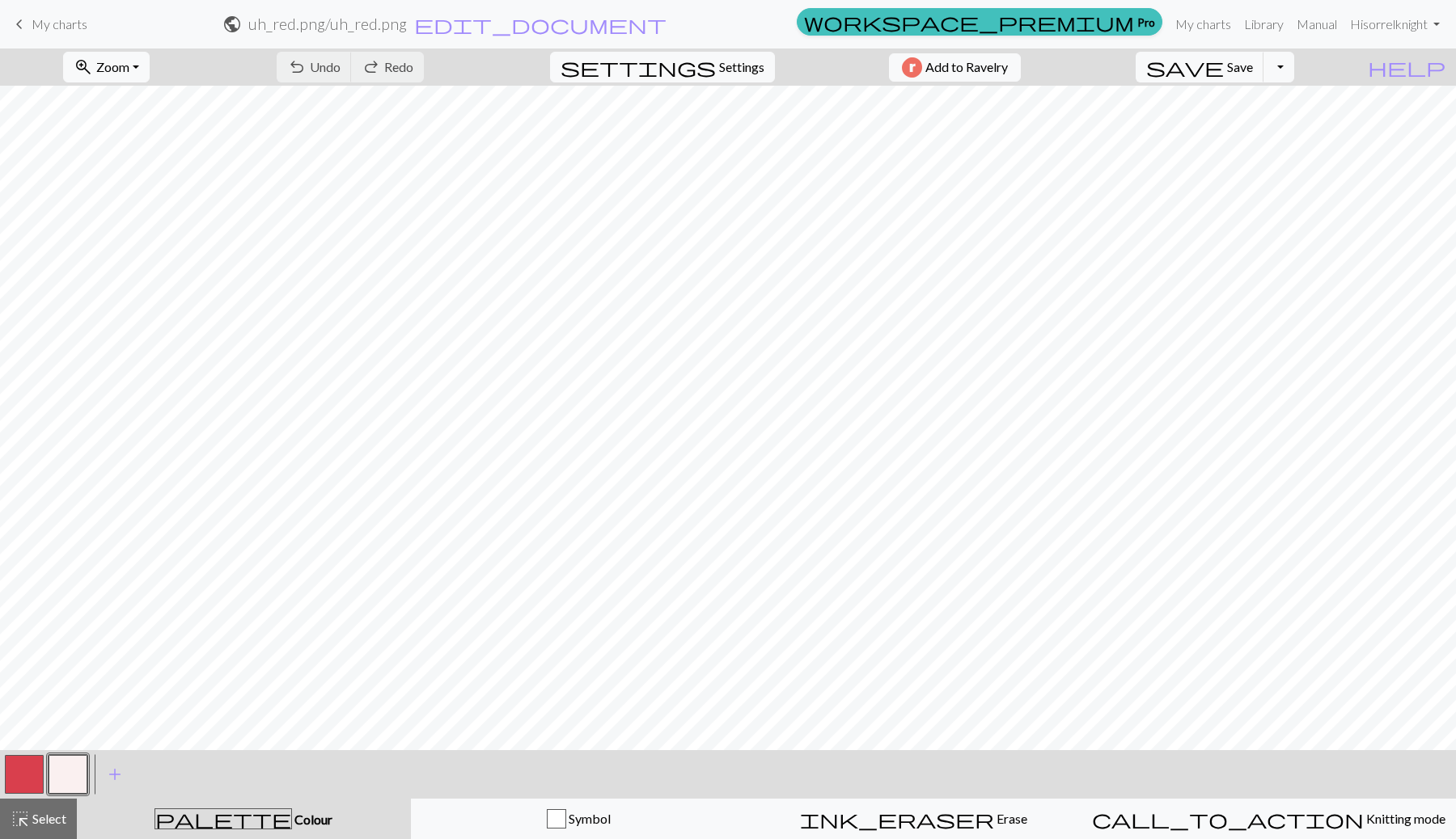
click at [67, 14] on link "keyboard_arrow_left My charts" at bounding box center [49, 24] width 78 height 28
